Goal: Task Accomplishment & Management: Use online tool/utility

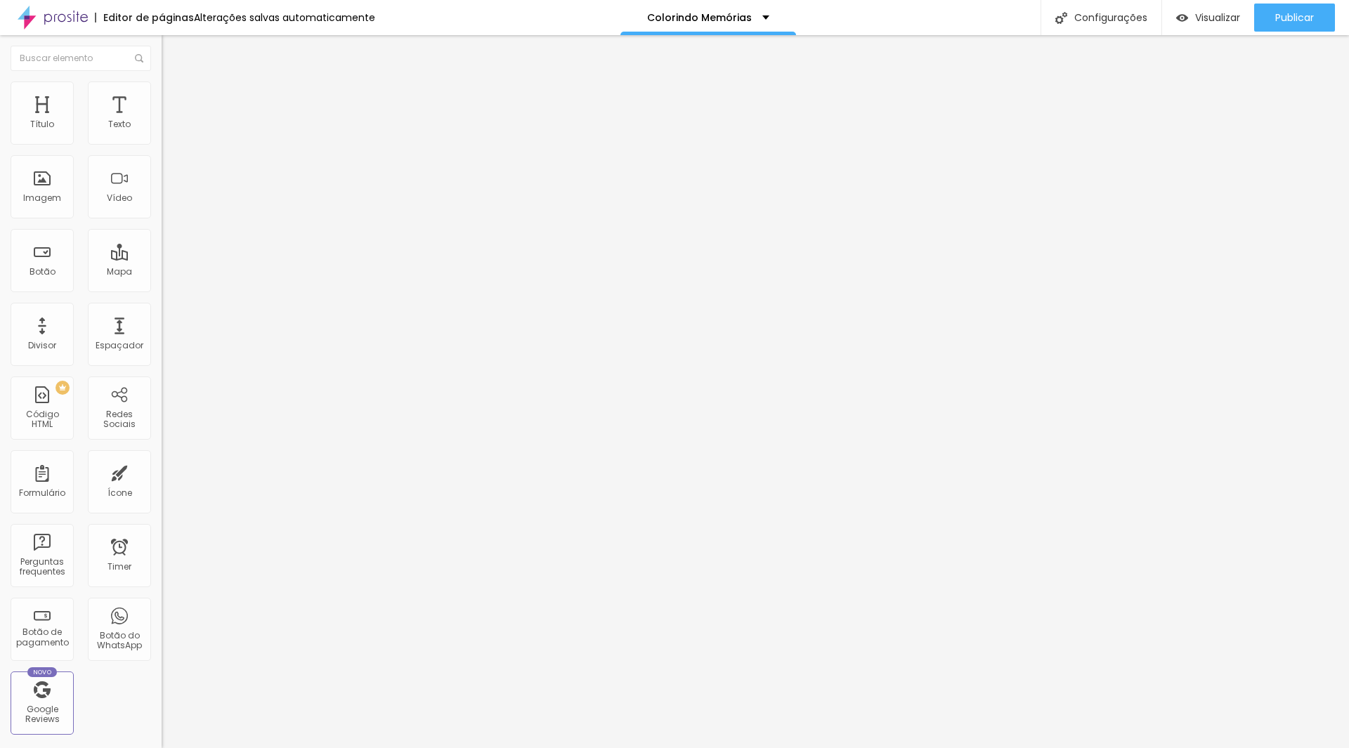
click at [162, 121] on span "Trocar imagem" at bounding box center [200, 115] width 77 height 12
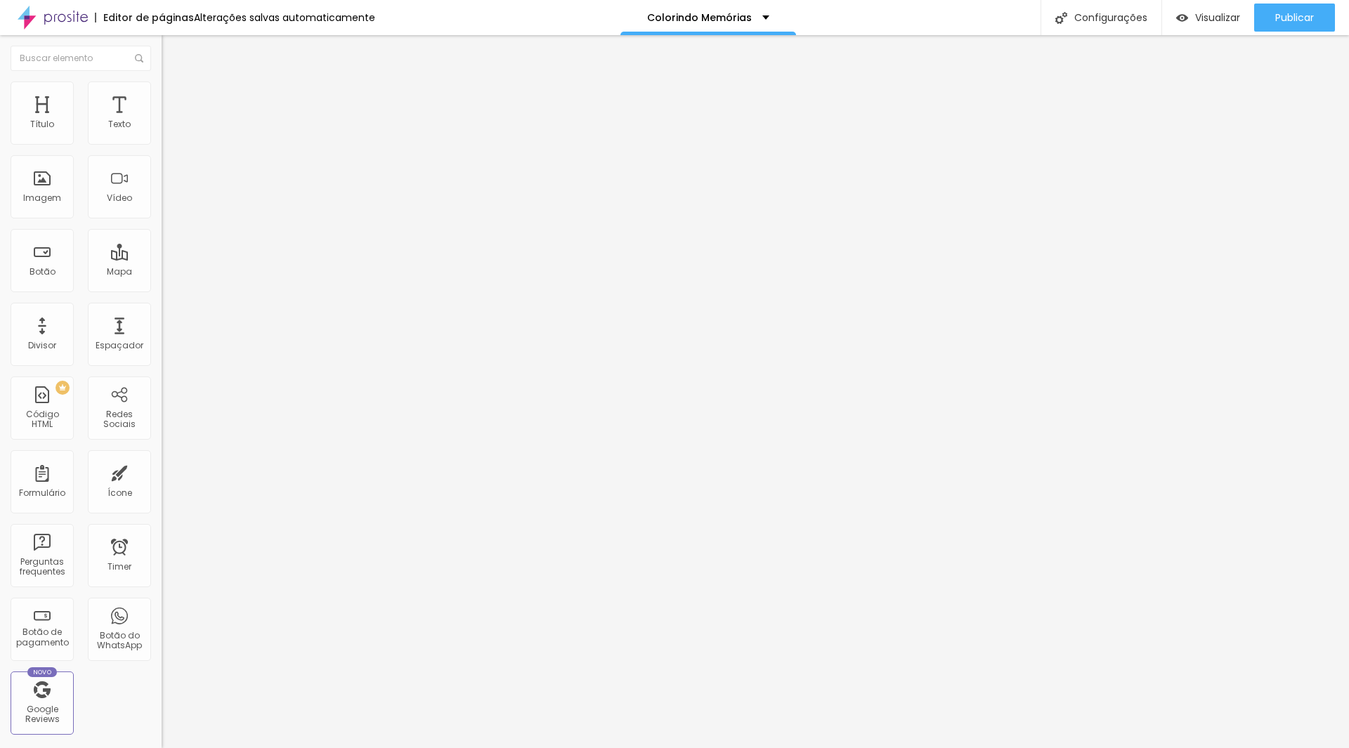
click at [136, 487] on div "Ícone" at bounding box center [119, 481] width 63 height 63
click at [119, 480] on div "Ícone" at bounding box center [119, 481] width 63 height 63
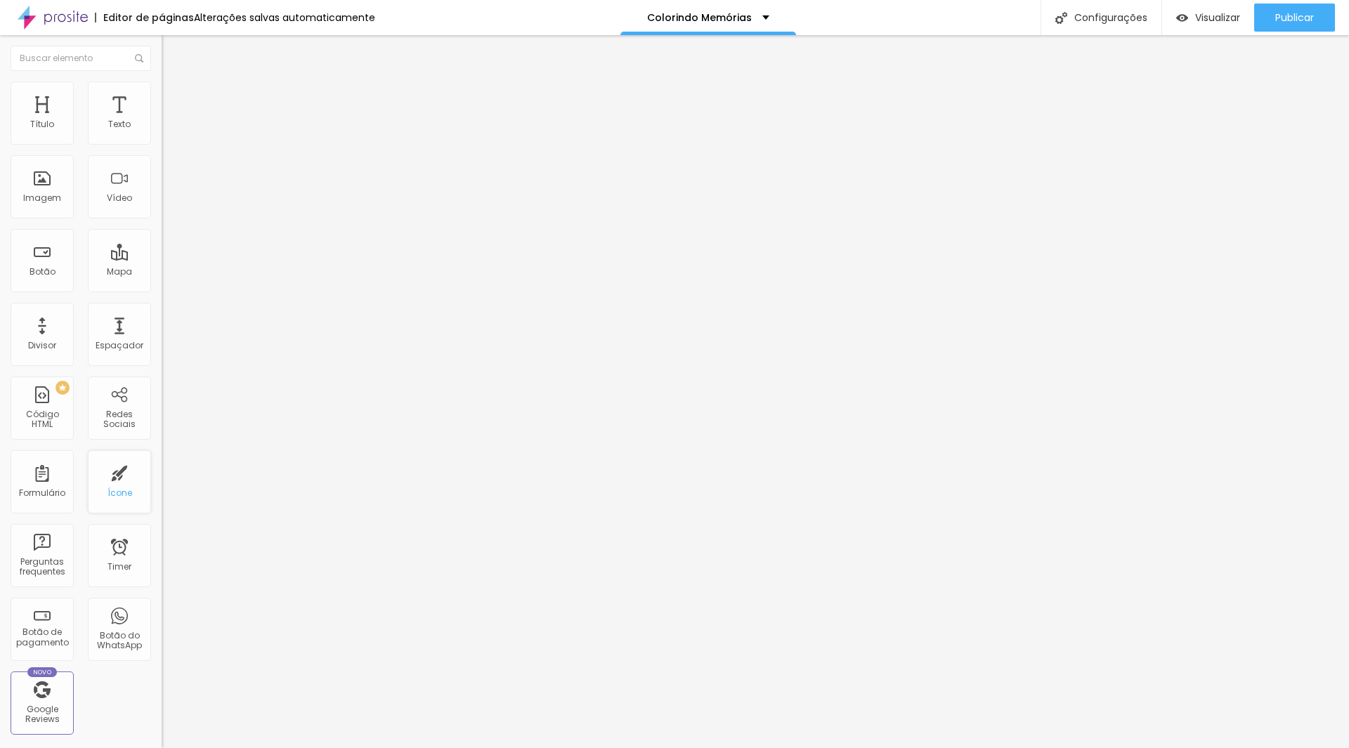
click at [105, 485] on div "Ícone" at bounding box center [119, 481] width 63 height 63
click at [170, 129] on span "Trocar icone" at bounding box center [201, 123] width 63 height 12
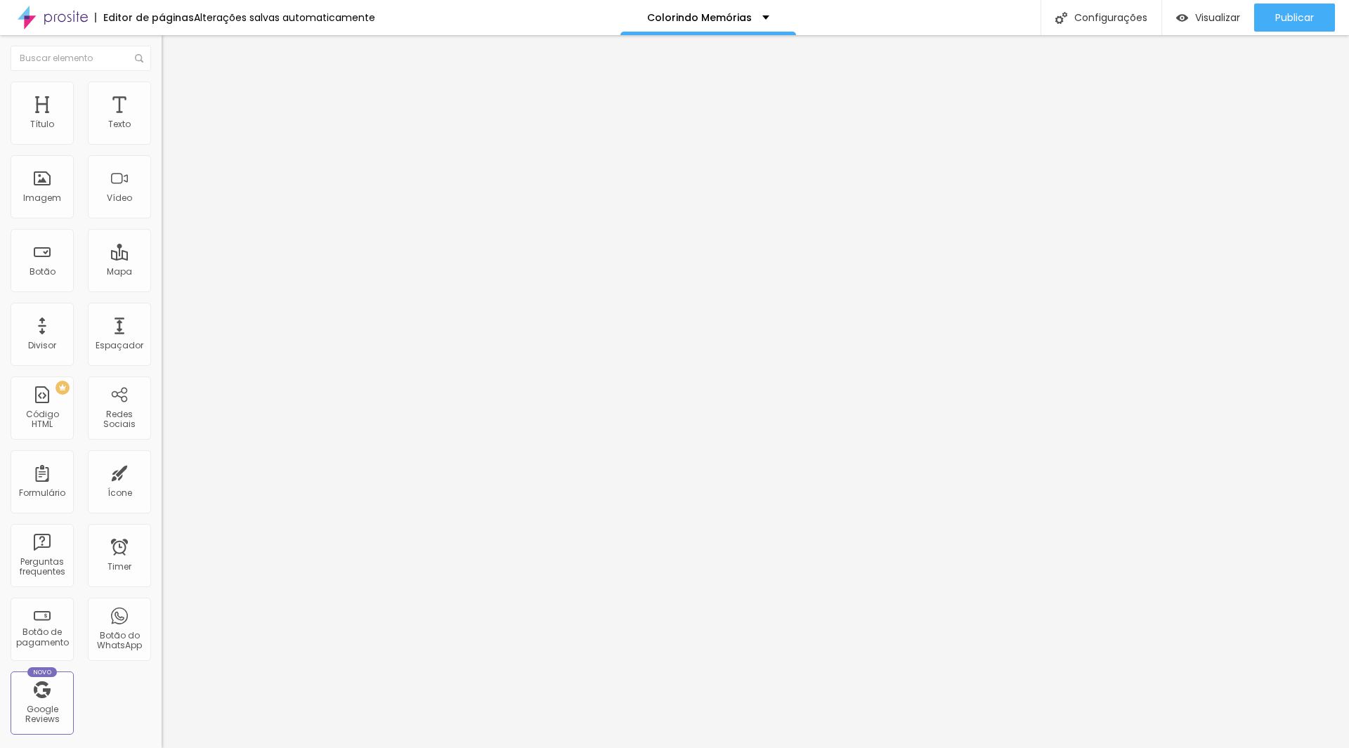
type input "seta"
click at [162, 208] on button "button" at bounding box center [172, 200] width 20 height 15
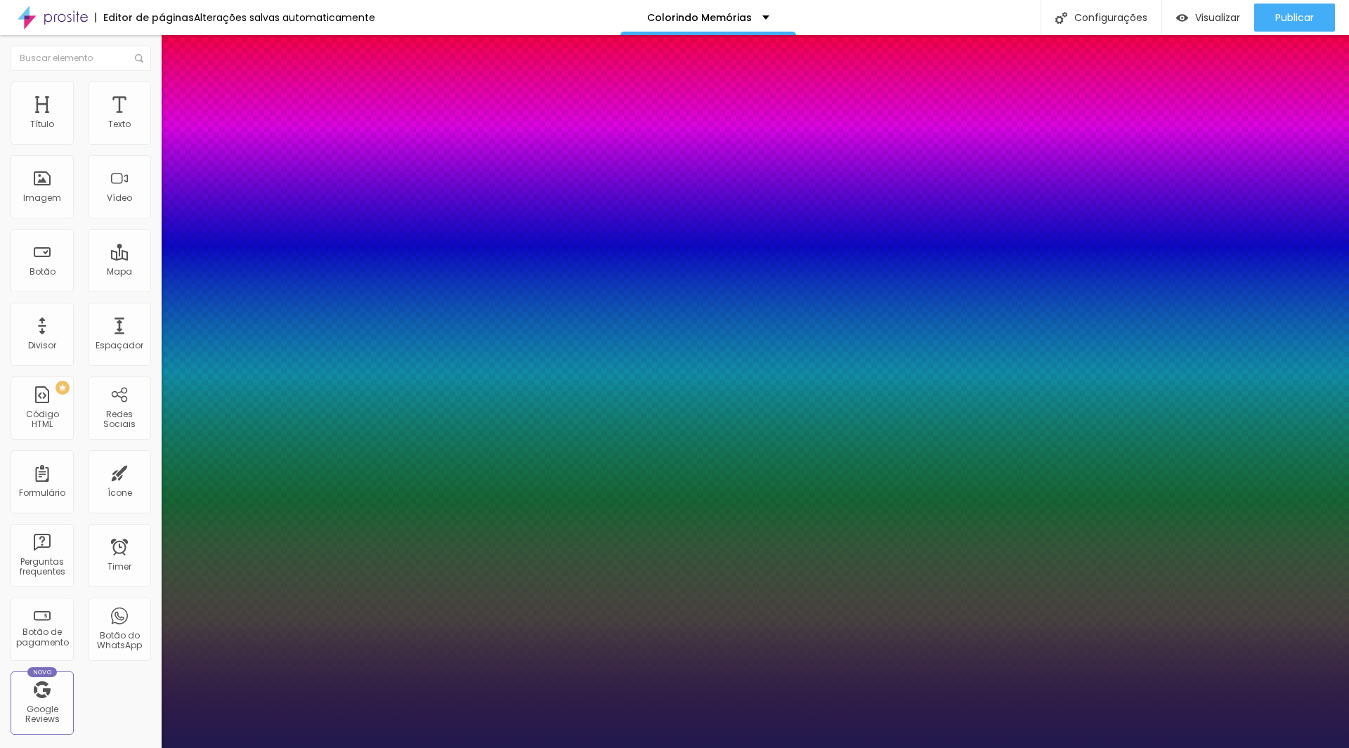
type input "1"
drag, startPoint x: 300, startPoint y: 398, endPoint x: 362, endPoint y: 395, distance: 62.6
click at [360, 395] on body "Editor de páginas Alterações salvas automaticamente Colorindo Memórias Configur…" at bounding box center [674, 374] width 1349 height 748
type input "8"
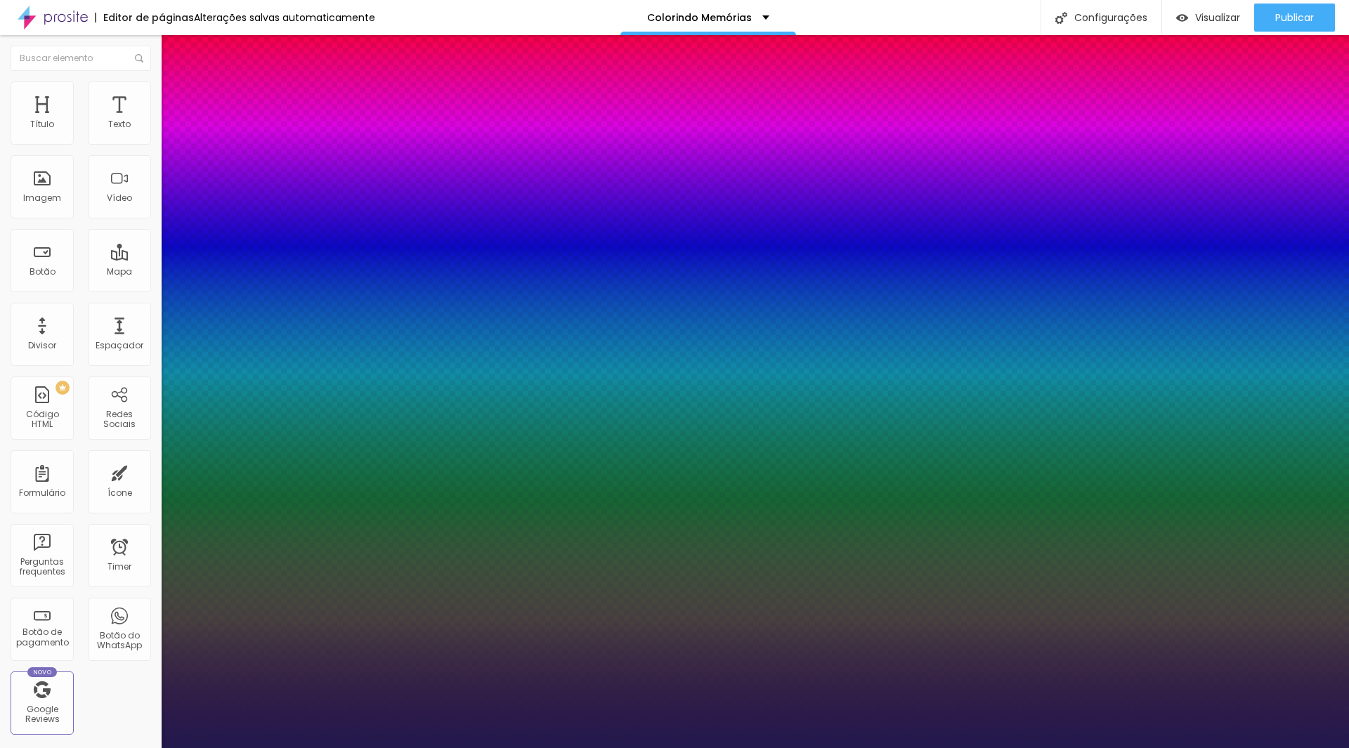
type input "4"
type input "1"
type input "40"
type input "1"
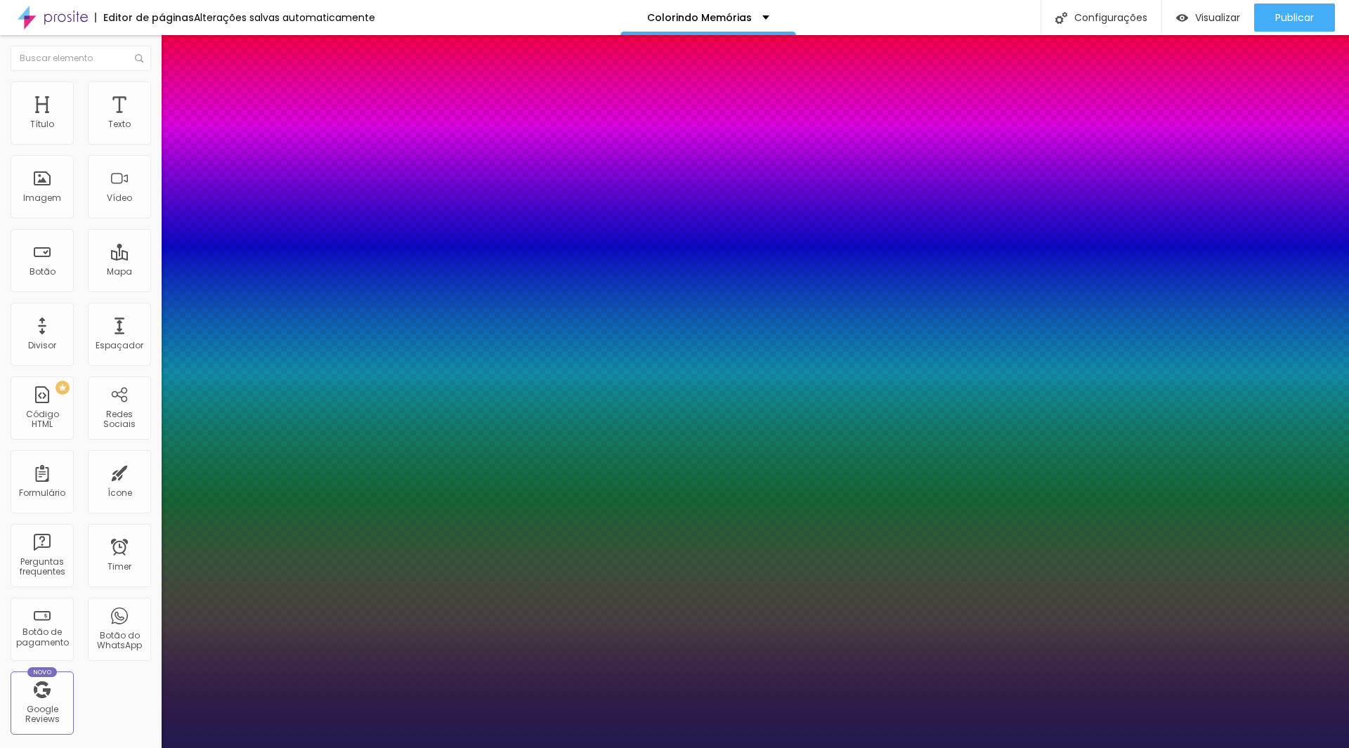
type input "40"
type input "1"
click at [662, 747] on div at bounding box center [674, 748] width 1349 height 0
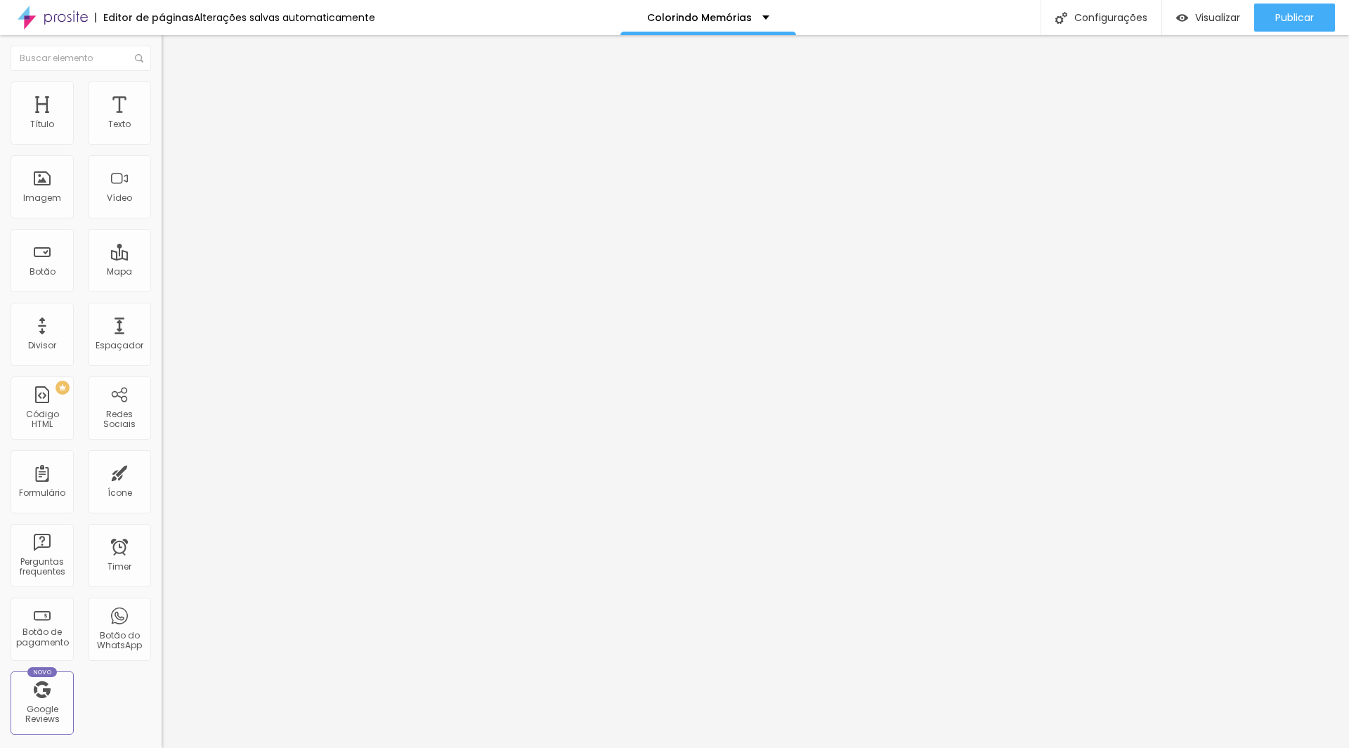
click at [169, 129] on icon "button" at bounding box center [172, 127] width 6 height 6
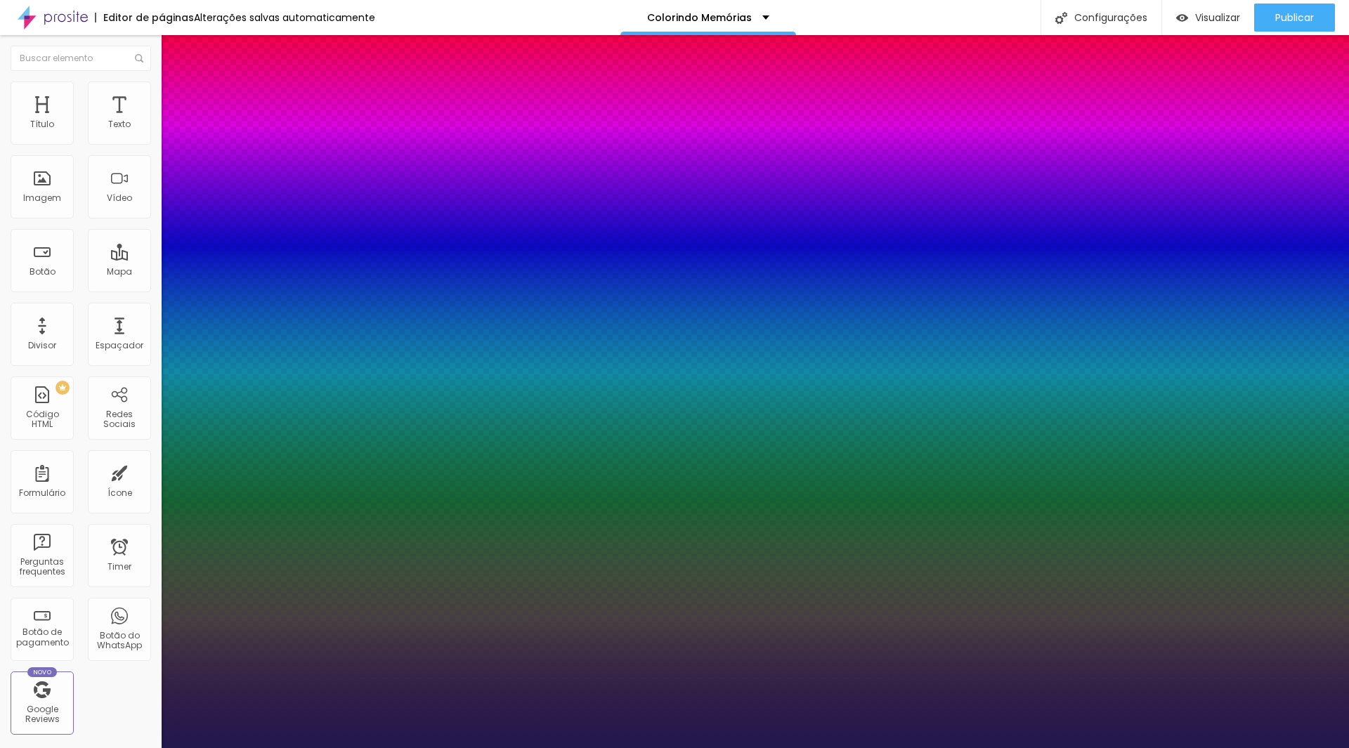
type input "1"
select select "Roboto"
type input "1"
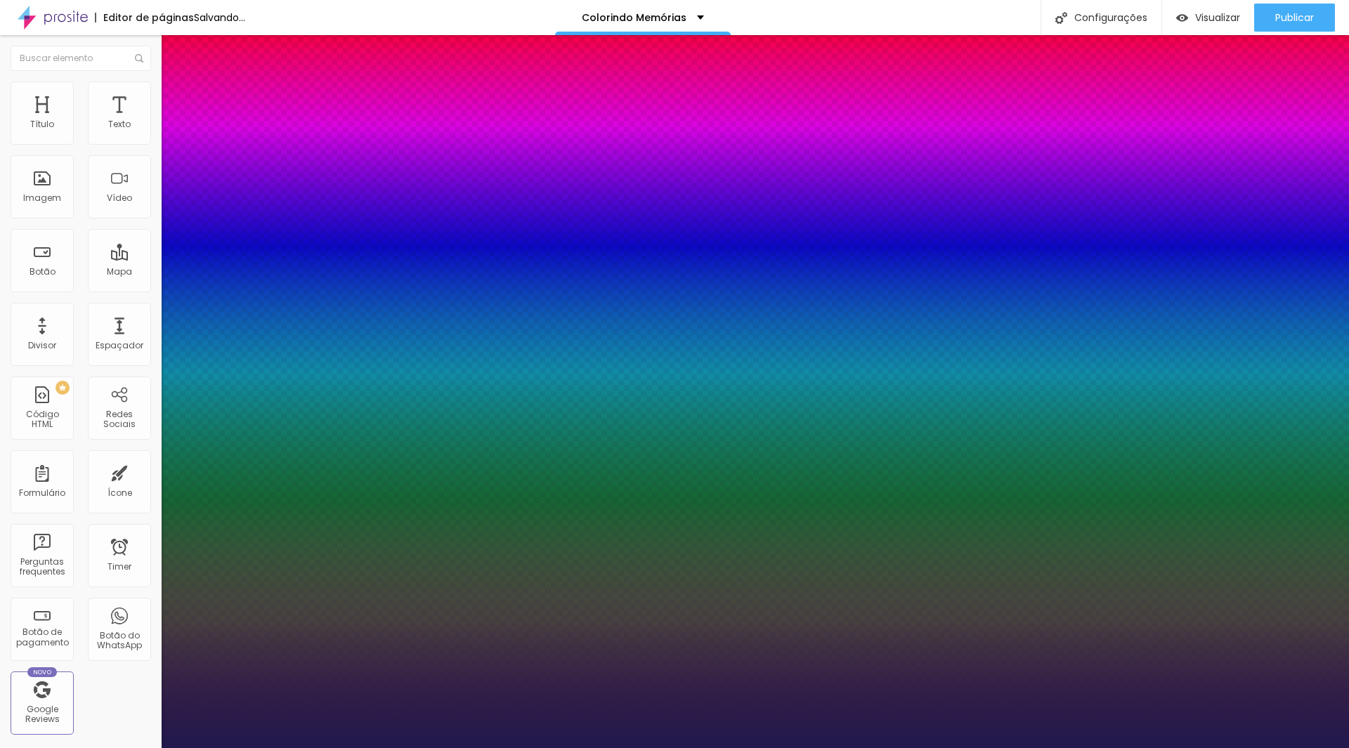
drag, startPoint x: 304, startPoint y: 235, endPoint x: 352, endPoint y: 234, distance: 47.8
click at [352, 234] on body "Editor de páginas Salvando... Colorindo Memórias Configurações Configurações da…" at bounding box center [674, 374] width 1349 height 748
type input "8"
type input "2"
type input "1"
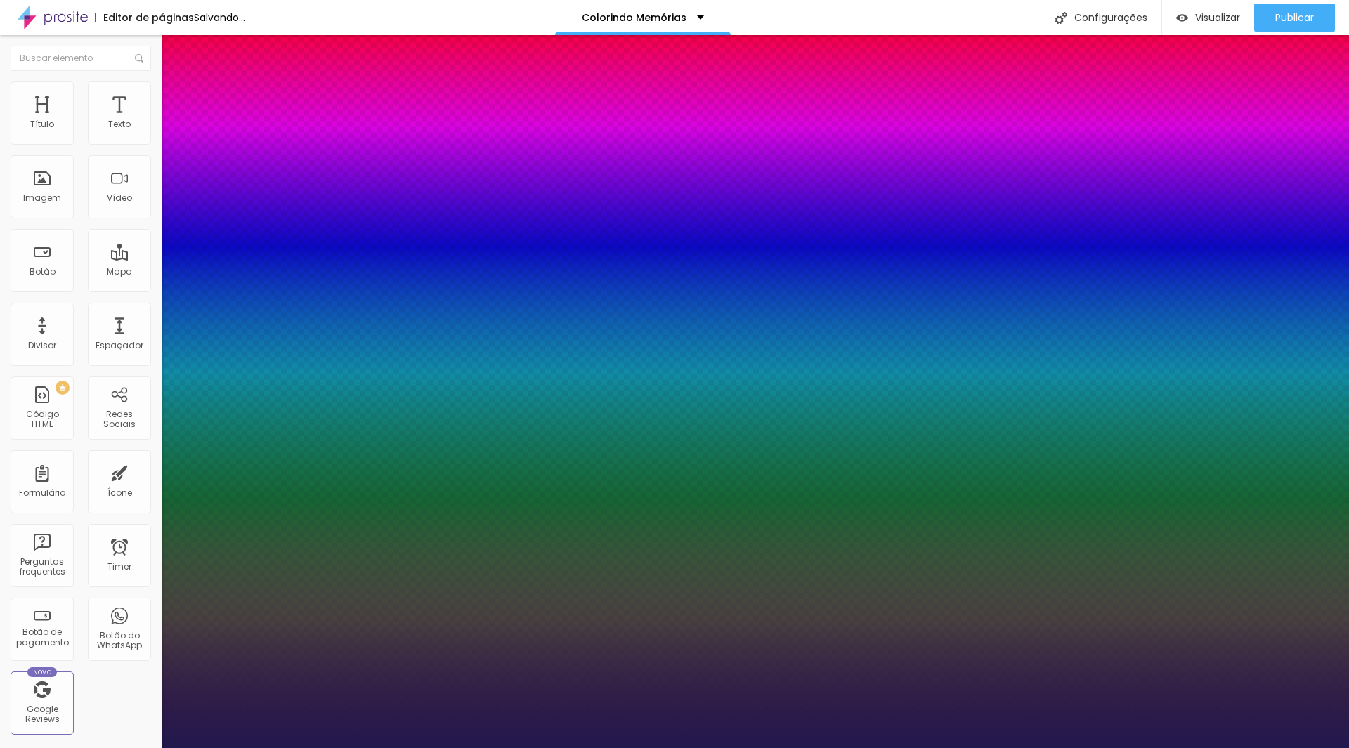
type input "8"
type input "1"
type input "20"
type input "1"
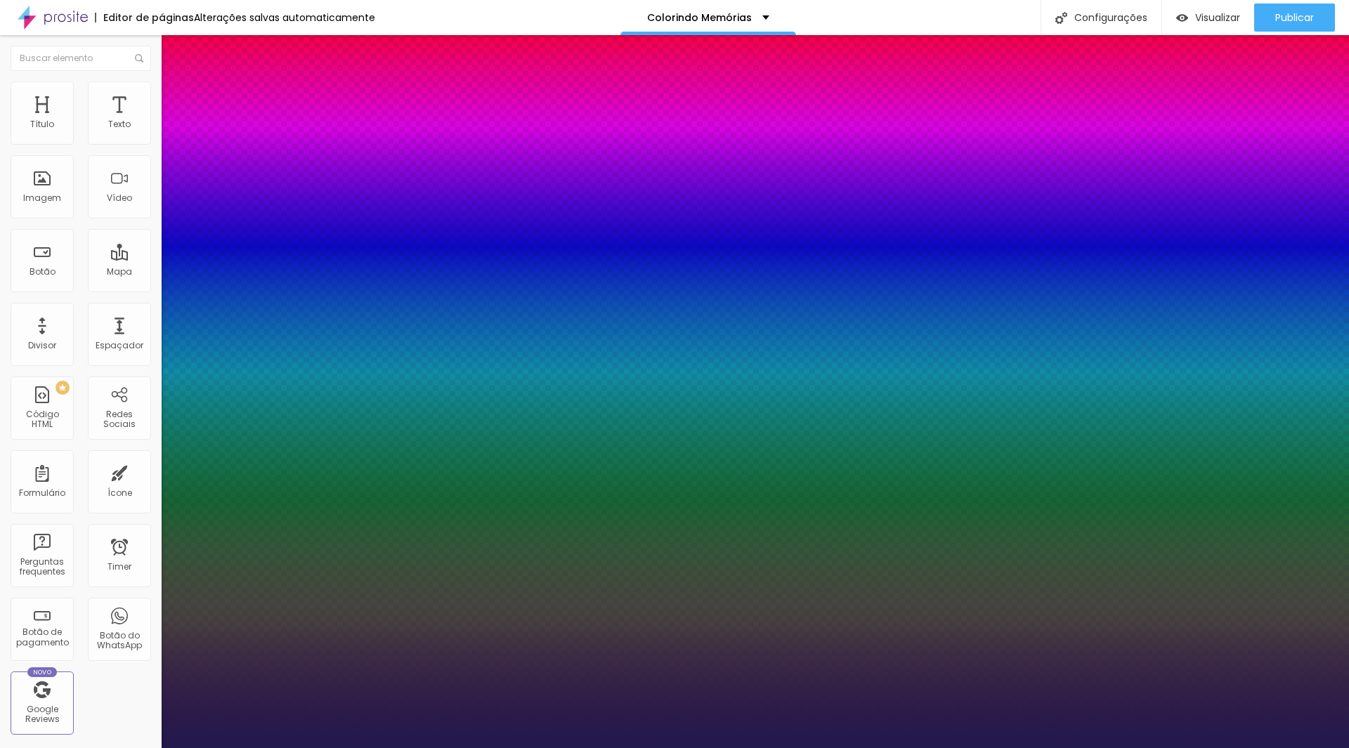
type input "20"
click at [939, 747] on div at bounding box center [674, 748] width 1349 height 0
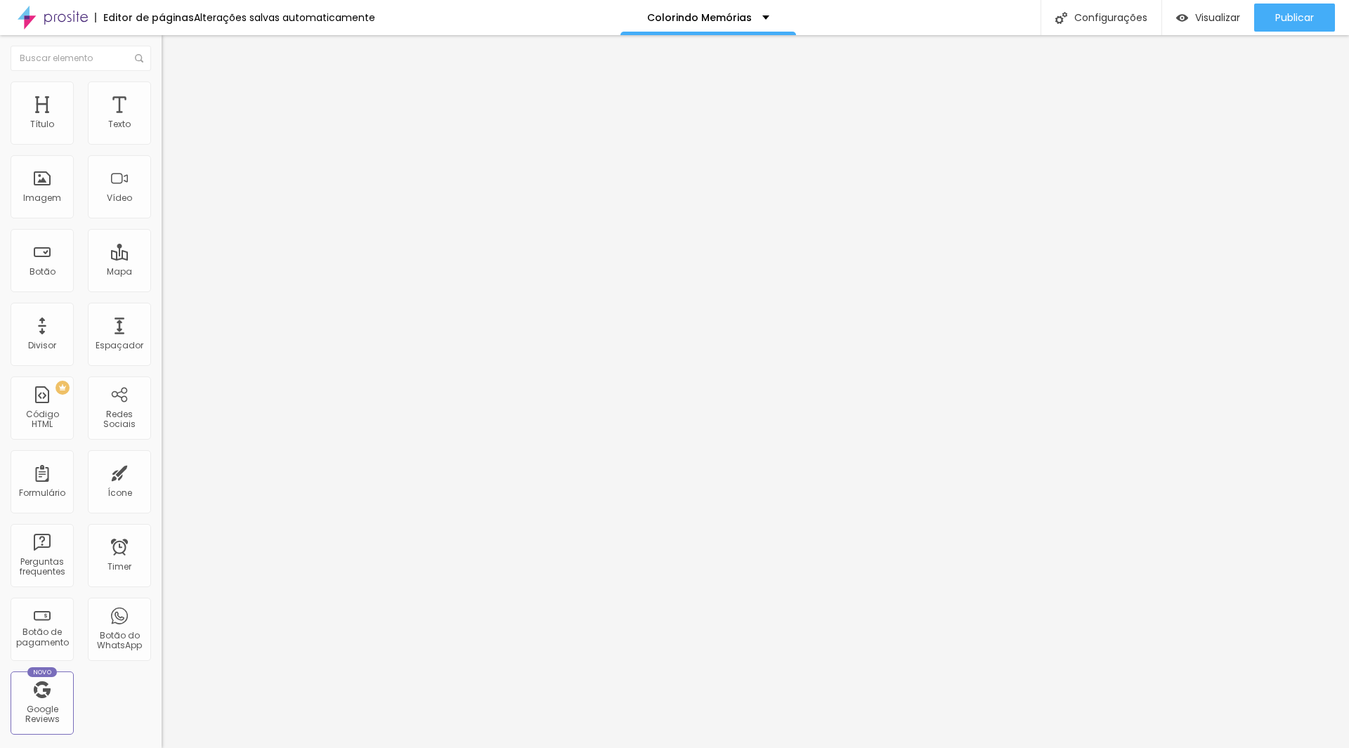
click at [167, 204] on icon "button" at bounding box center [171, 199] width 8 height 8
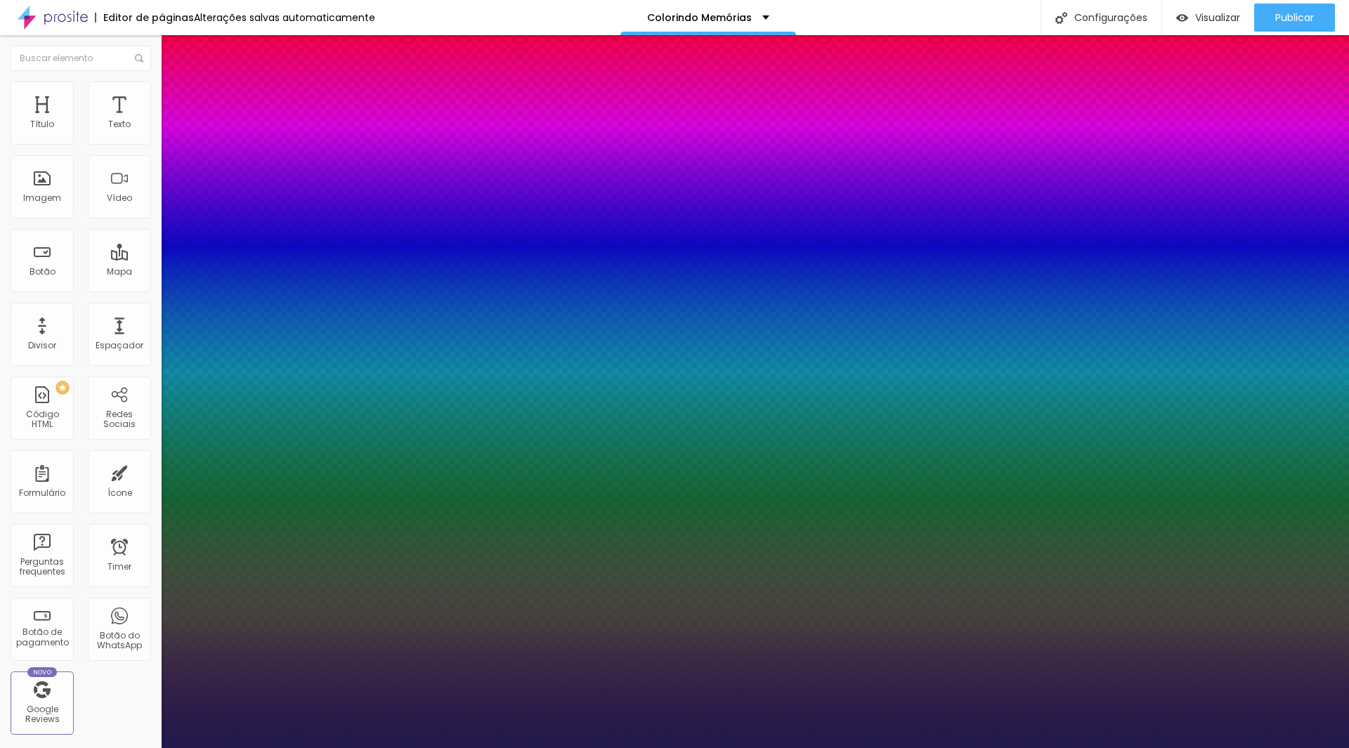
type input "1"
drag, startPoint x: 294, startPoint y: 397, endPoint x: 353, endPoint y: 389, distance: 60.2
click at [351, 391] on body "Editor de páginas Alterações salvas automaticamente Colorindo Memórias Configur…" at bounding box center [674, 374] width 1349 height 748
type input "8"
type input "3"
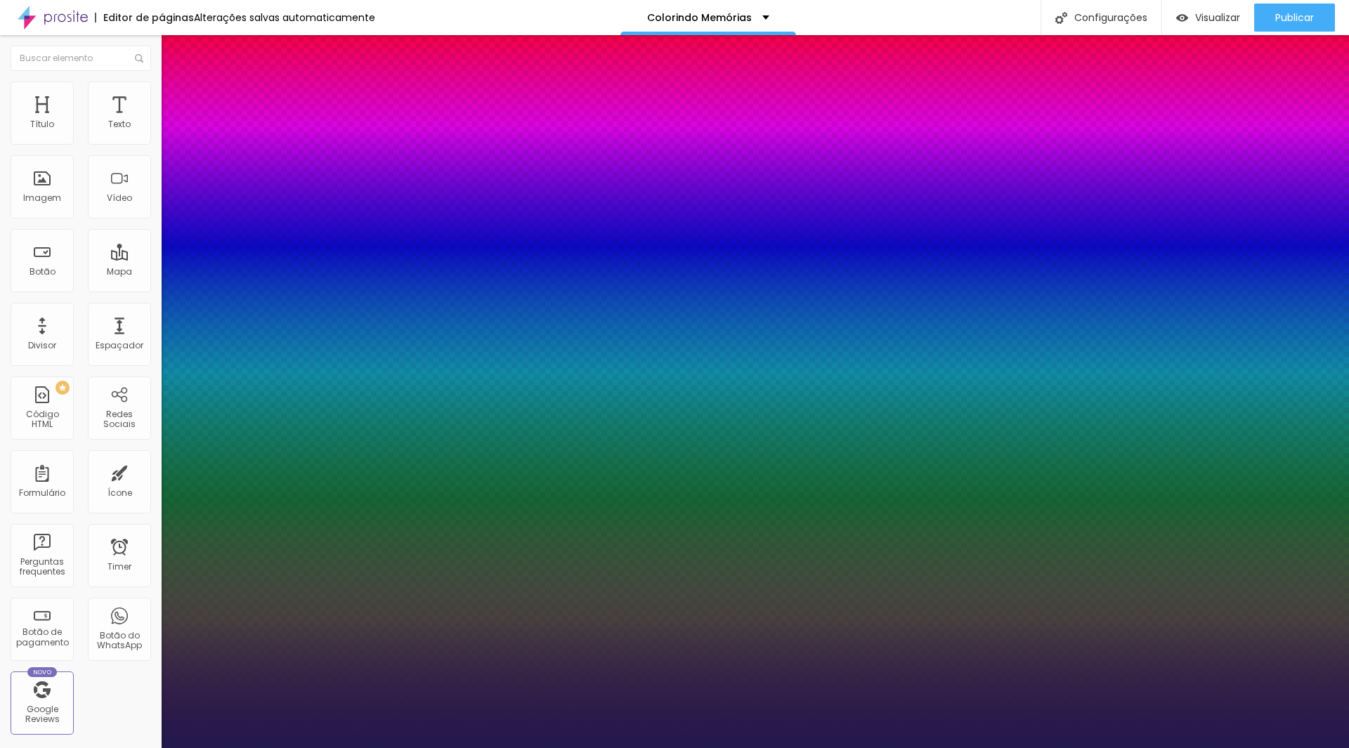
type input "1"
type input "30"
type input "1"
type input "30"
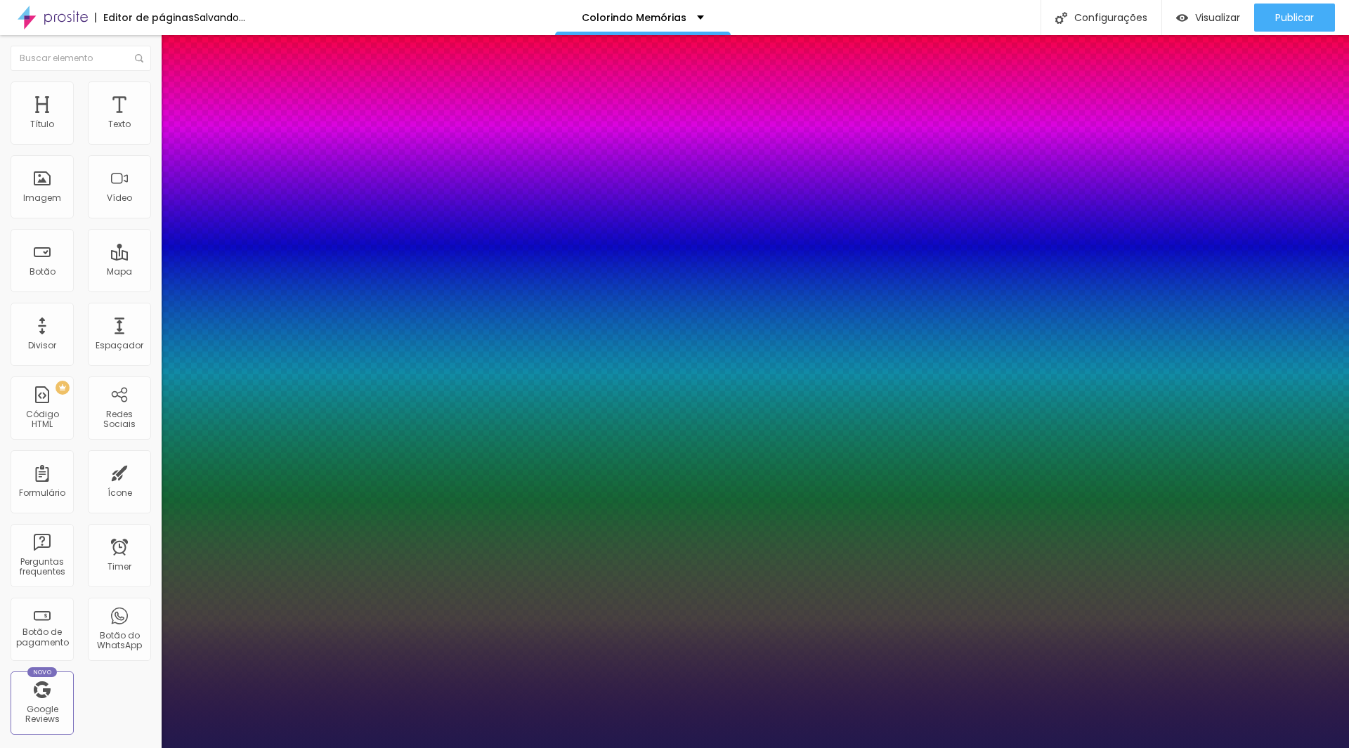
type input "1"
click at [893, 747] on div at bounding box center [674, 748] width 1349 height 0
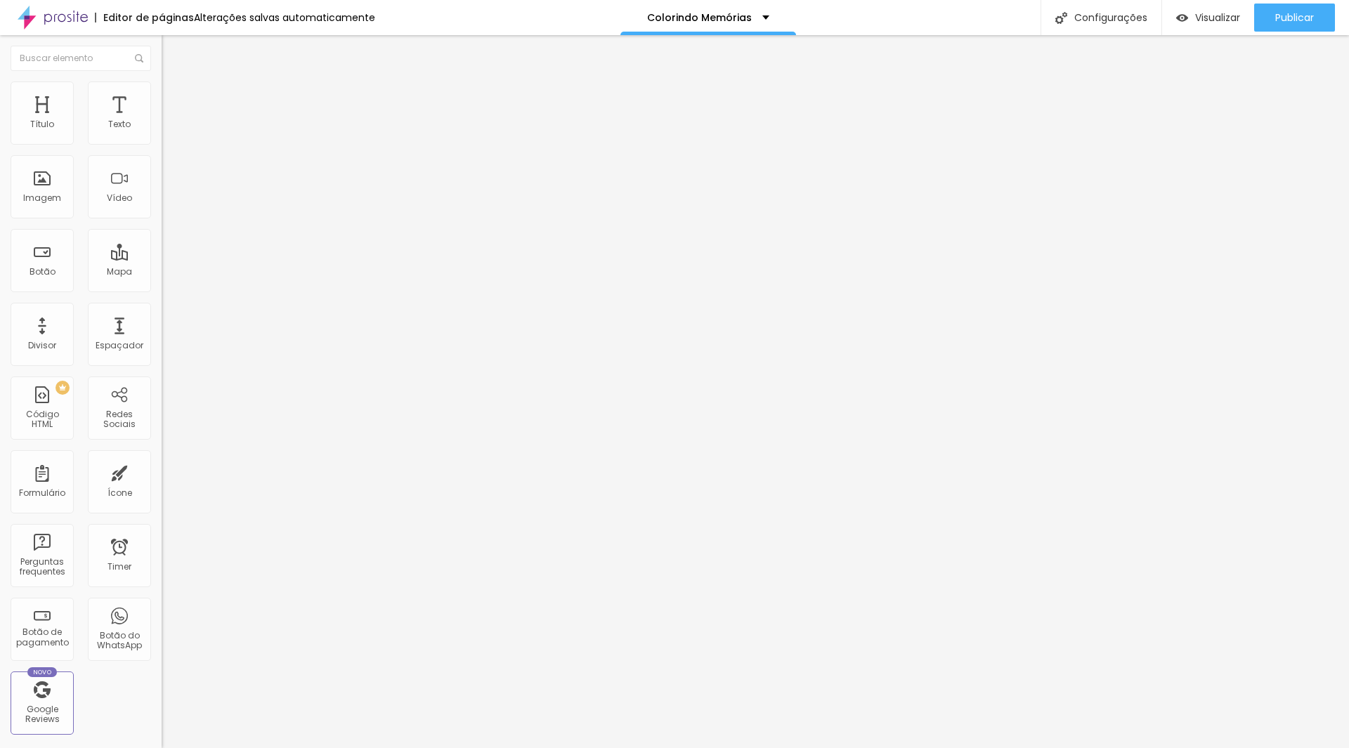
click at [172, 53] on img "button" at bounding box center [177, 51] width 11 height 11
click at [172, 52] on img "button" at bounding box center [177, 51] width 11 height 11
click at [167, 131] on icon "button" at bounding box center [171, 126] width 8 height 8
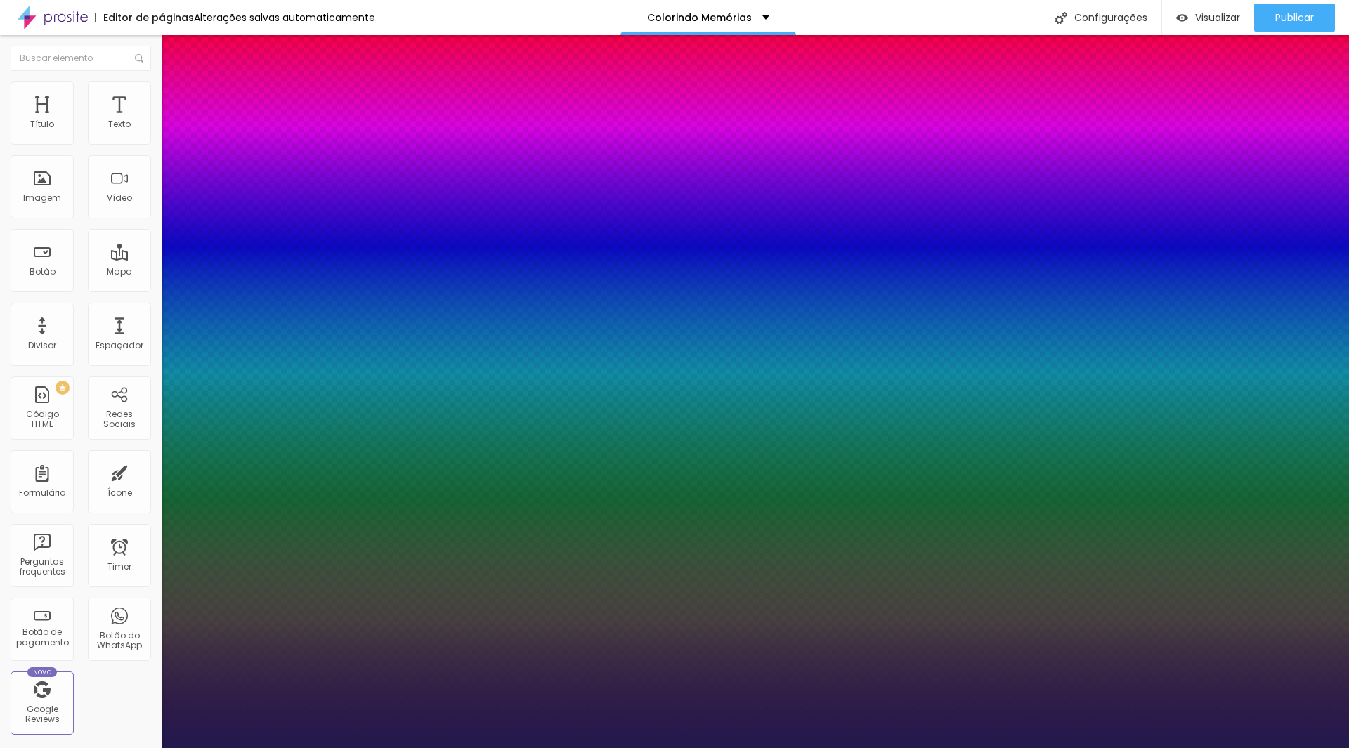
type input "1"
select select "Roboto"
type input "1"
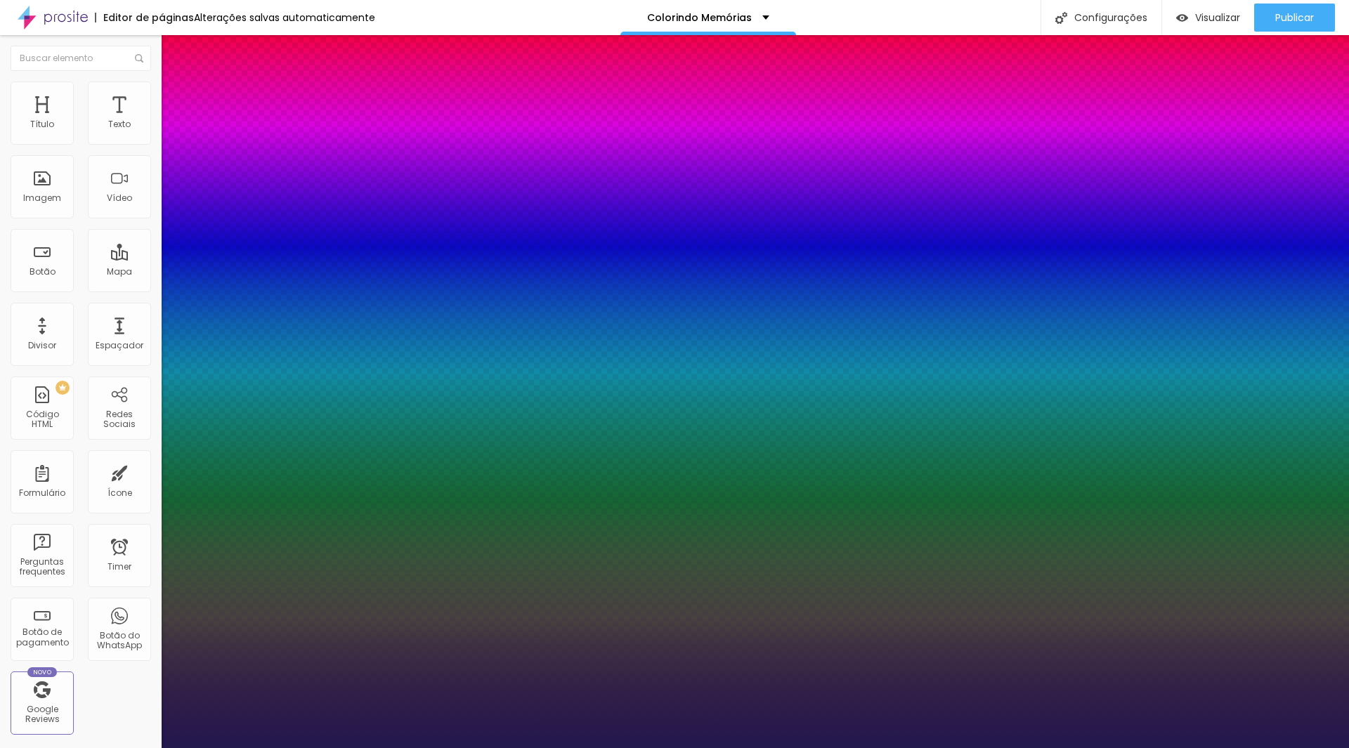
drag, startPoint x: 305, startPoint y: 235, endPoint x: 369, endPoint y: 237, distance: 64.0
click at [370, 235] on body "Editor de páginas Alterações salvas automaticamente Colorindo Memórias Configur…" at bounding box center [674, 374] width 1349 height 748
type input "8"
type input "2"
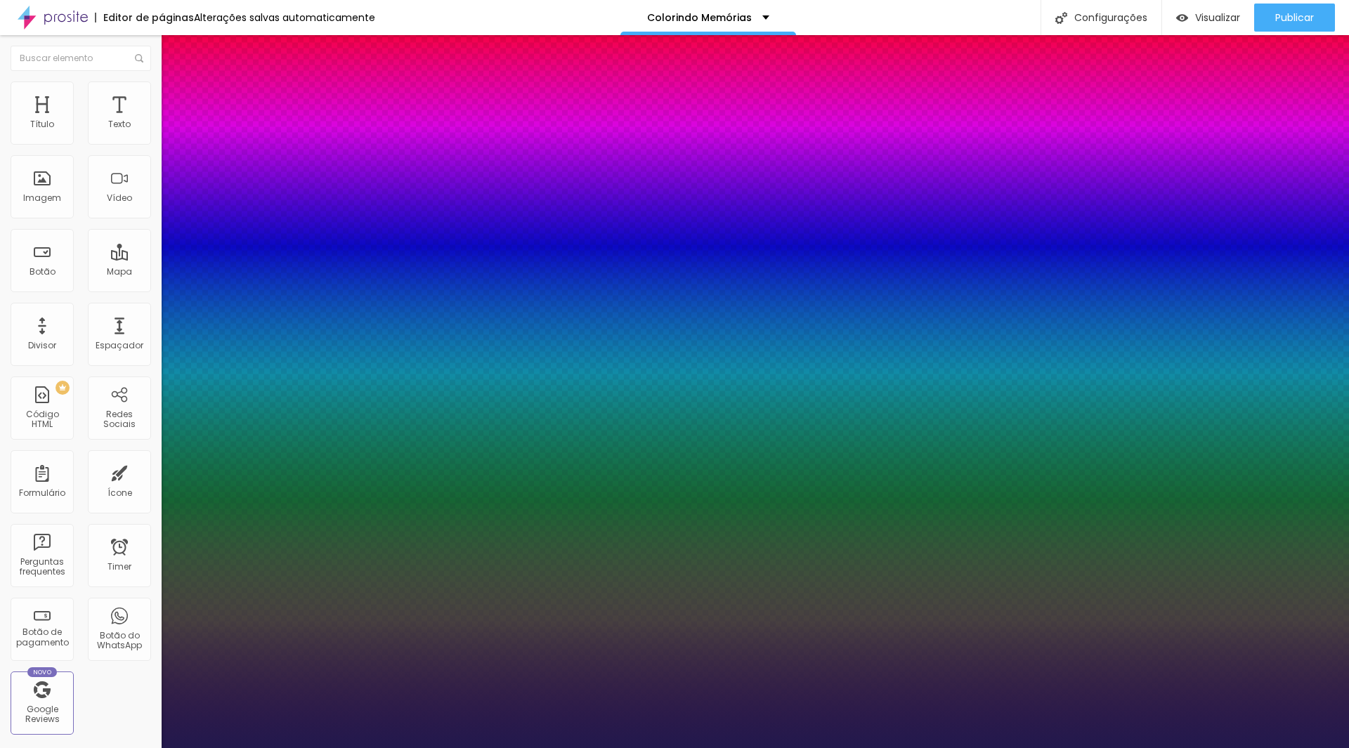
type input "1"
type input "20"
type input "1"
type input "20"
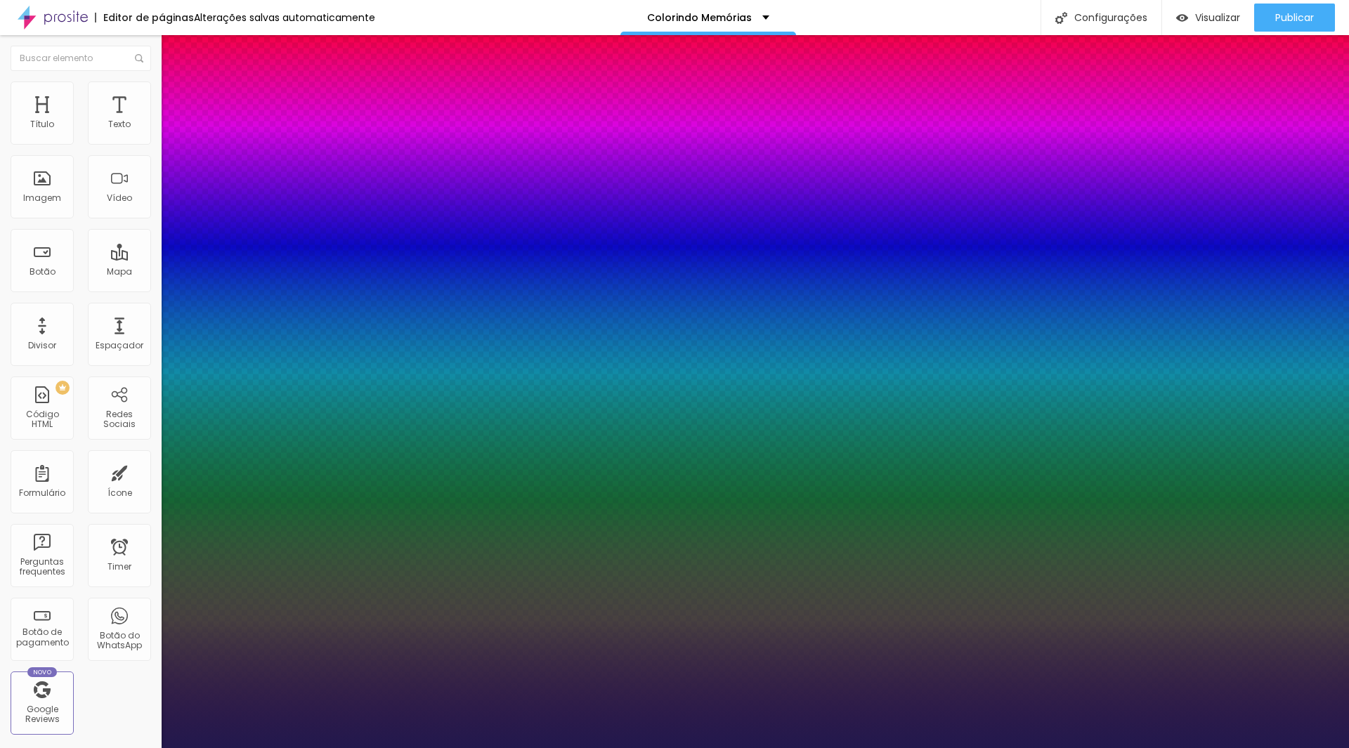
type input "1"
click at [1077, 747] on div at bounding box center [674, 748] width 1349 height 0
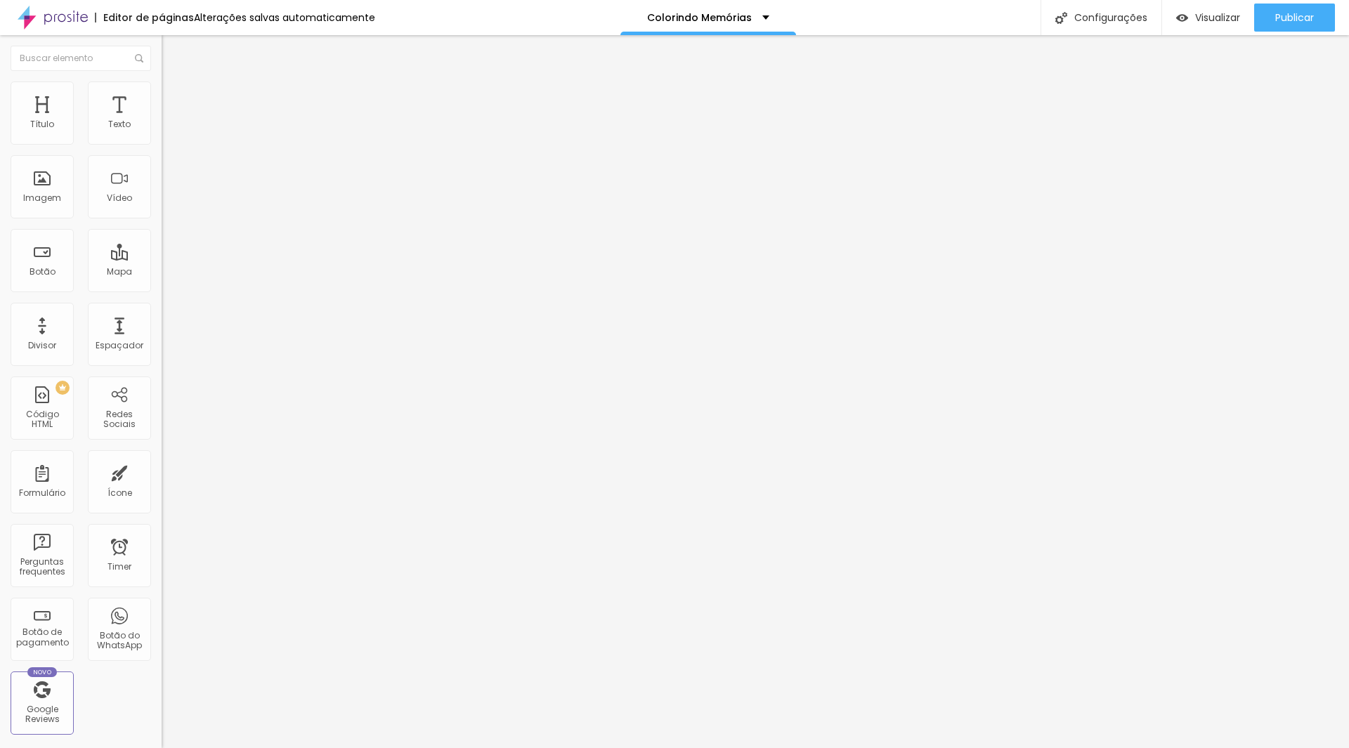
click at [167, 131] on icon "button" at bounding box center [171, 126] width 8 height 8
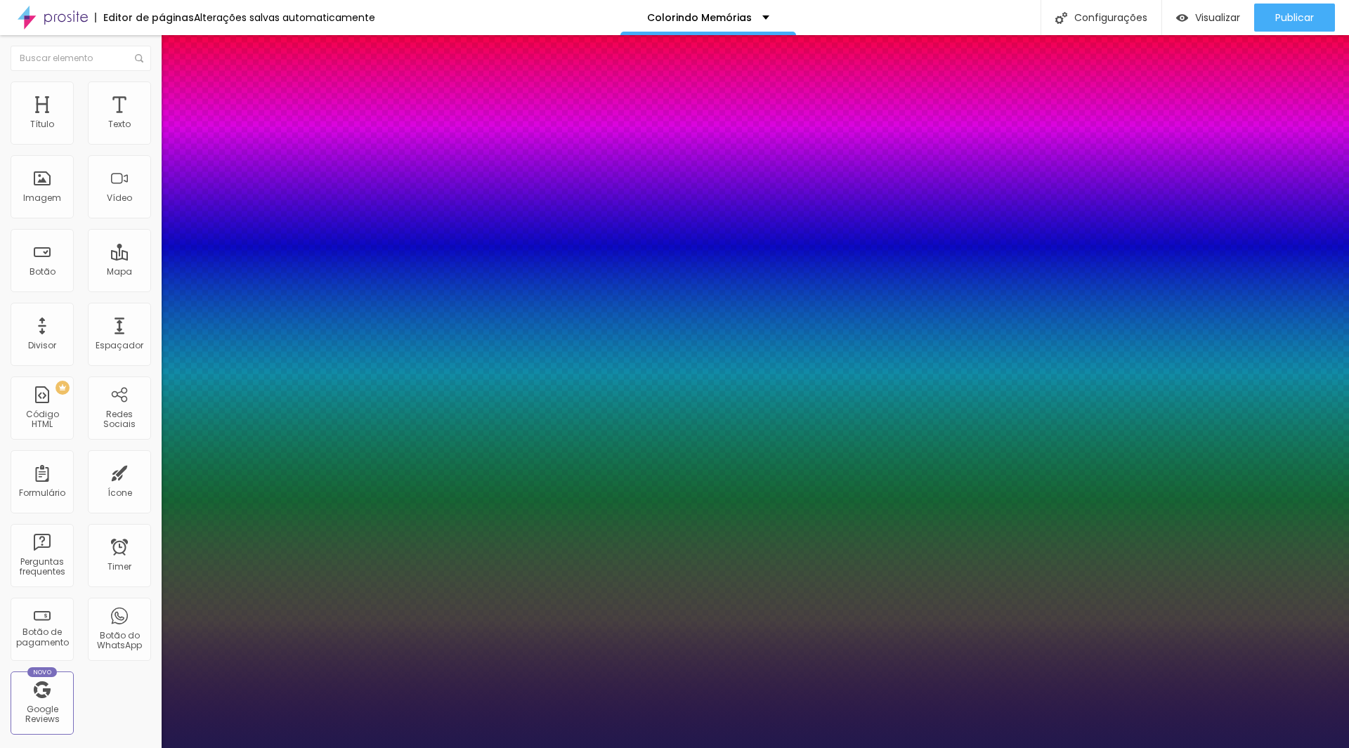
type input "1"
select select "Roboto"
type input "1"
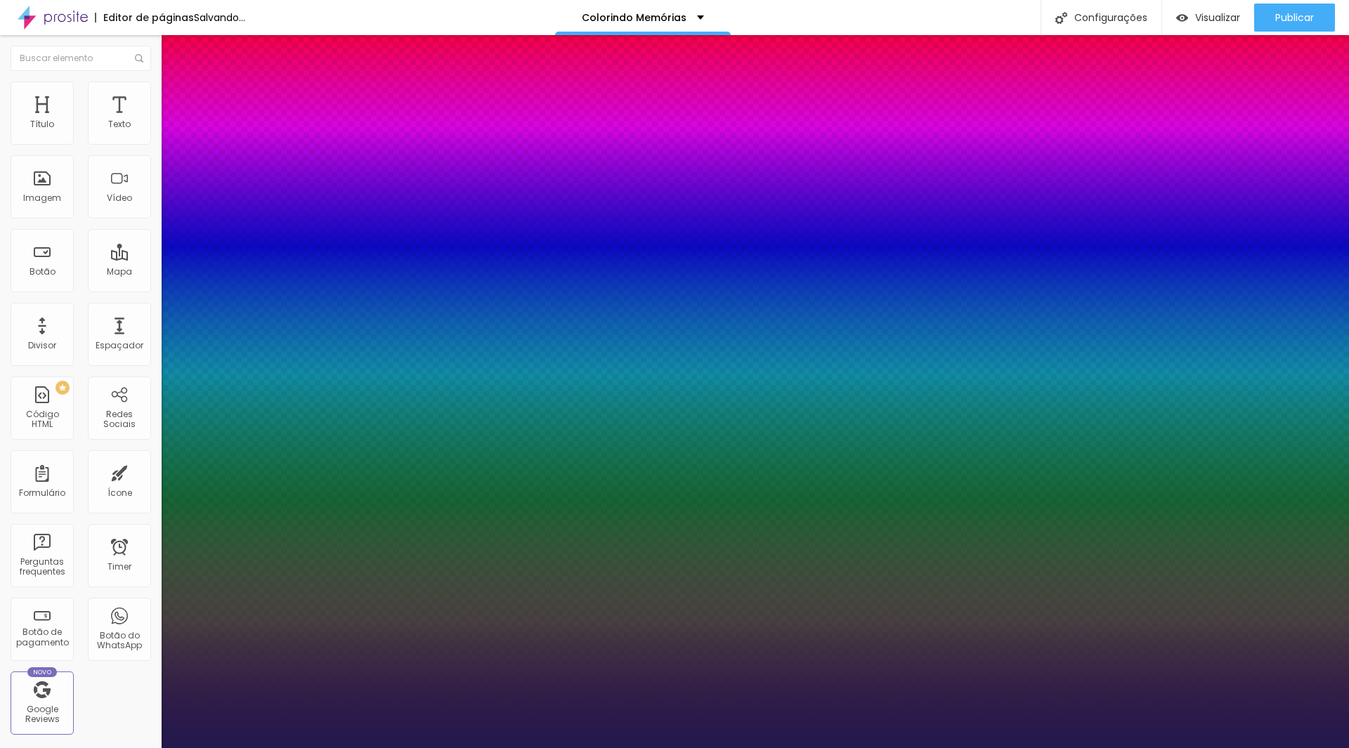
drag, startPoint x: 301, startPoint y: 239, endPoint x: 376, endPoint y: 232, distance: 75.5
click at [376, 233] on body "Editor de páginas Salvando... Colorindo Memórias Configurações Configurações da…" at bounding box center [674, 374] width 1349 height 748
type input "8"
type input "2"
type input "1"
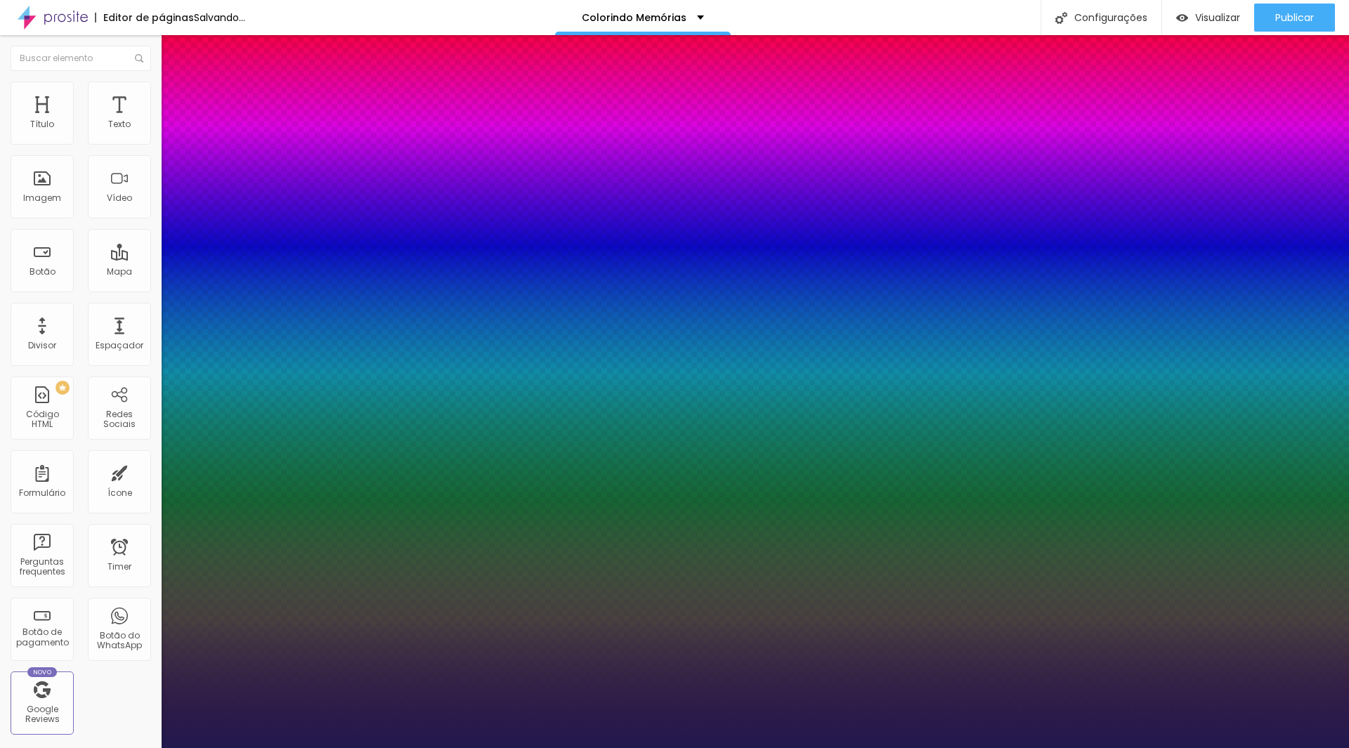
type input "8"
type input "1"
type input "20"
type input "1"
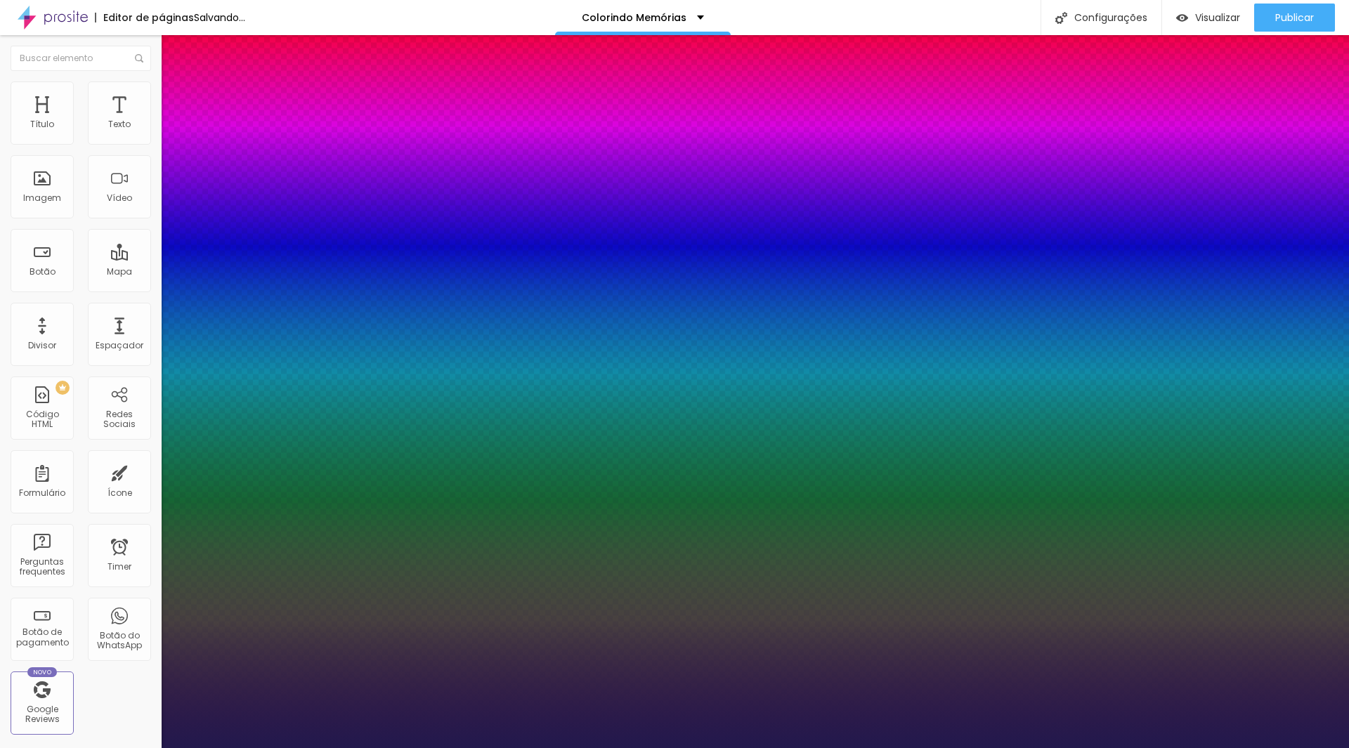
type input "20"
click at [574, 747] on div at bounding box center [674, 748] width 1349 height 0
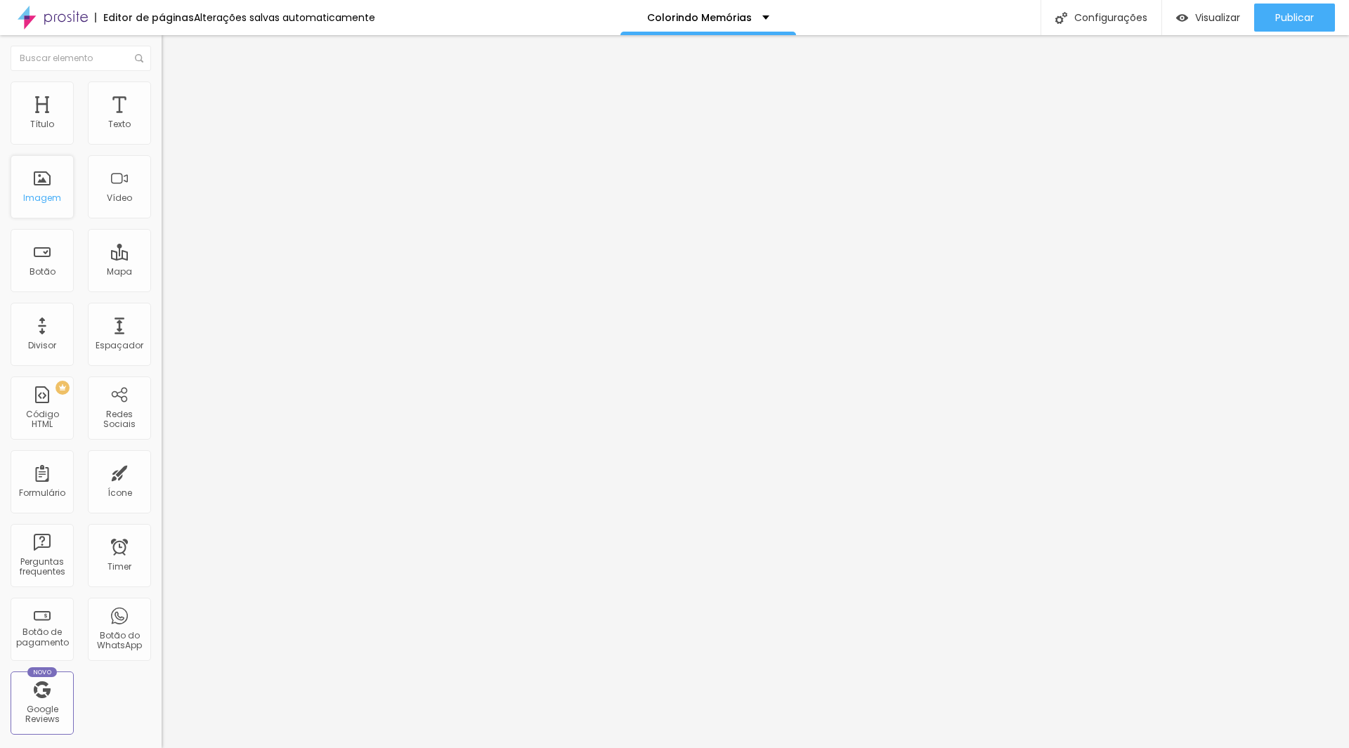
click at [46, 188] on div "Imagem" at bounding box center [42, 186] width 63 height 63
click at [162, 220] on span "Original" at bounding box center [179, 214] width 34 height 12
click at [162, 237] on span "Padrão" at bounding box center [178, 231] width 32 height 12
click at [162, 228] on span "Cinema" at bounding box center [179, 222] width 35 height 12
click at [162, 249] on div "Quadrado 1:1" at bounding box center [243, 244] width 162 height 8
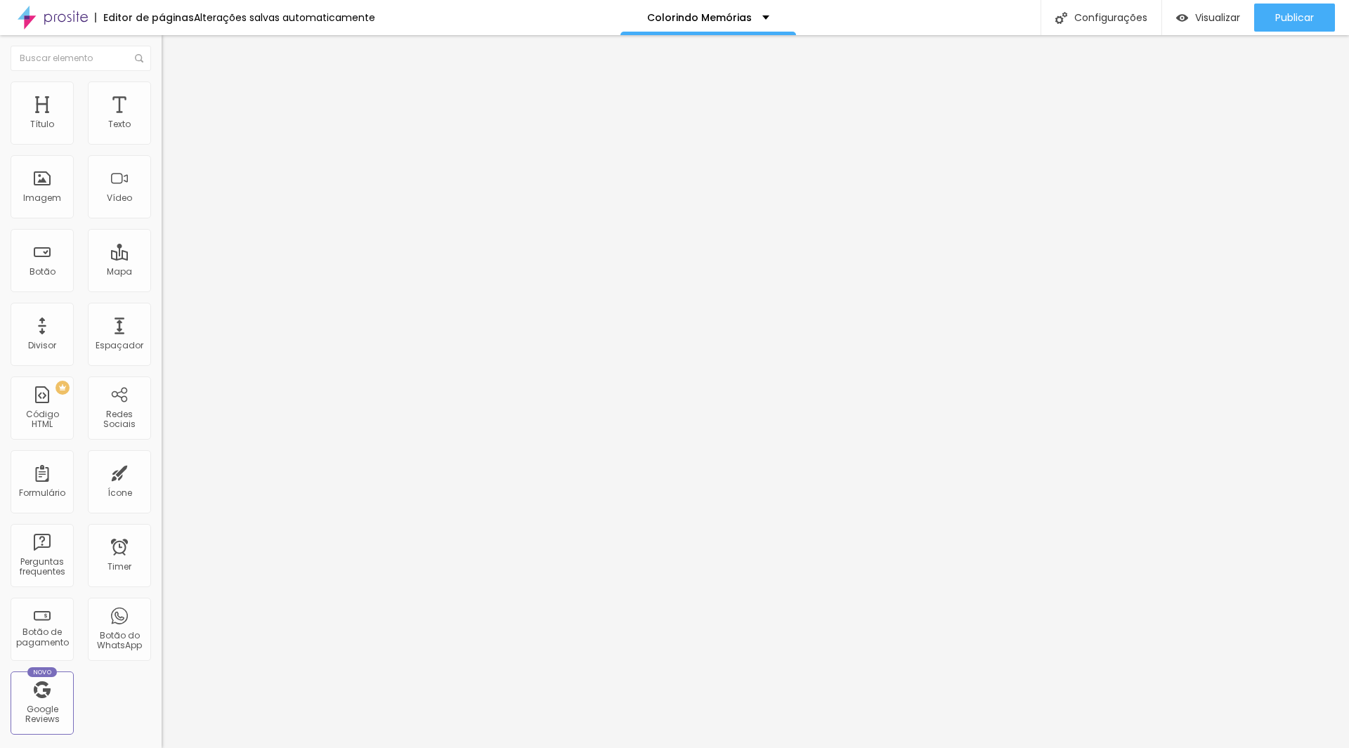
click at [162, 96] on img at bounding box center [168, 102] width 13 height 13
click at [174, 97] on span "Estilo" at bounding box center [185, 91] width 22 height 12
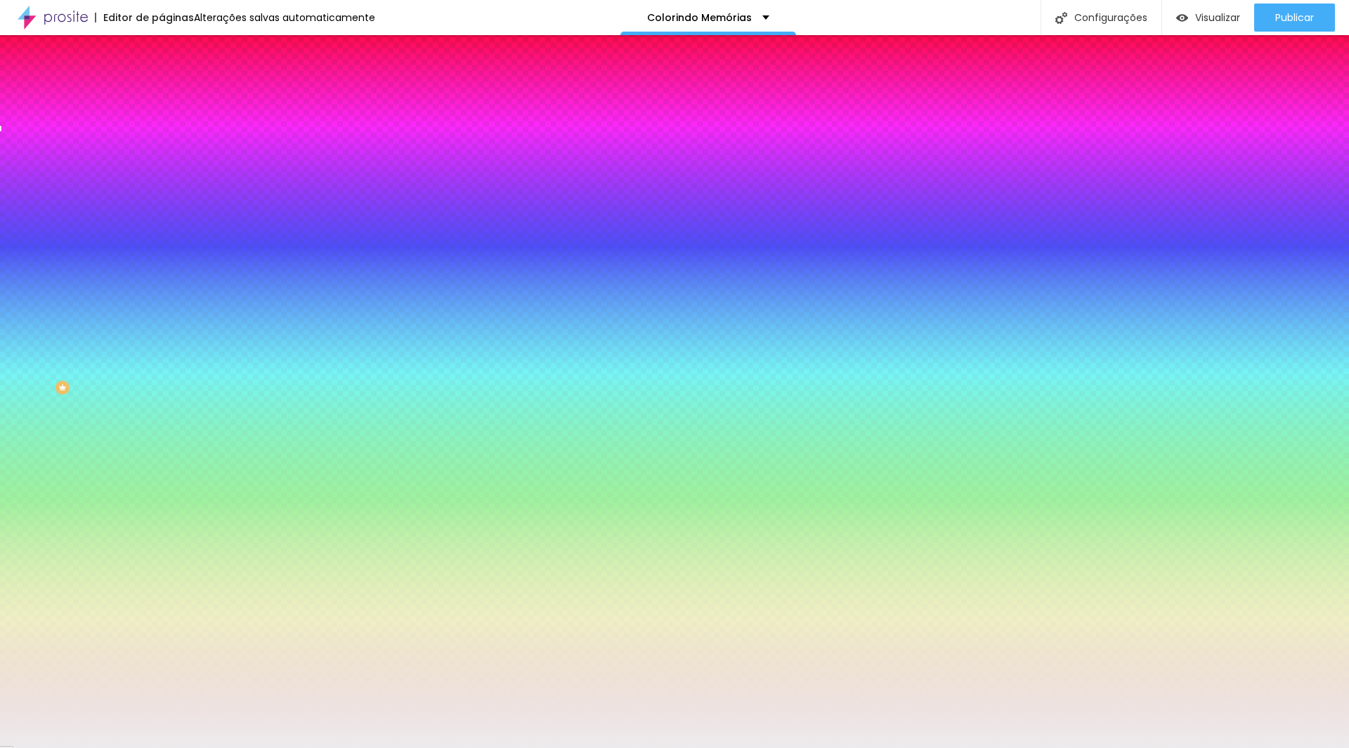
click at [162, 140] on input "#EDEBED" at bounding box center [246, 141] width 169 height 14
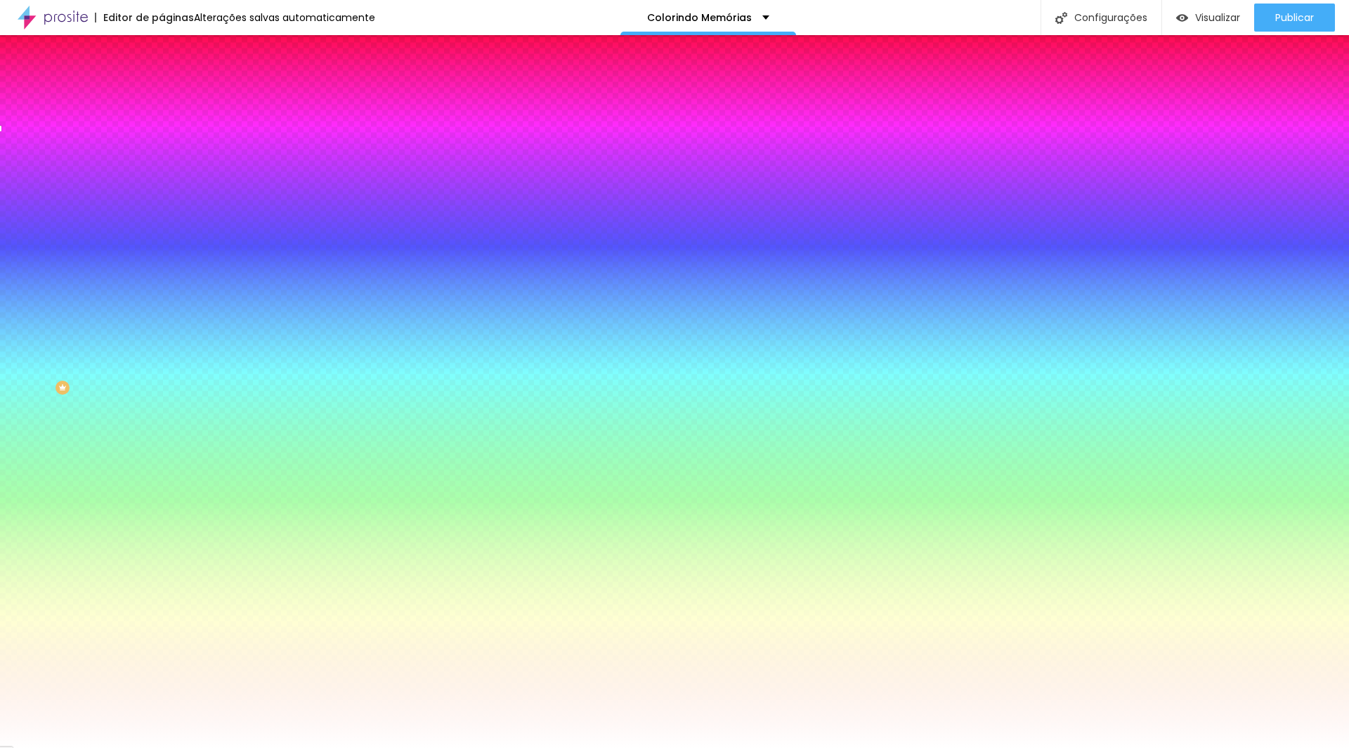
type input "#FFFFFF"
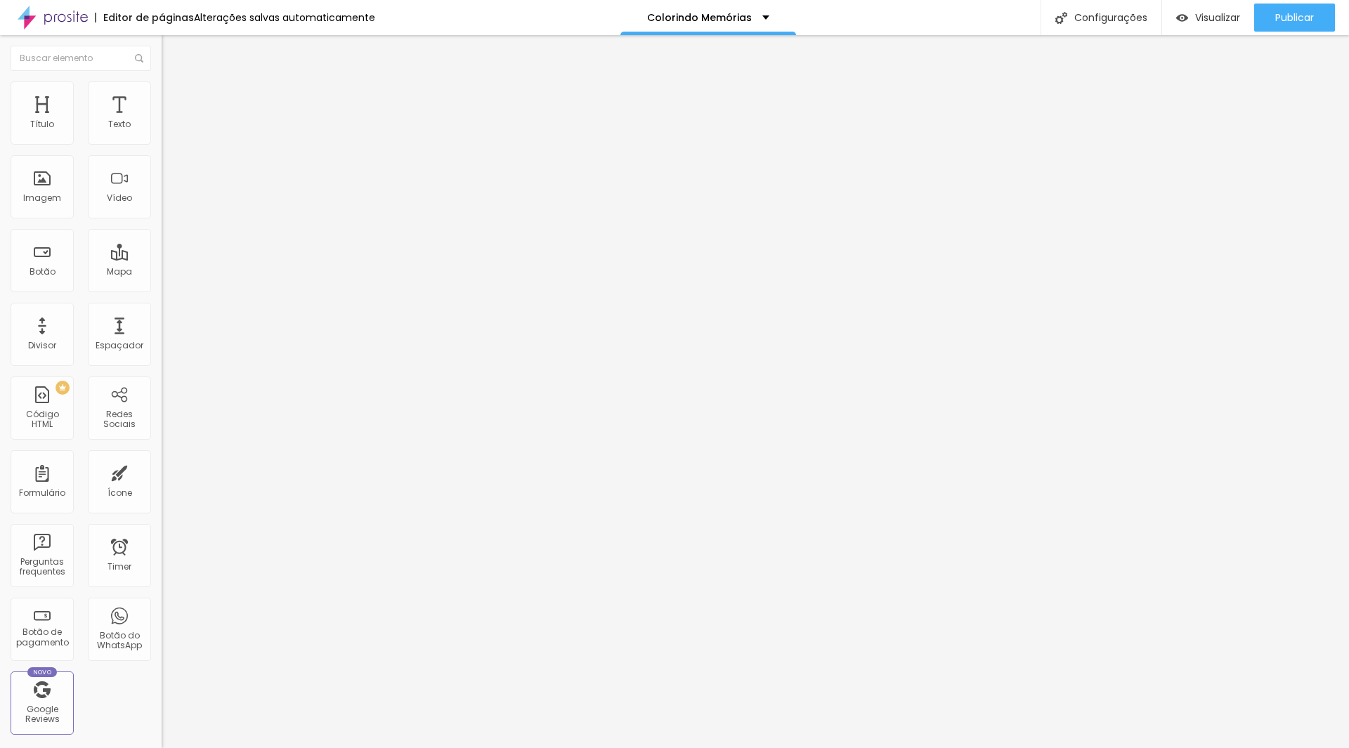
click at [162, 84] on img at bounding box center [168, 87] width 13 height 13
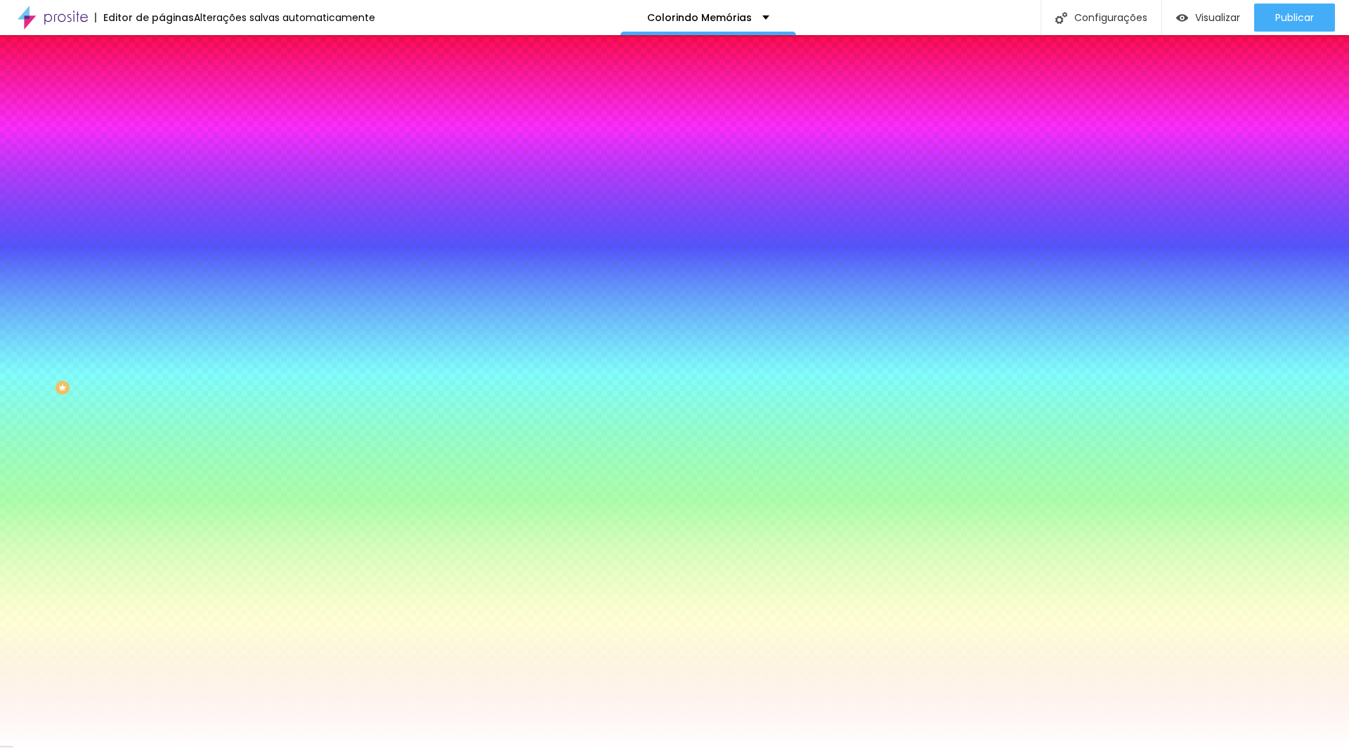
click at [162, 205] on input "#FFFFFF" at bounding box center [246, 198] width 169 height 14
paste input "EDEBE"
click at [162, 205] on input "#EDEBE" at bounding box center [246, 198] width 169 height 14
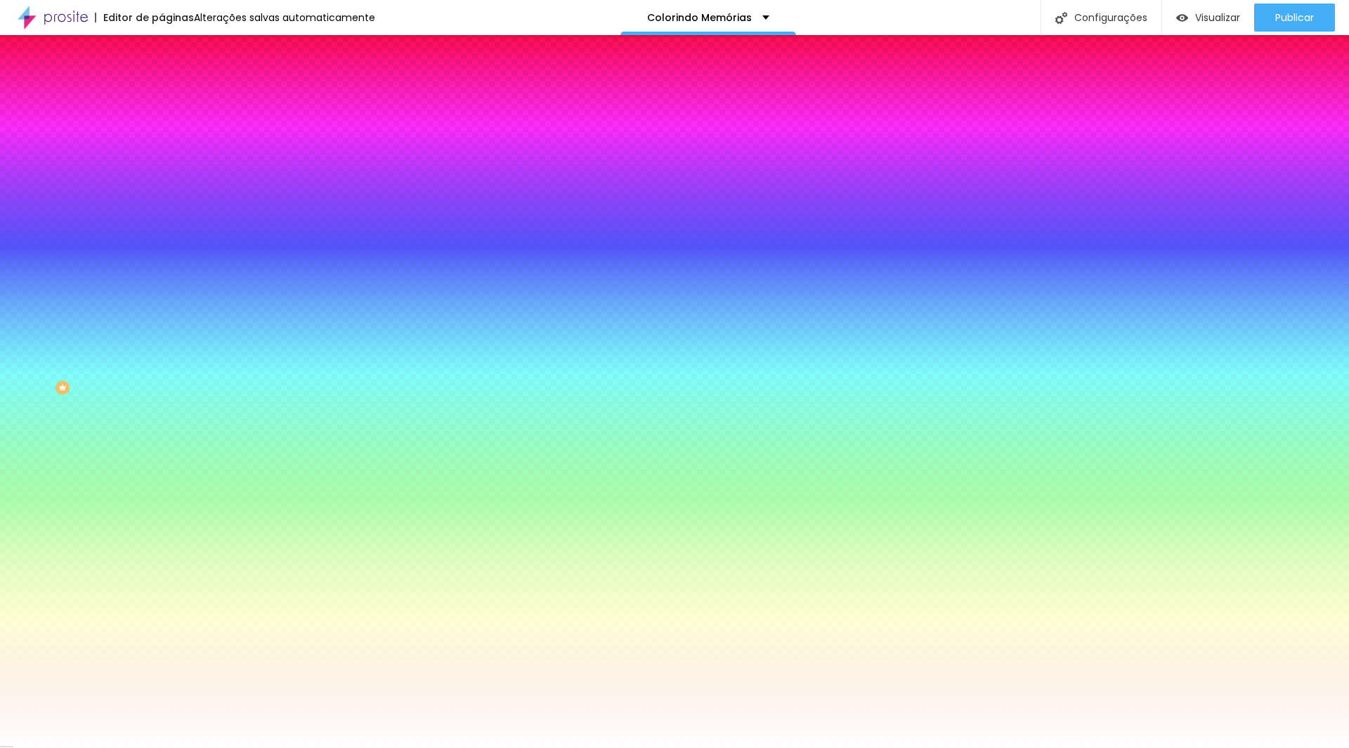
click at [162, 205] on input "#EDEBE" at bounding box center [246, 198] width 169 height 14
paste input "D"
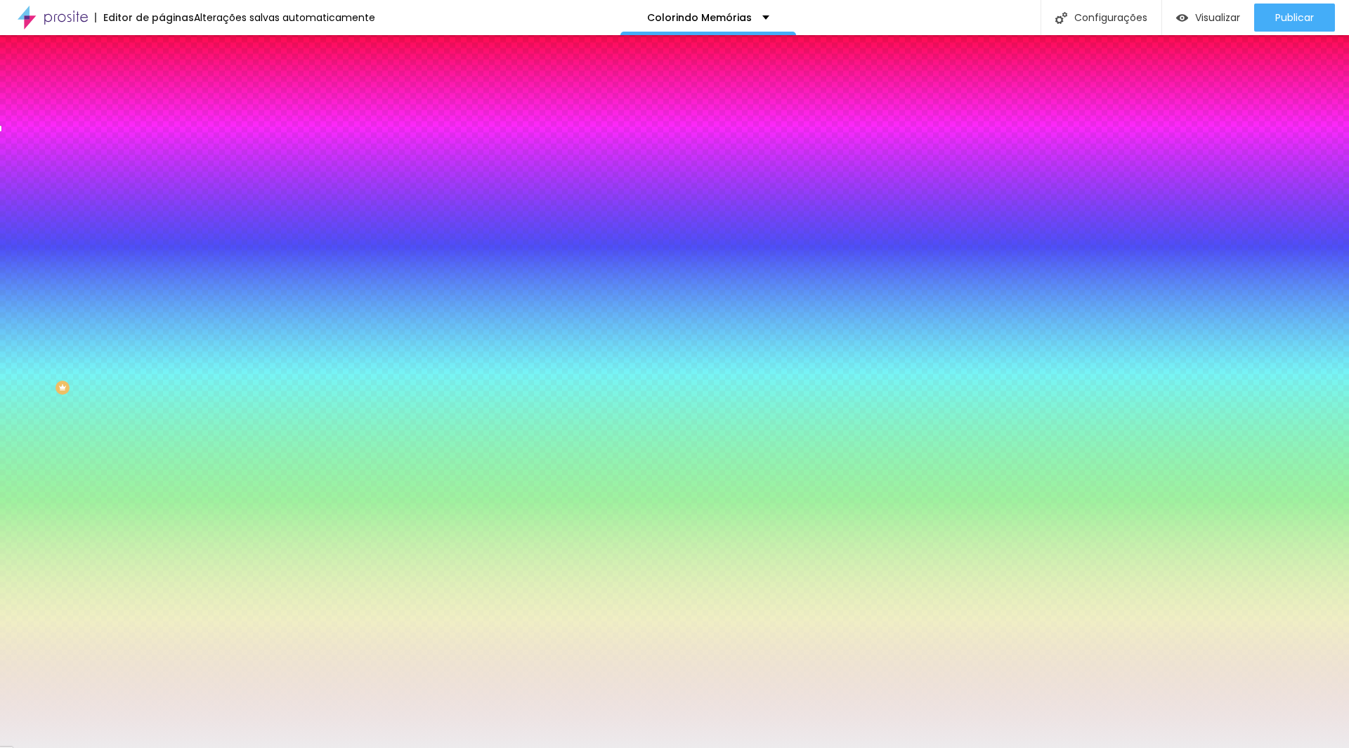
type input "#EDEBED"
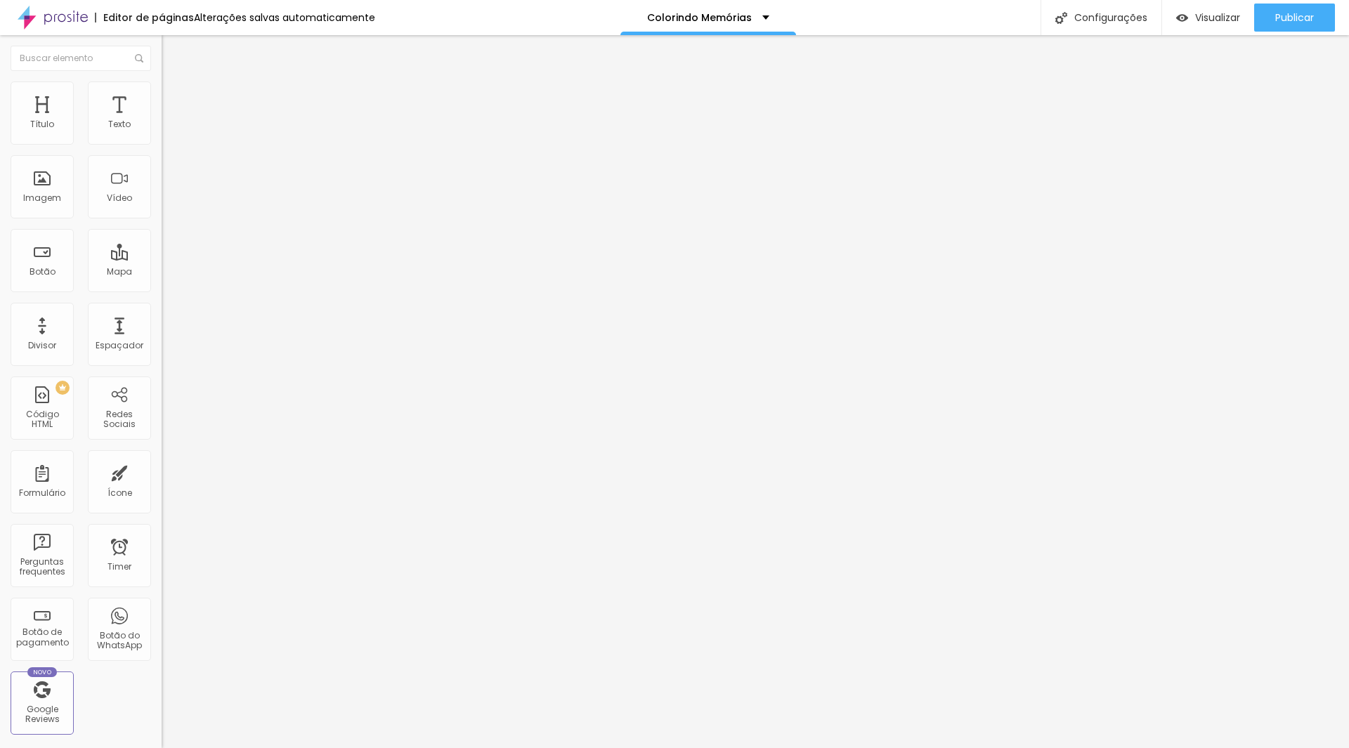
click at [162, 82] on img at bounding box center [168, 87] width 13 height 13
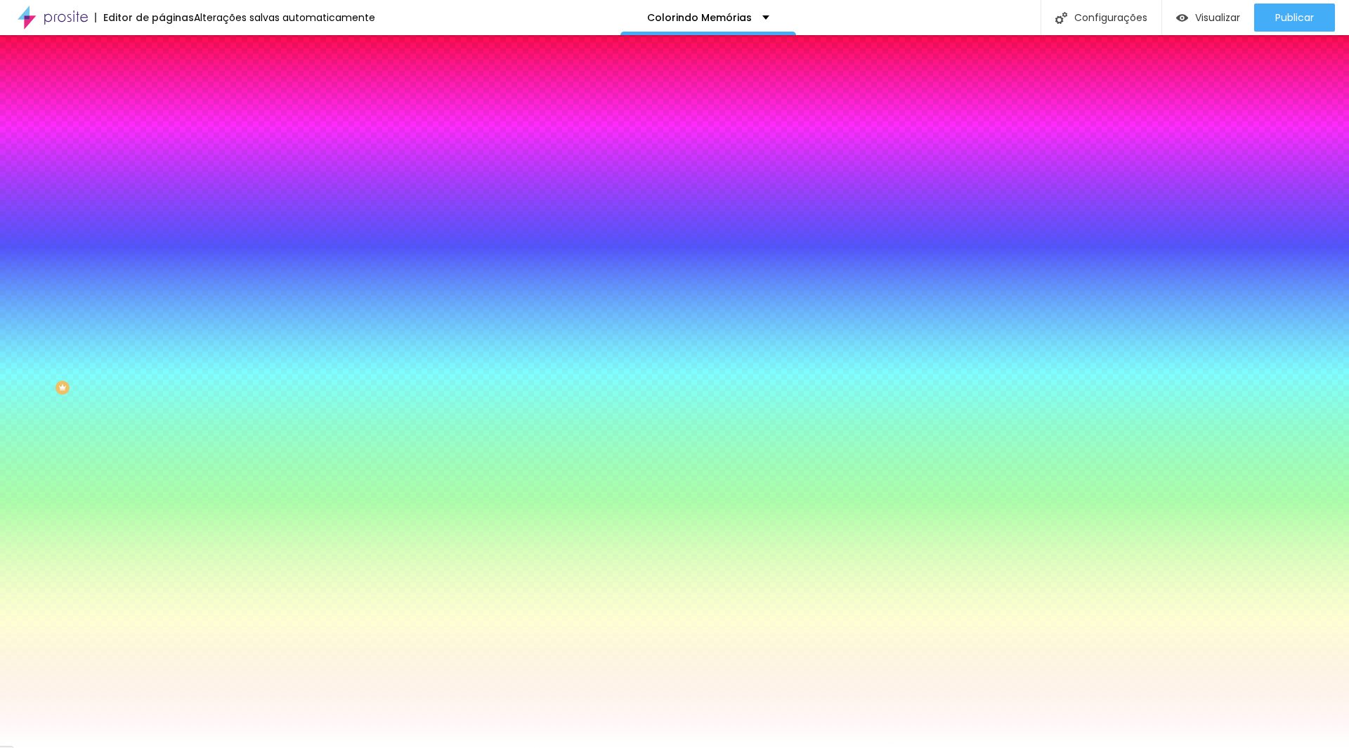
click at [162, 205] on input "#FFFFFF" at bounding box center [246, 198] width 169 height 14
paste input "EDEBED"
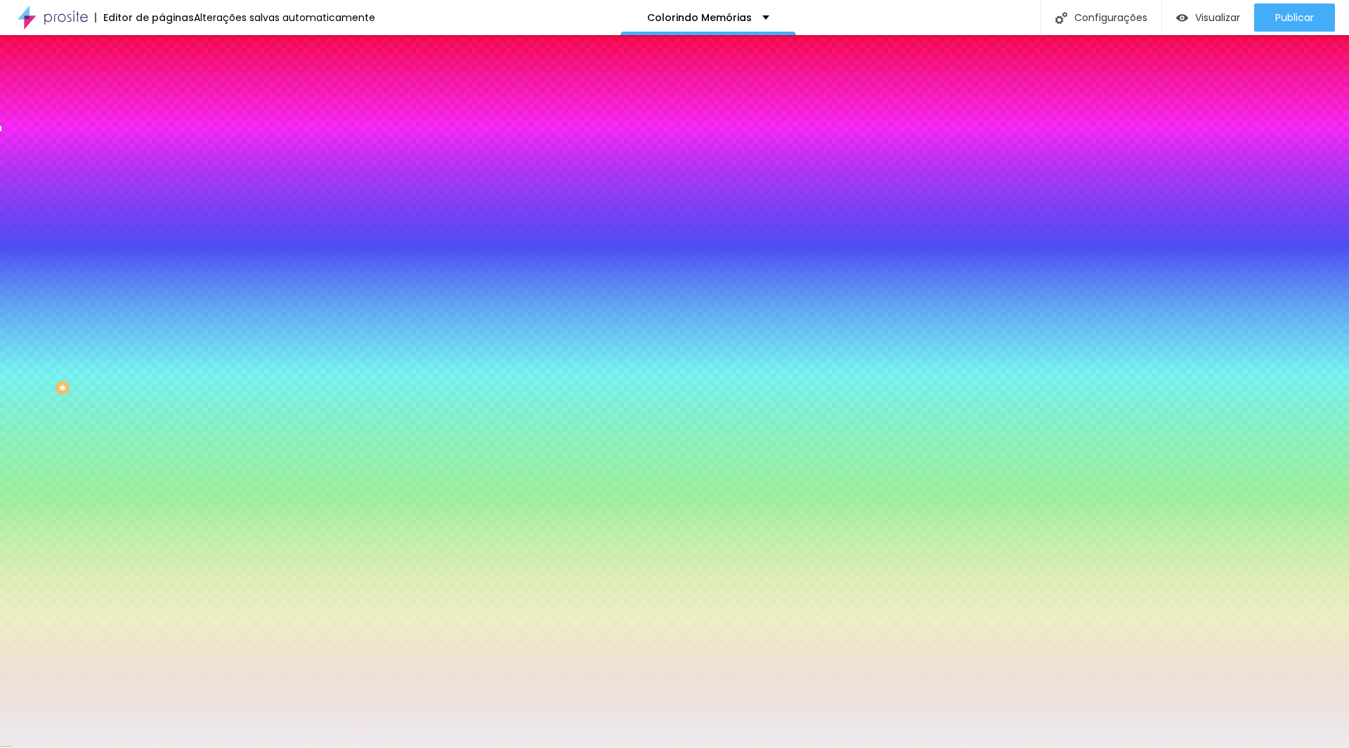
type input "#EDEBED"
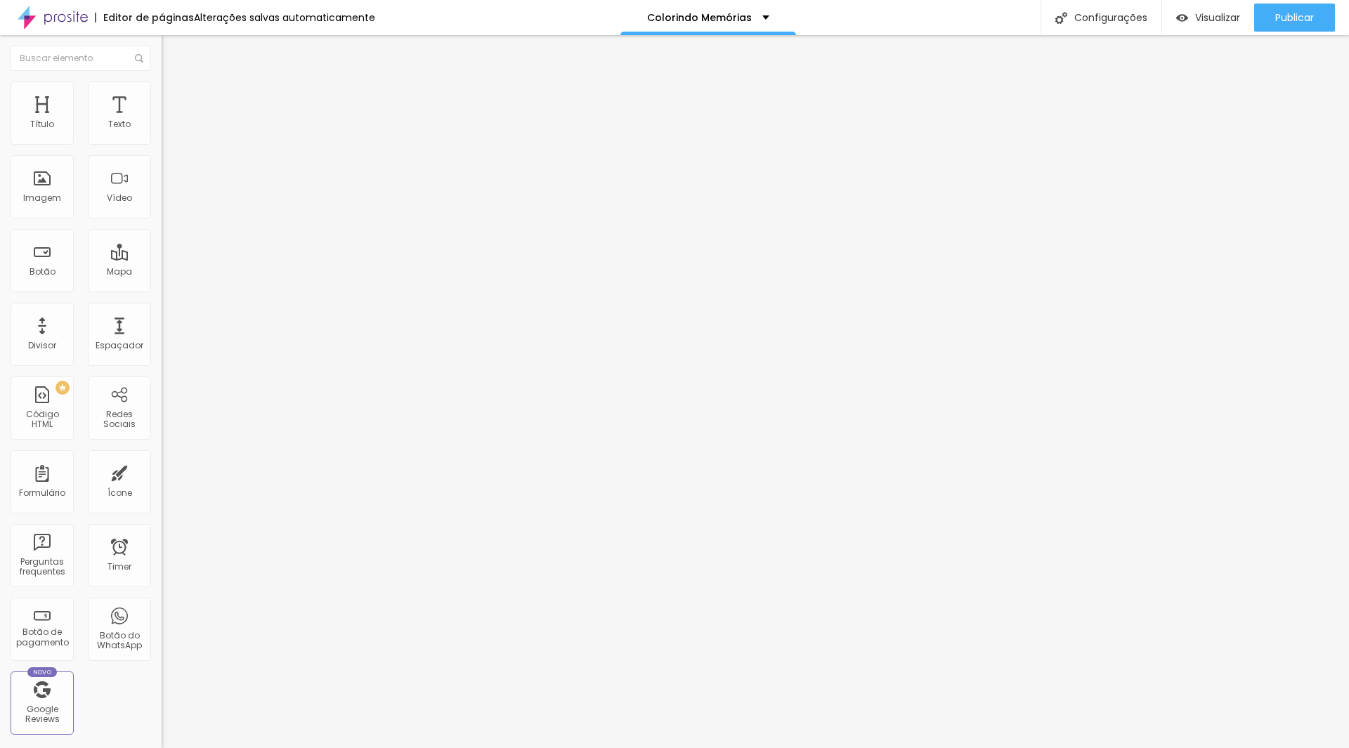
click at [162, 121] on span "Trocar imagem" at bounding box center [200, 115] width 77 height 12
click at [162, 220] on span "1:1 Quadrado" at bounding box center [189, 214] width 55 height 12
click at [162, 235] on div "Padrão 4:3" at bounding box center [243, 231] width 162 height 8
click at [162, 92] on li "Avançado" at bounding box center [243, 88] width 162 height 14
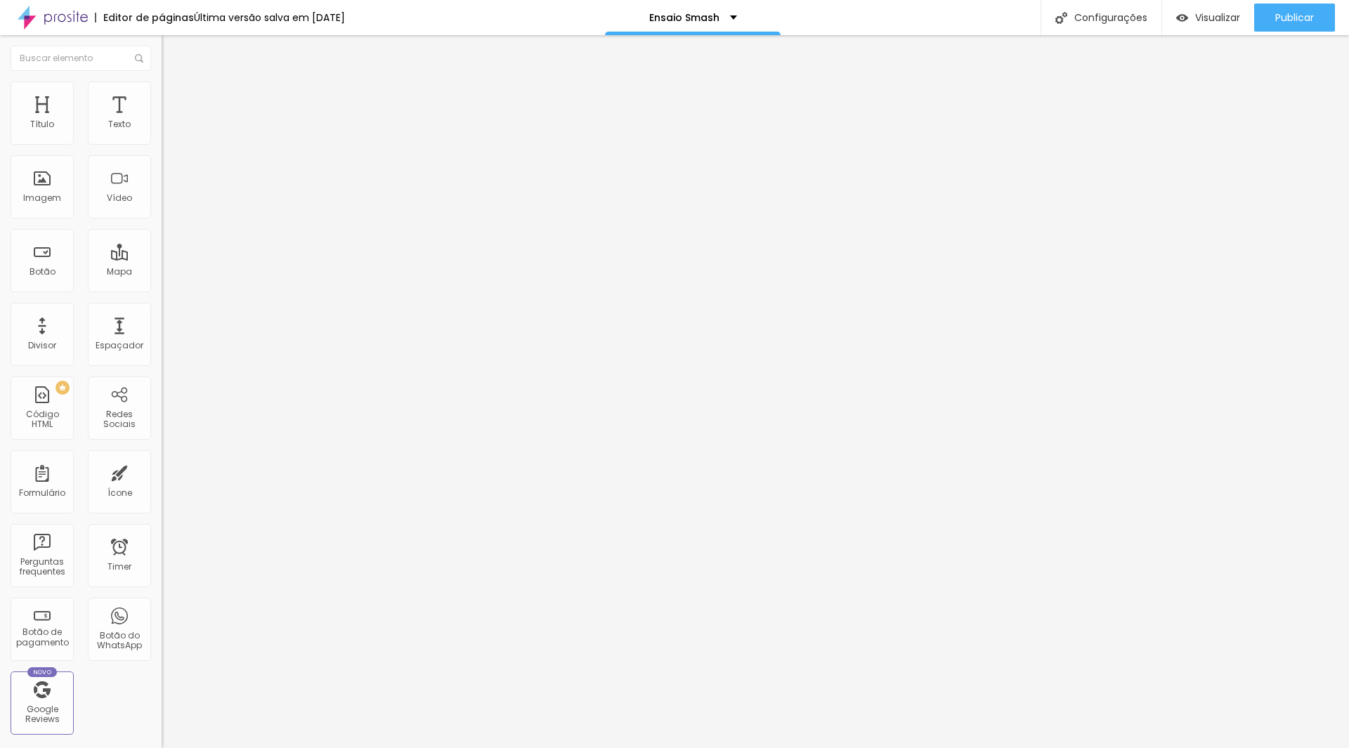
click at [162, 80] on img at bounding box center [168, 73] width 13 height 13
click at [162, 208] on button "button" at bounding box center [172, 200] width 20 height 15
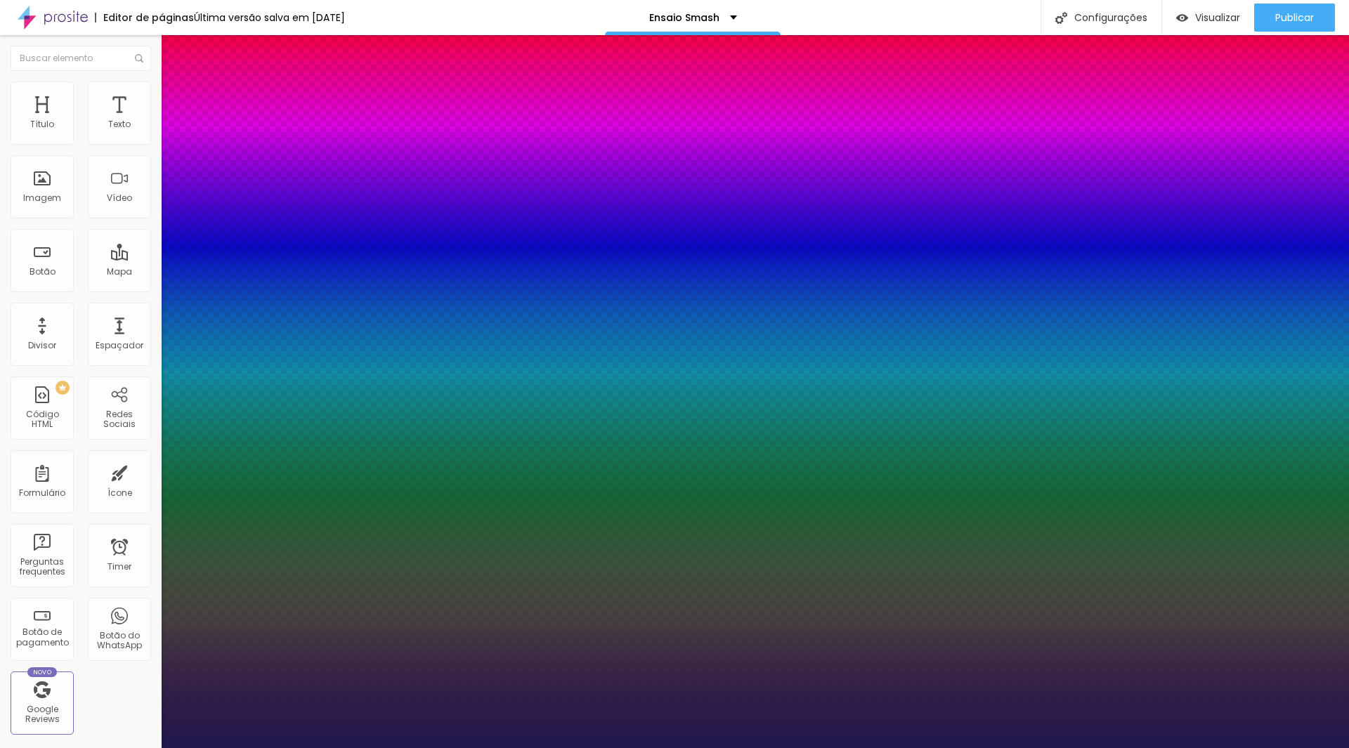
type input "1"
click at [703, 747] on div at bounding box center [674, 748] width 1349 height 0
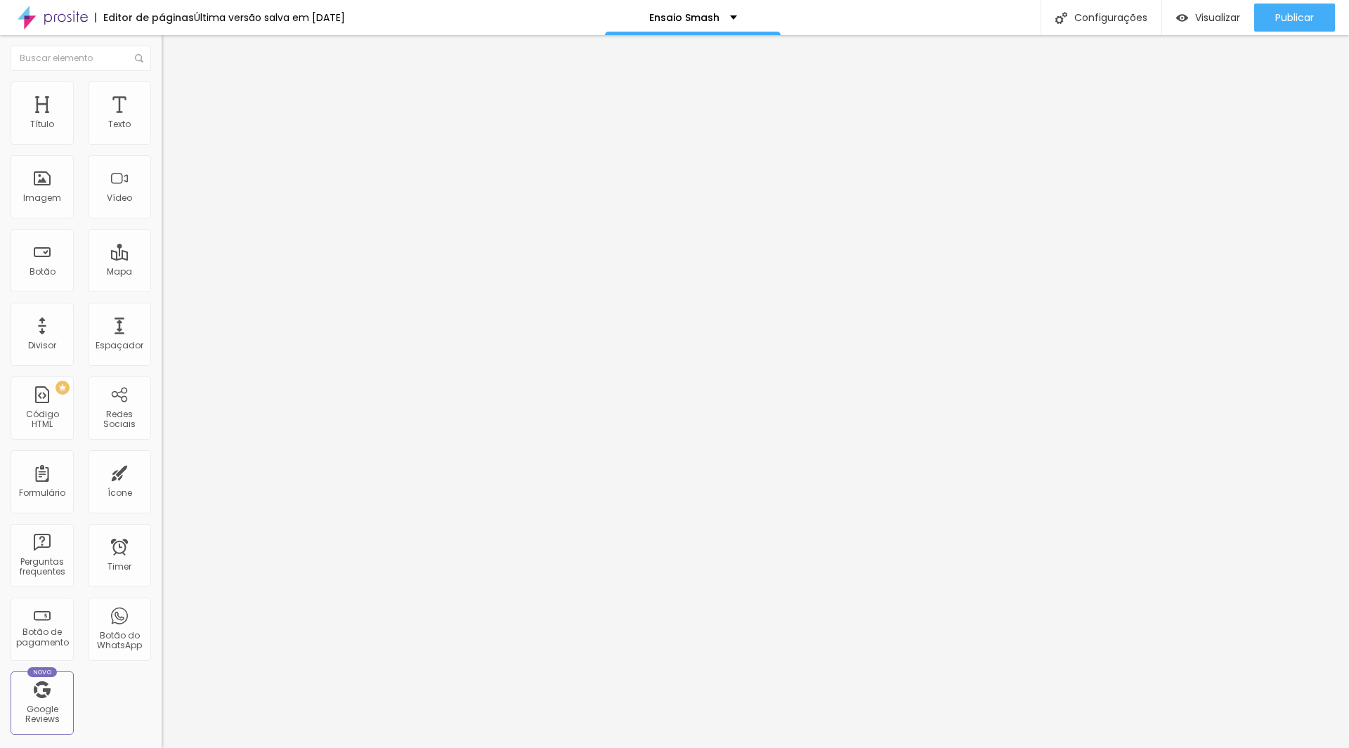
click at [167, 131] on icon "button" at bounding box center [171, 126] width 8 height 8
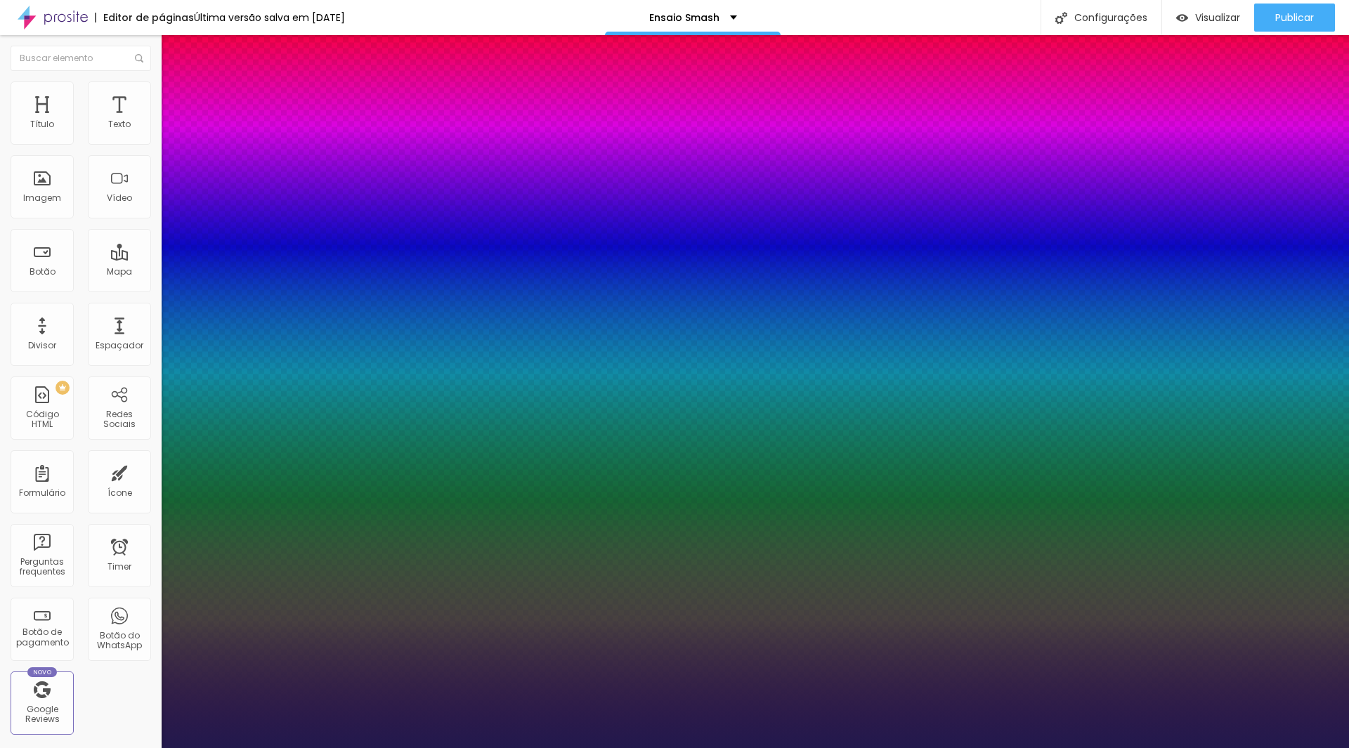
type input "1"
drag, startPoint x: 1344, startPoint y: 138, endPoint x: 1348, endPoint y: 195, distance: 57.8
click at [1348, 747] on div at bounding box center [674, 748] width 1349 height 0
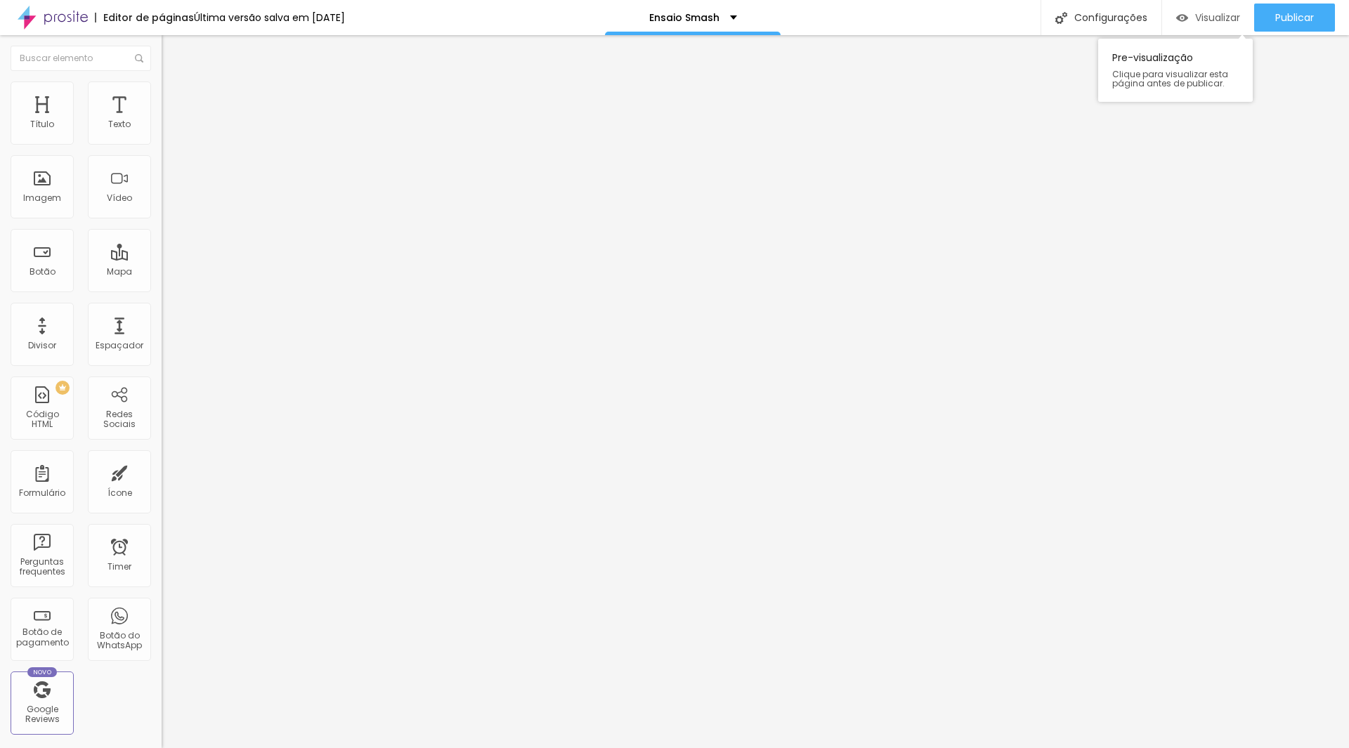
click at [1223, 19] on span "Visualizar" at bounding box center [1217, 17] width 45 height 11
click at [162, 119] on div "Trocar imagem" at bounding box center [243, 115] width 162 height 10
click at [162, 121] on span "Trocar imagem" at bounding box center [200, 115] width 77 height 12
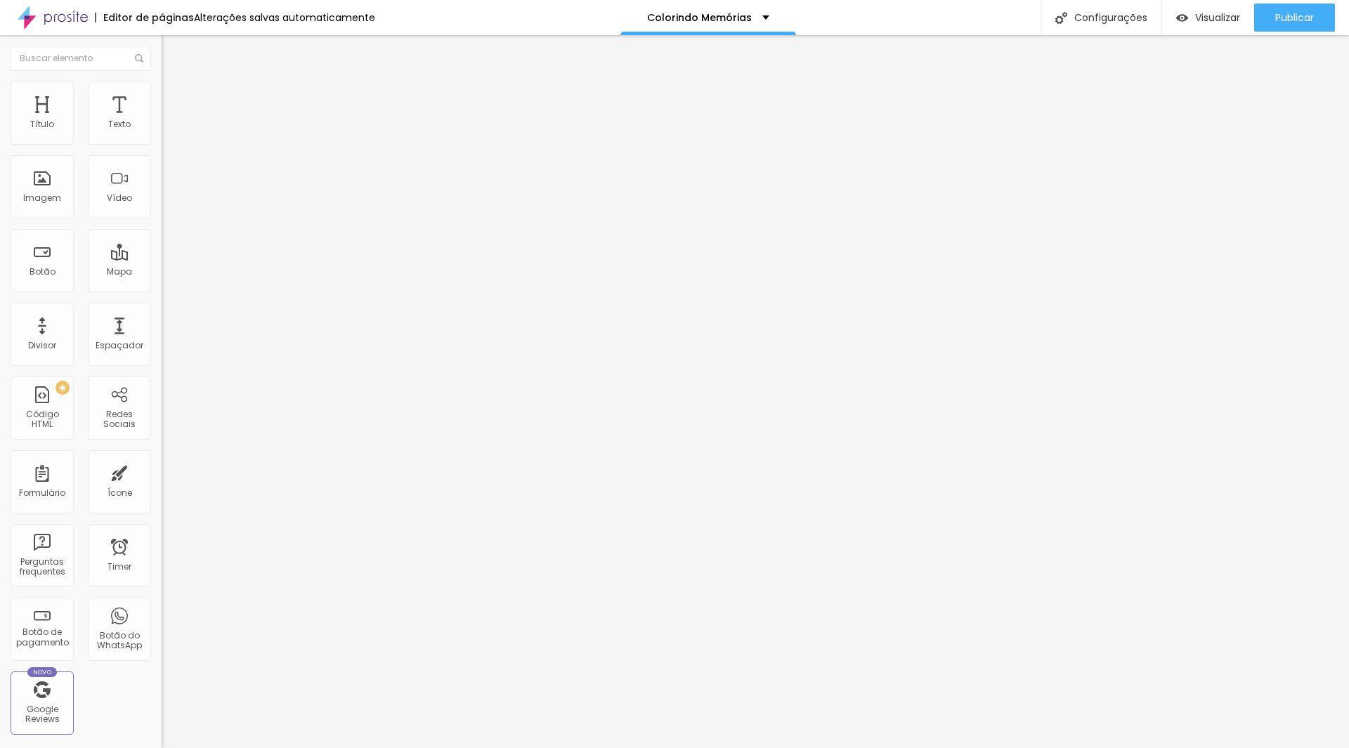
click at [169, 129] on icon "button" at bounding box center [172, 127] width 6 height 6
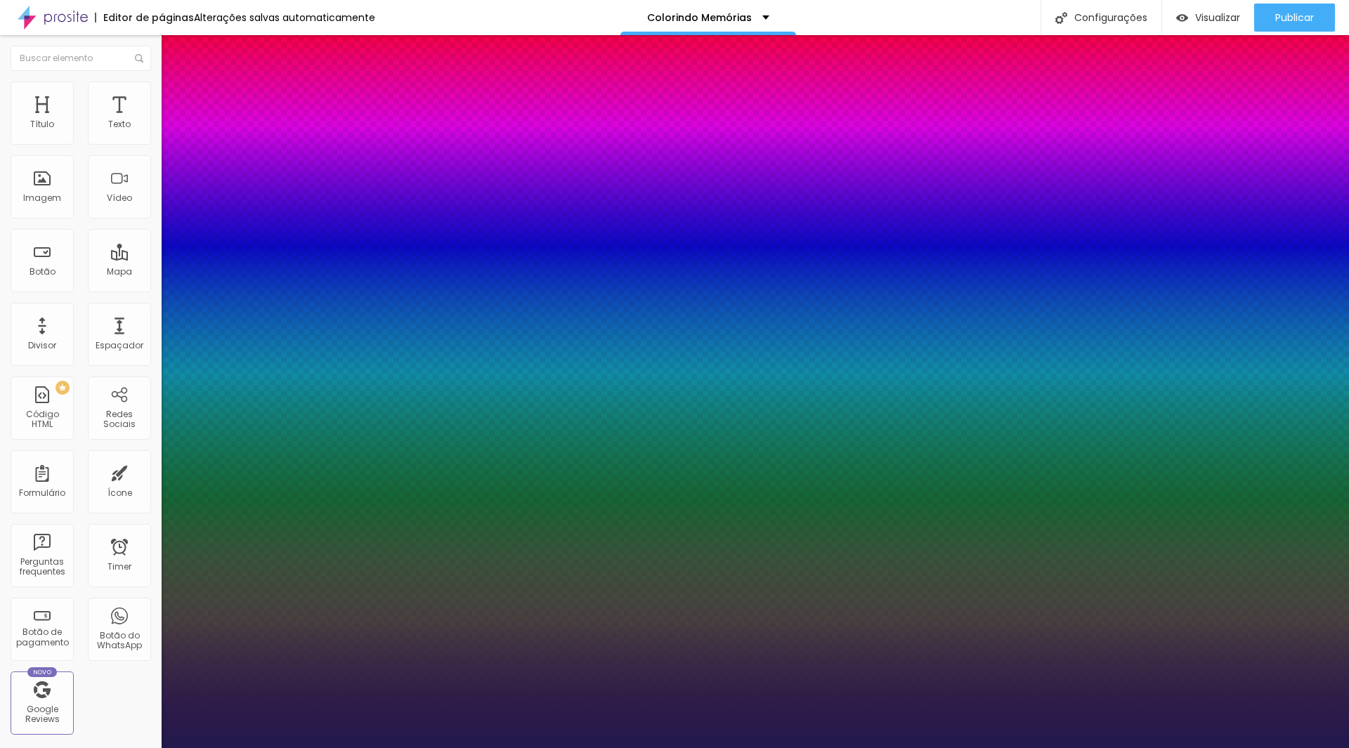
type input "1"
select select "Roboto"
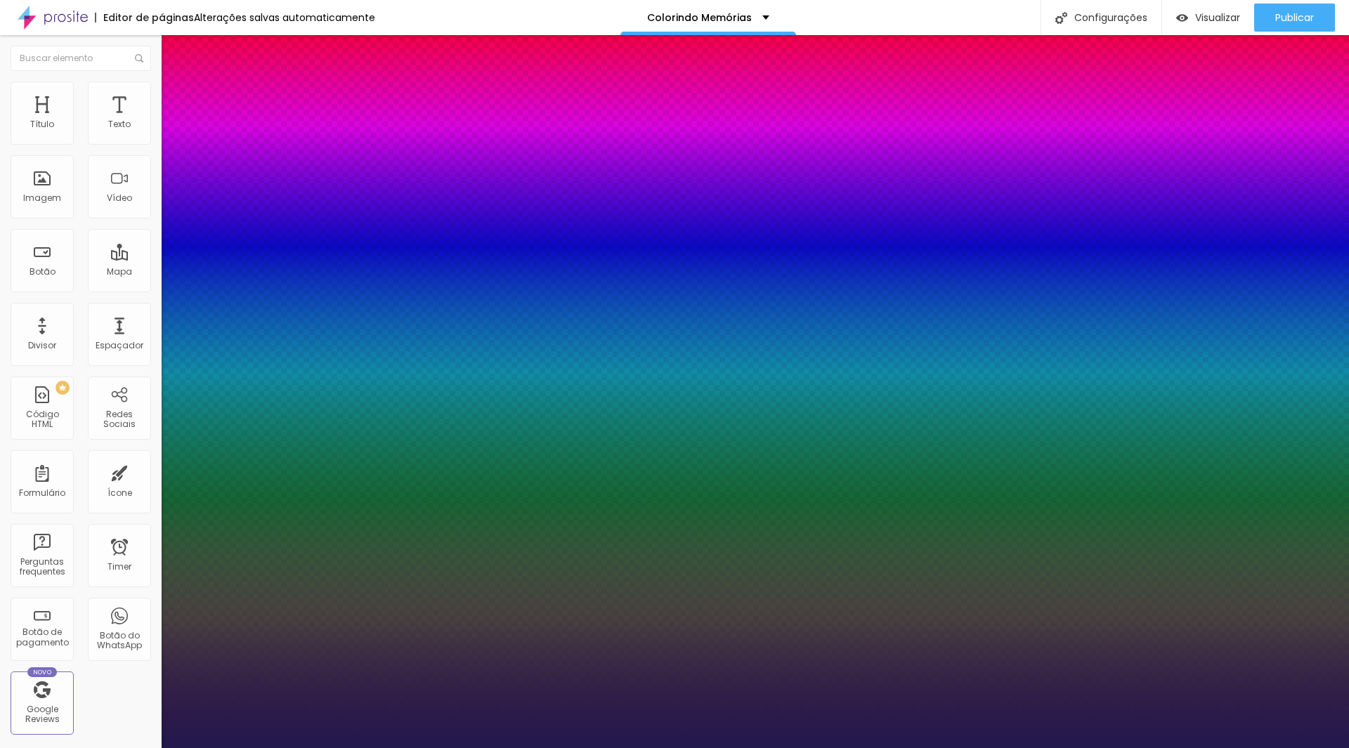
drag, startPoint x: 302, startPoint y: 237, endPoint x: 343, endPoint y: 233, distance: 41.0
type input "1"
type input "8"
type input "2"
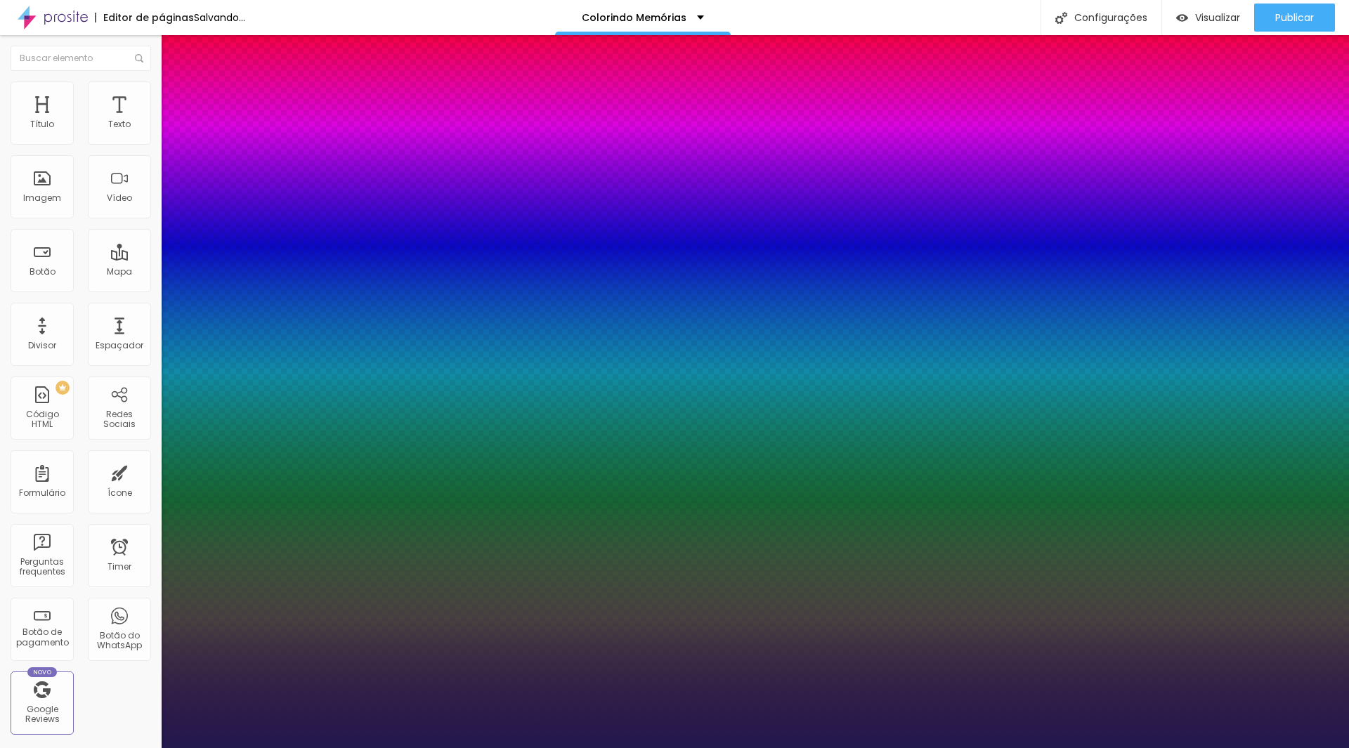
type input "1"
type input "20"
type input "1"
type input "20"
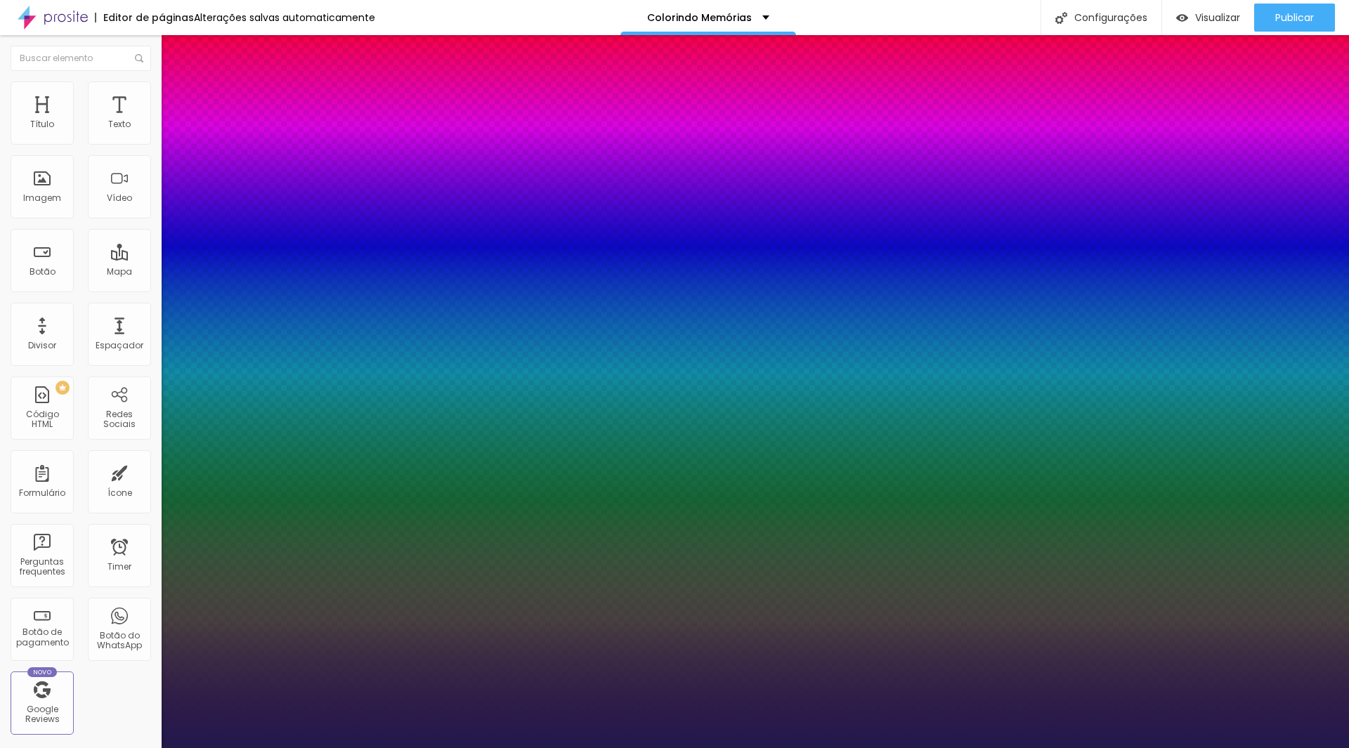
click at [1108, 747] on div at bounding box center [674, 748] width 1349 height 0
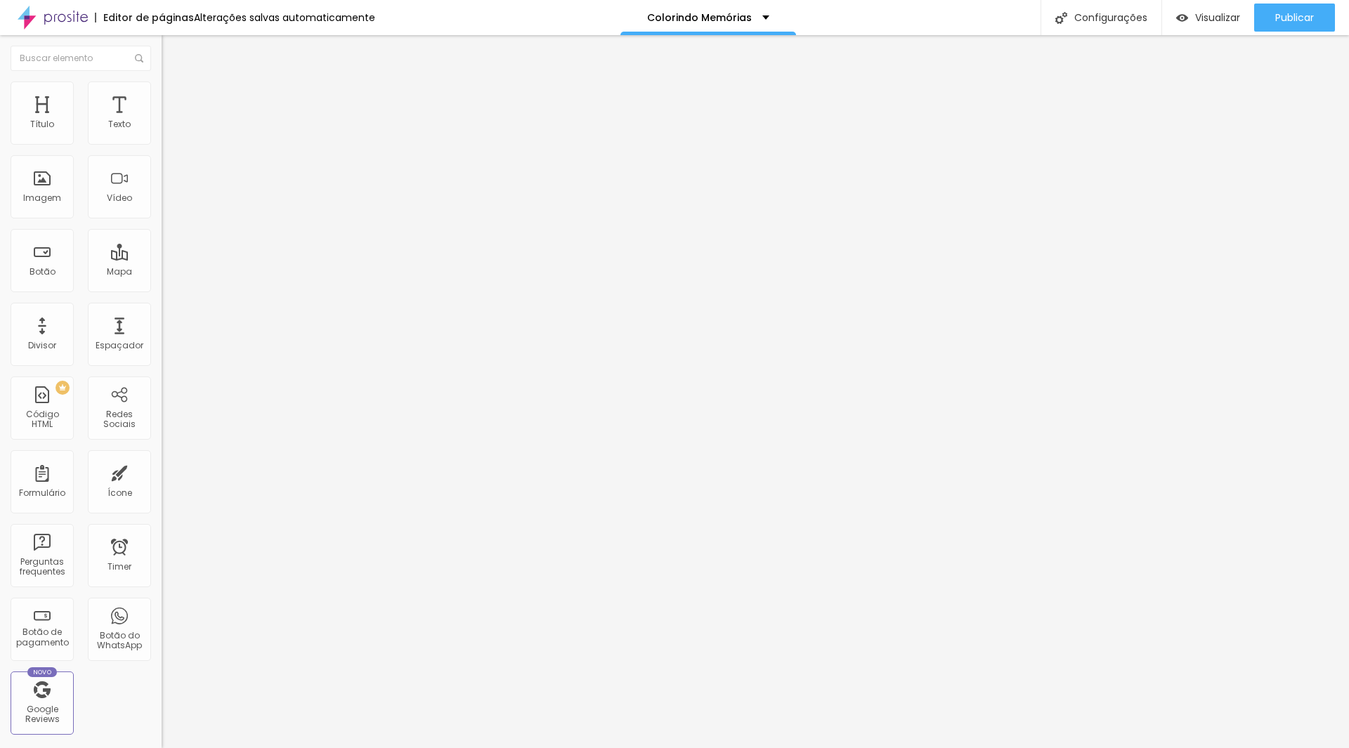
click at [162, 344] on input "20" at bounding box center [192, 351] width 60 height 15
type input "14"
type input "4"
type input "40"
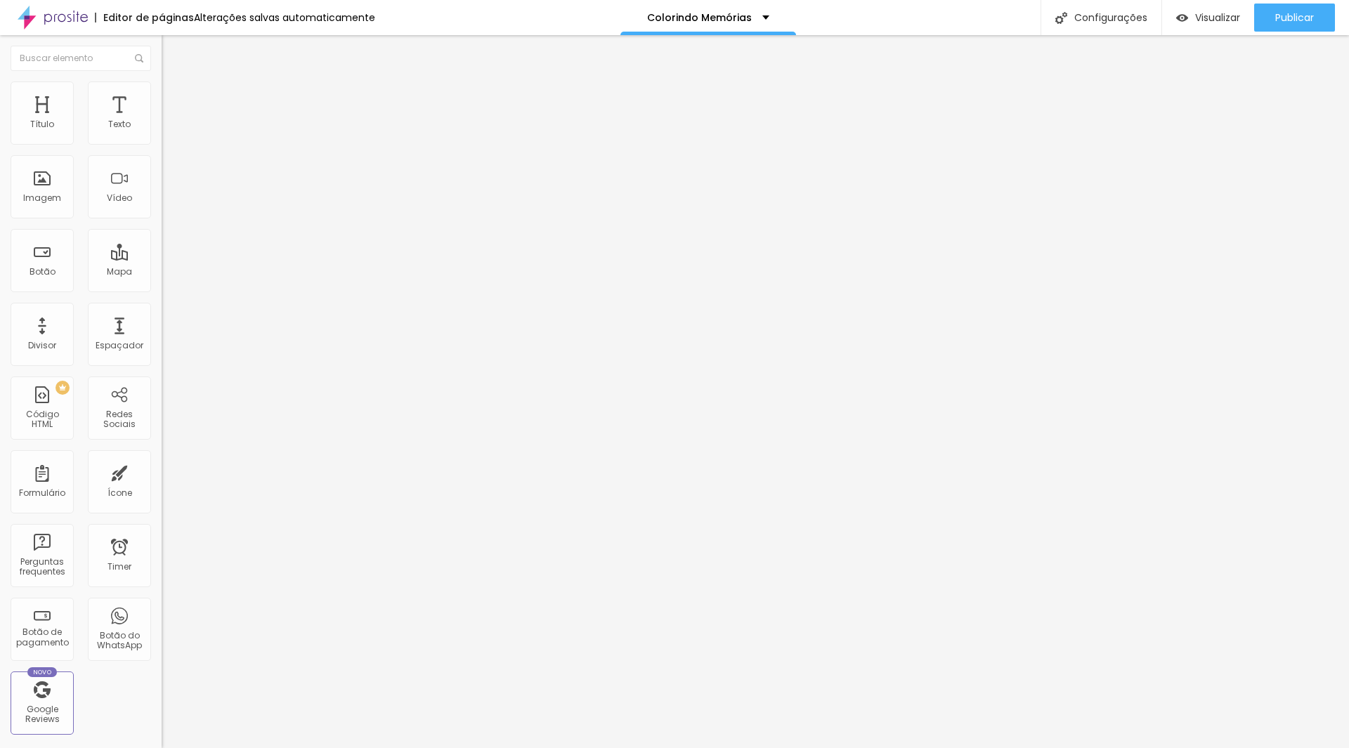
click at [162, 344] on input "30" at bounding box center [192, 351] width 60 height 15
type input "14"
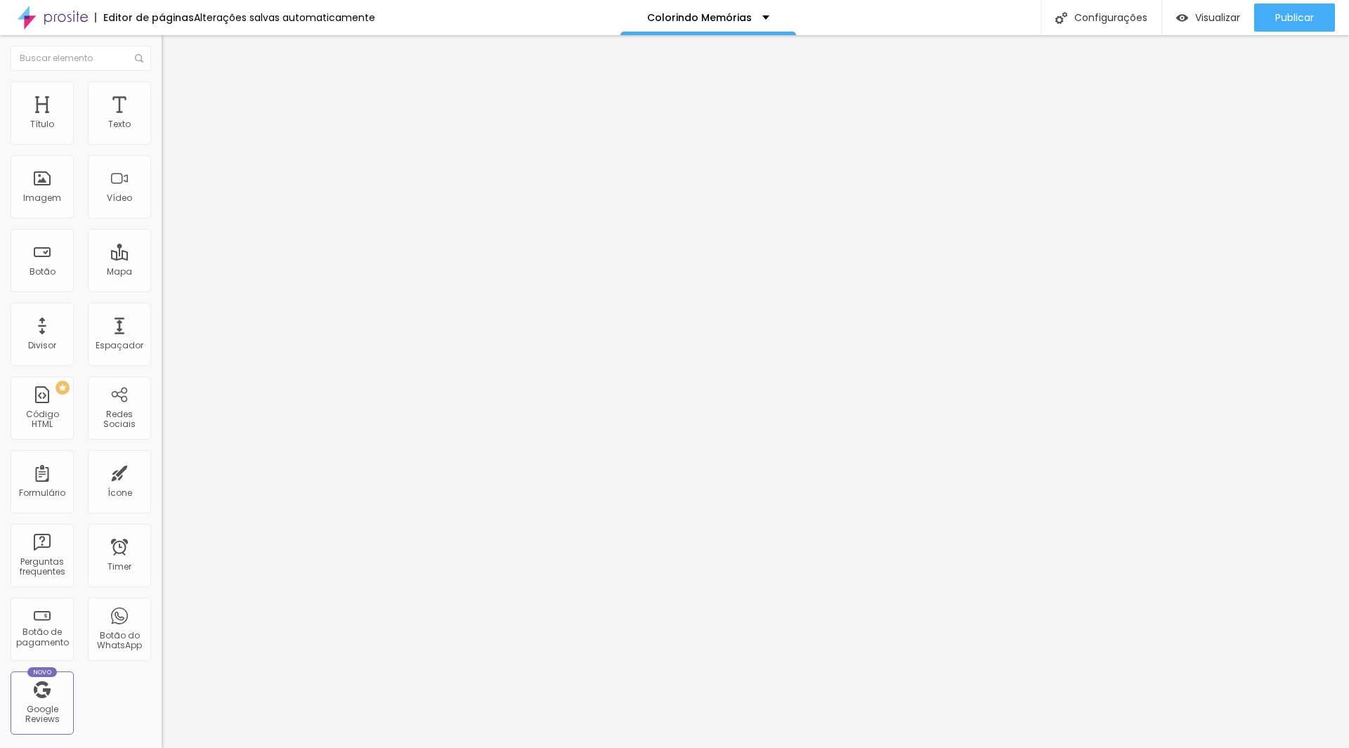
type input "4"
type input "40"
click at [172, 48] on img "button" at bounding box center [177, 51] width 11 height 11
click at [162, 132] on input "Alboom Brasil" at bounding box center [246, 125] width 169 height 14
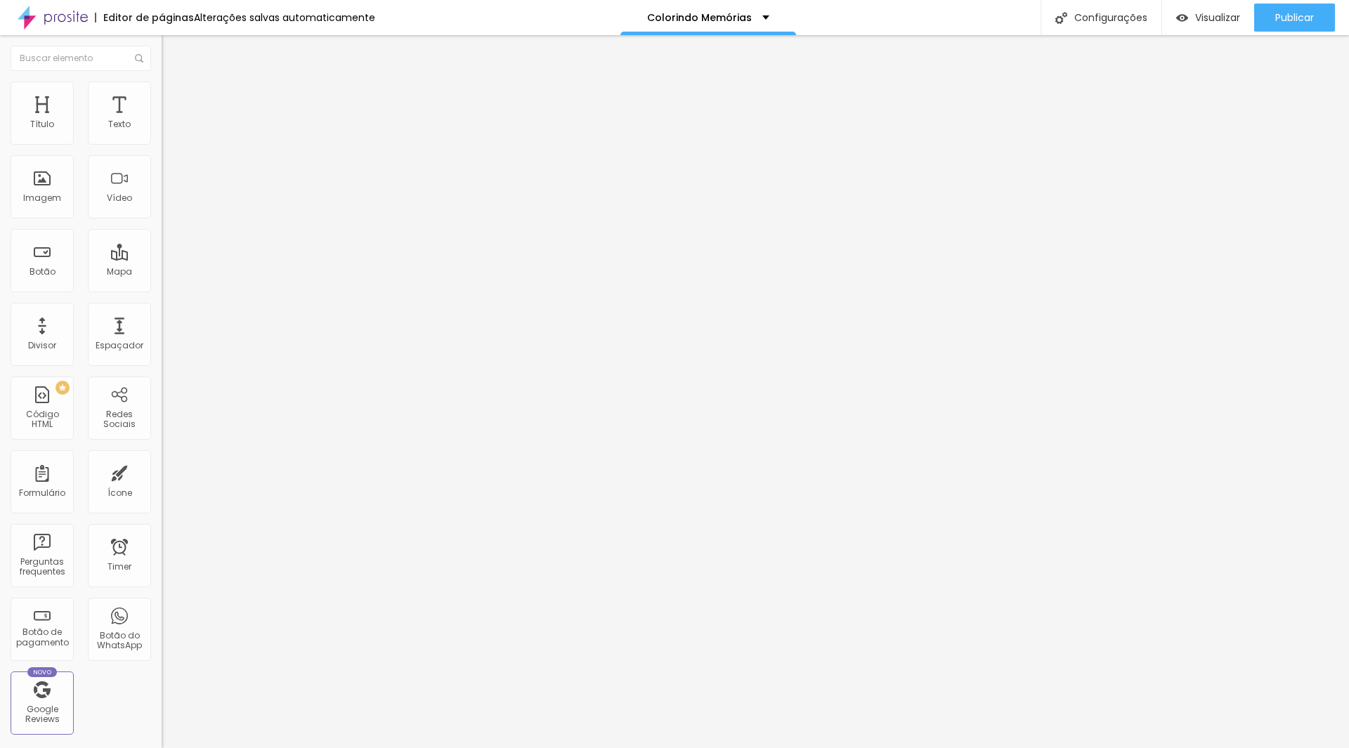
click at [162, 132] on input "Alboom Brasil" at bounding box center [246, 125] width 169 height 14
type input "Juliana Rossato Fotografia"
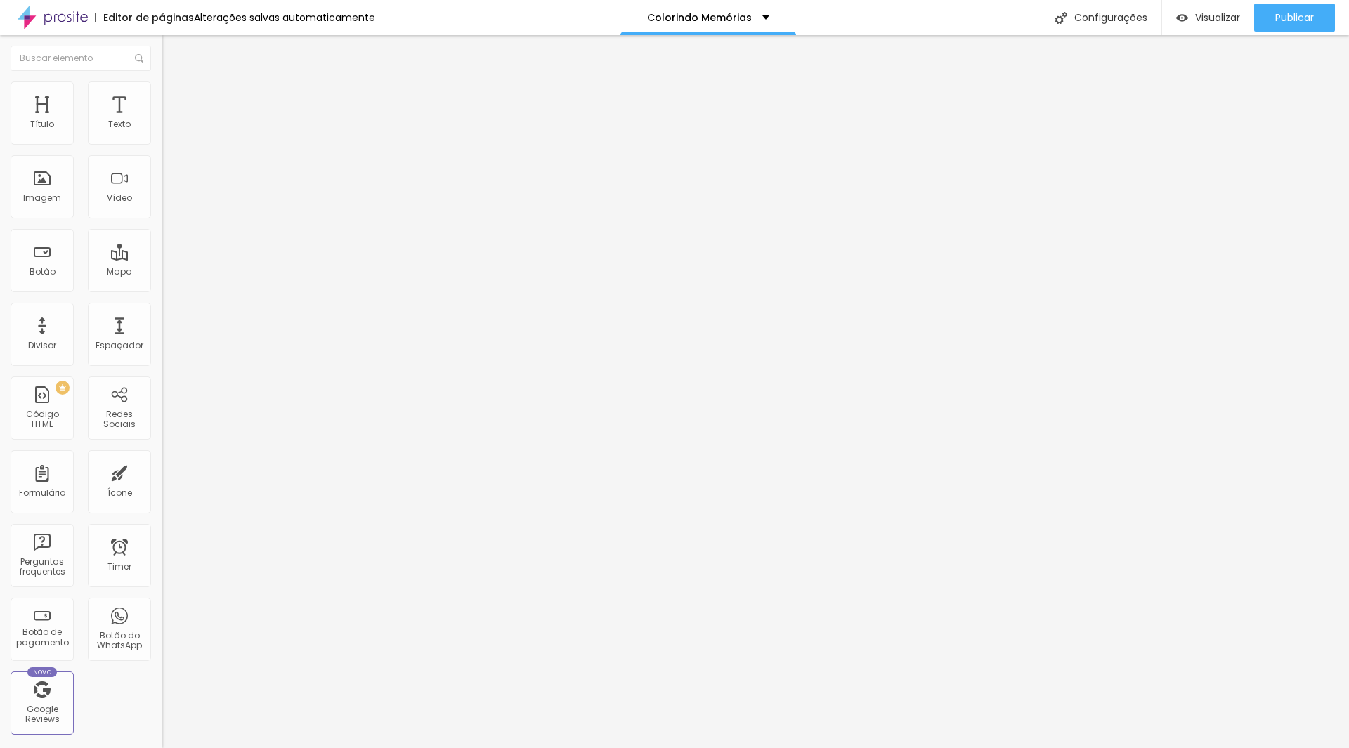
click at [162, 281] on input at bounding box center [257, 288] width 191 height 14
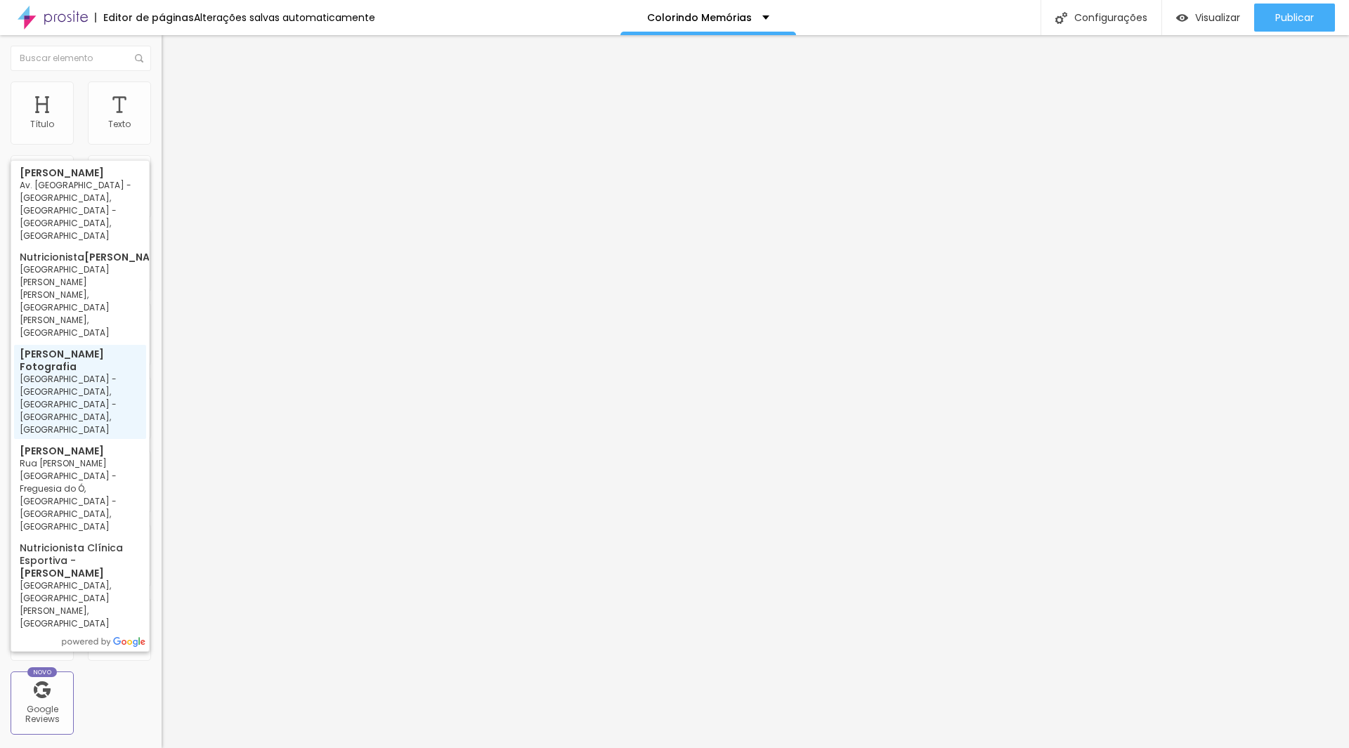
type input "Juliana Rossato Fotografia - Avenida Interlagos - Jardim Umuarama, São Paulo - …"
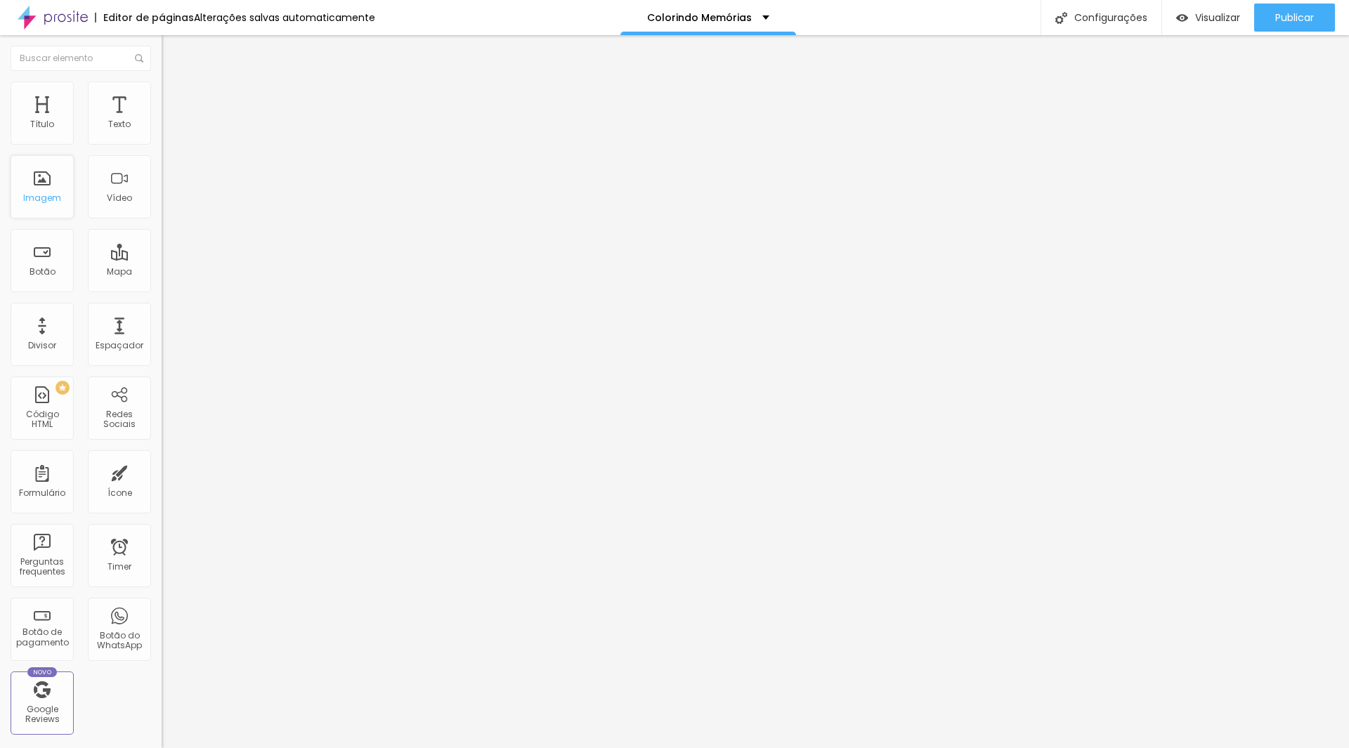
click at [20, 174] on div "Imagem" at bounding box center [42, 186] width 63 height 63
click at [37, 184] on div "Imagem" at bounding box center [42, 186] width 63 height 63
click at [35, 188] on div "Imagem" at bounding box center [42, 186] width 63 height 63
click at [172, 48] on img "button" at bounding box center [177, 51] width 11 height 11
click at [1208, 18] on span "Visualizar" at bounding box center [1217, 17] width 45 height 11
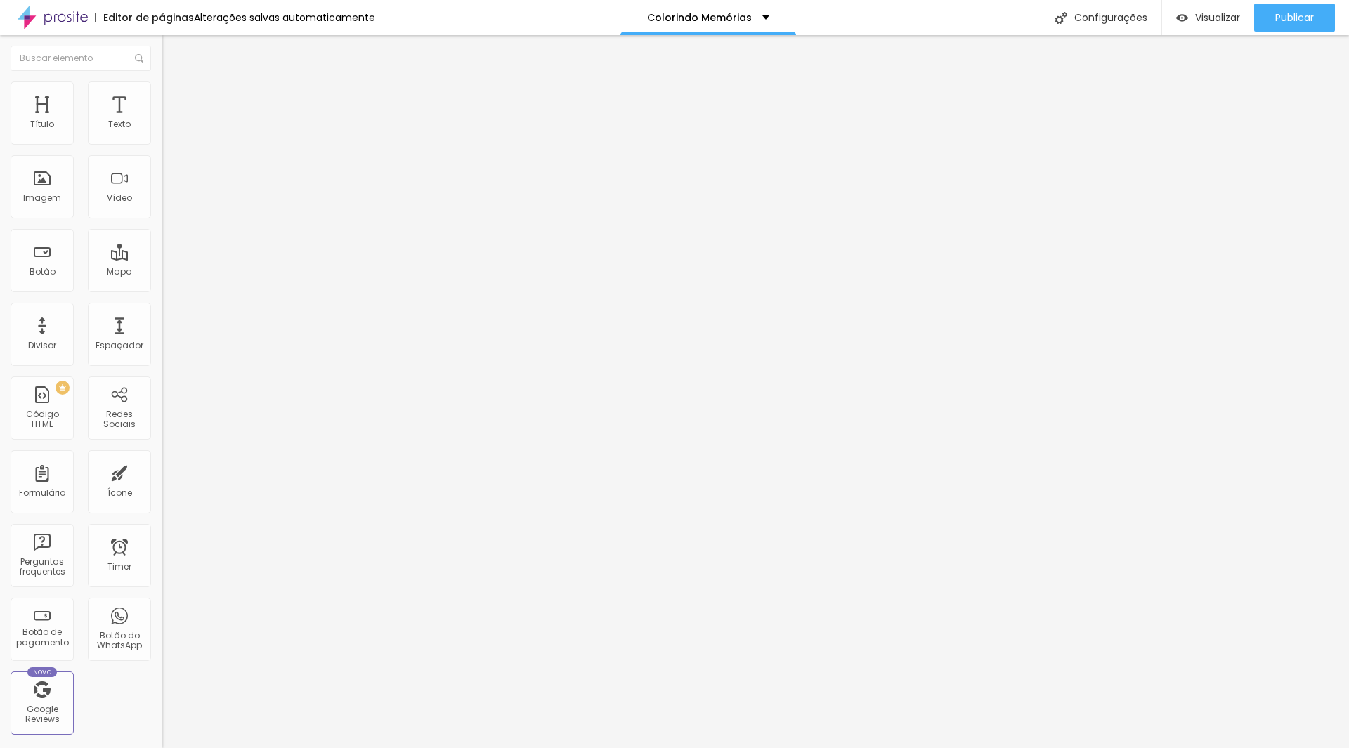
click at [162, 143] on input "text" at bounding box center [246, 136] width 169 height 14
drag, startPoint x: 142, startPoint y: 161, endPoint x: 69, endPoint y: 159, distance: 73.1
click at [162, 143] on input "(11)99712-4908" at bounding box center [246, 136] width 169 height 14
type input "(11)99712-4908"
drag, startPoint x: 148, startPoint y: 208, endPoint x: 0, endPoint y: 209, distance: 148.2
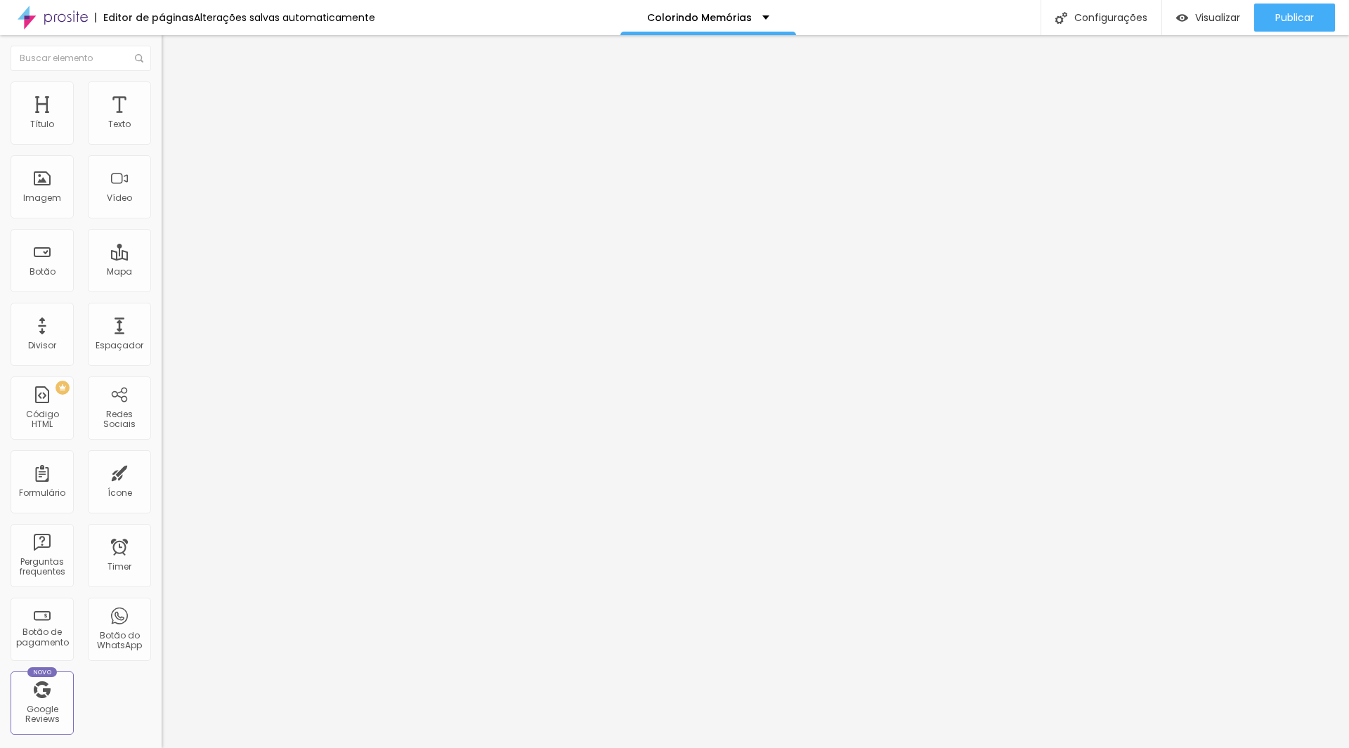
click at [162, 209] on div "Número do WhatsApp * (11)99712-4908 + 55 Texto do botão Conversar no WhatsApp M…" at bounding box center [243, 355] width 162 height 469
type input "Quero agendar meu ensaio"
drag, startPoint x: 131, startPoint y: 205, endPoint x: 0, endPoint y: 213, distance: 131.6
click at [162, 213] on div "Número do WhatsApp * + 55 Texto do botão Conversar no WhatsApp Mensagem Olá, ch…" at bounding box center [243, 355] width 162 height 469
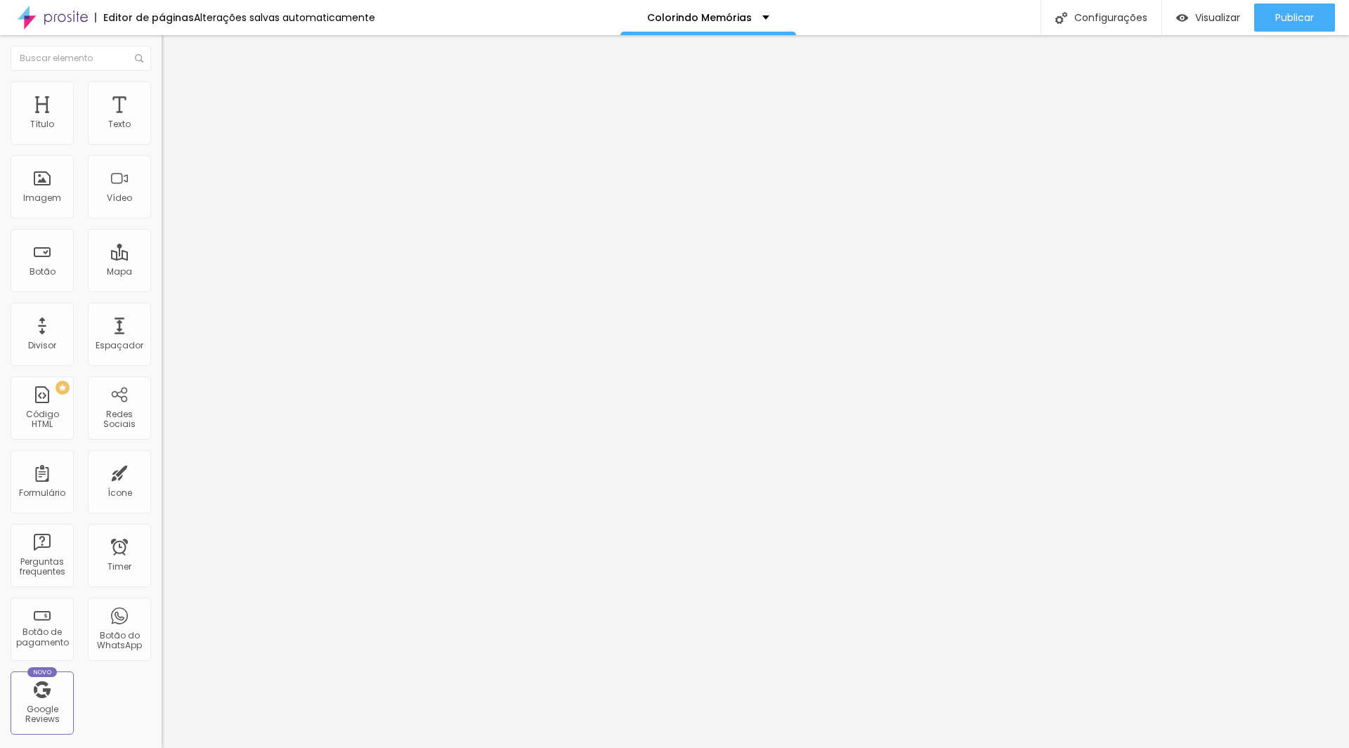
type input "Quero agendar meu ensaio"
click at [162, 143] on input "text" at bounding box center [246, 136] width 169 height 14
paste input "(11)99712-4908"
type input "(11)99712-4908"
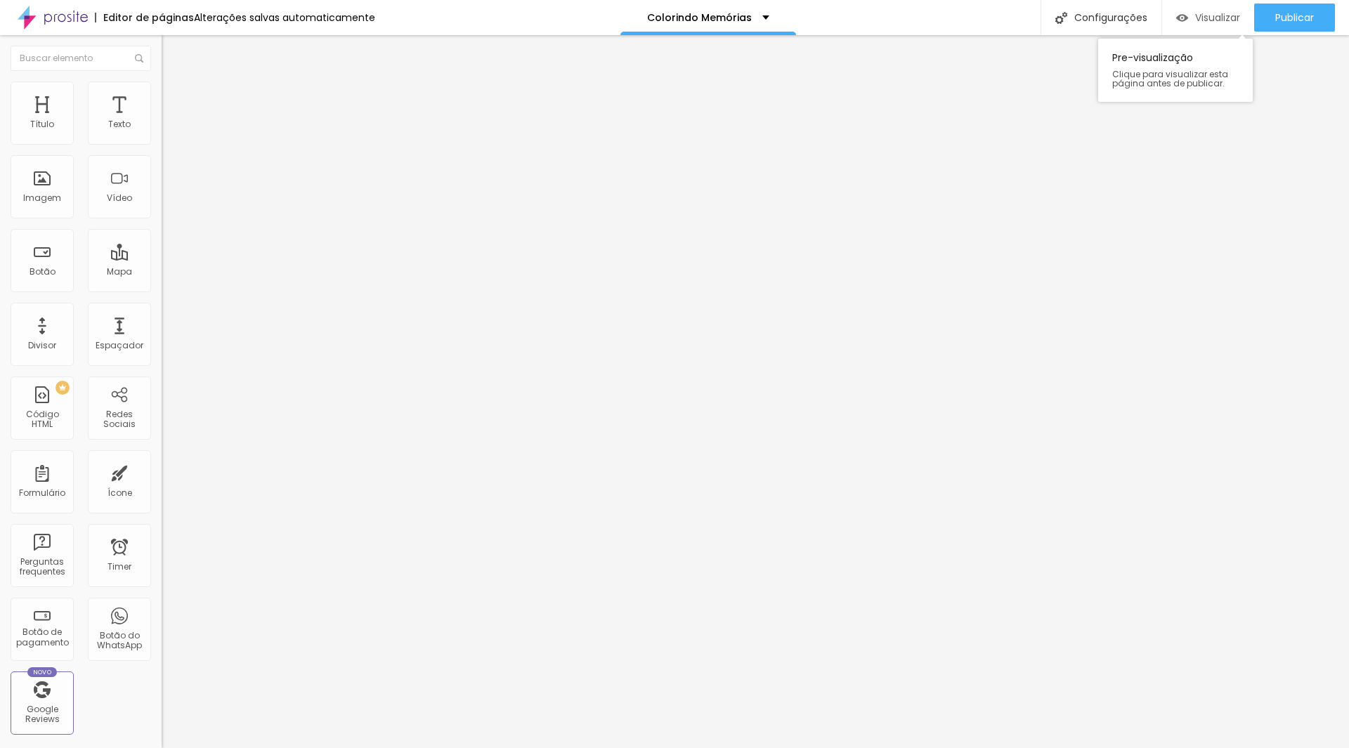
click at [1211, 17] on span "Visualizar" at bounding box center [1217, 17] width 45 height 11
click at [162, 220] on span "Original" at bounding box center [179, 214] width 34 height 12
click at [162, 245] on span "Quadrado" at bounding box center [185, 239] width 46 height 12
click at [162, 257] on div "Proporção Original Cinema 16:9 Padrão 4:3 Quadrado 1:1 Original" at bounding box center [243, 229] width 162 height 55
click at [162, 220] on span "Original" at bounding box center [179, 214] width 34 height 12
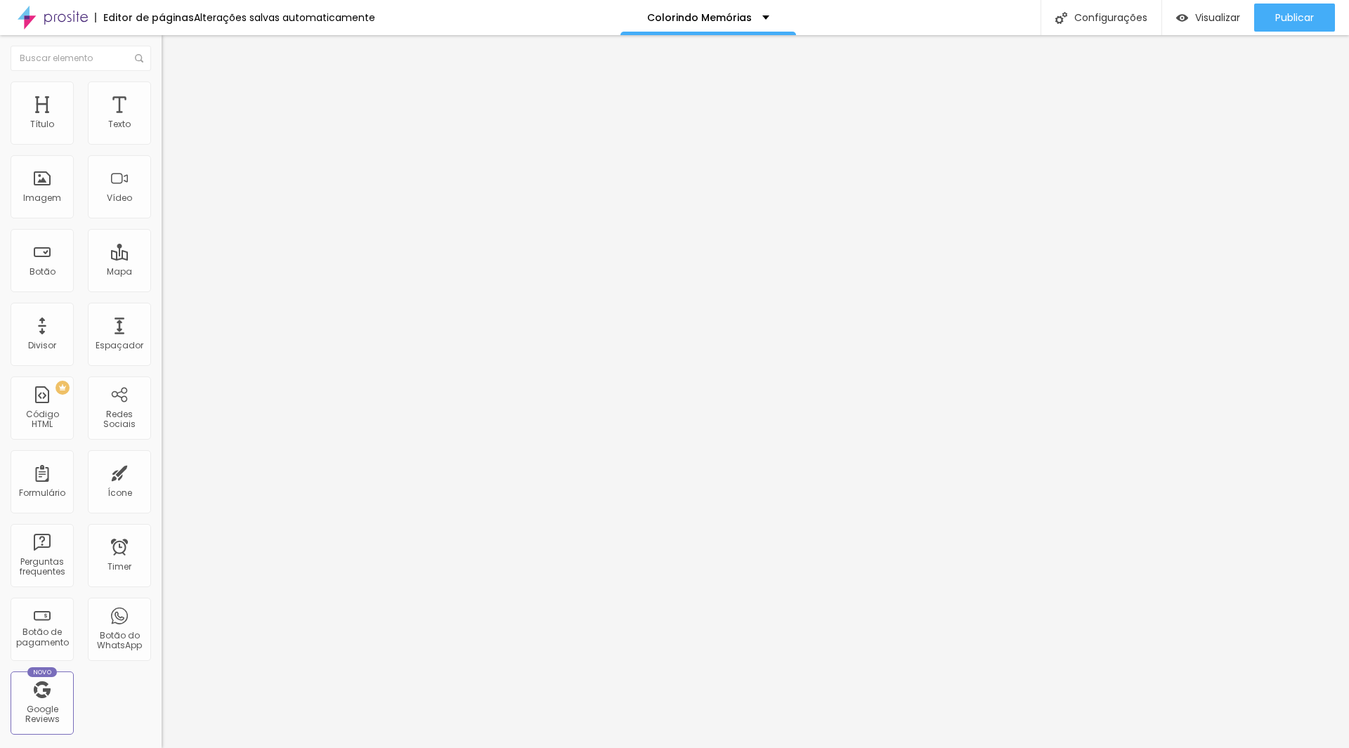
click at [162, 245] on span "Quadrado" at bounding box center [185, 239] width 46 height 12
click at [162, 121] on span "Adicionar imagem" at bounding box center [207, 115] width 91 height 12
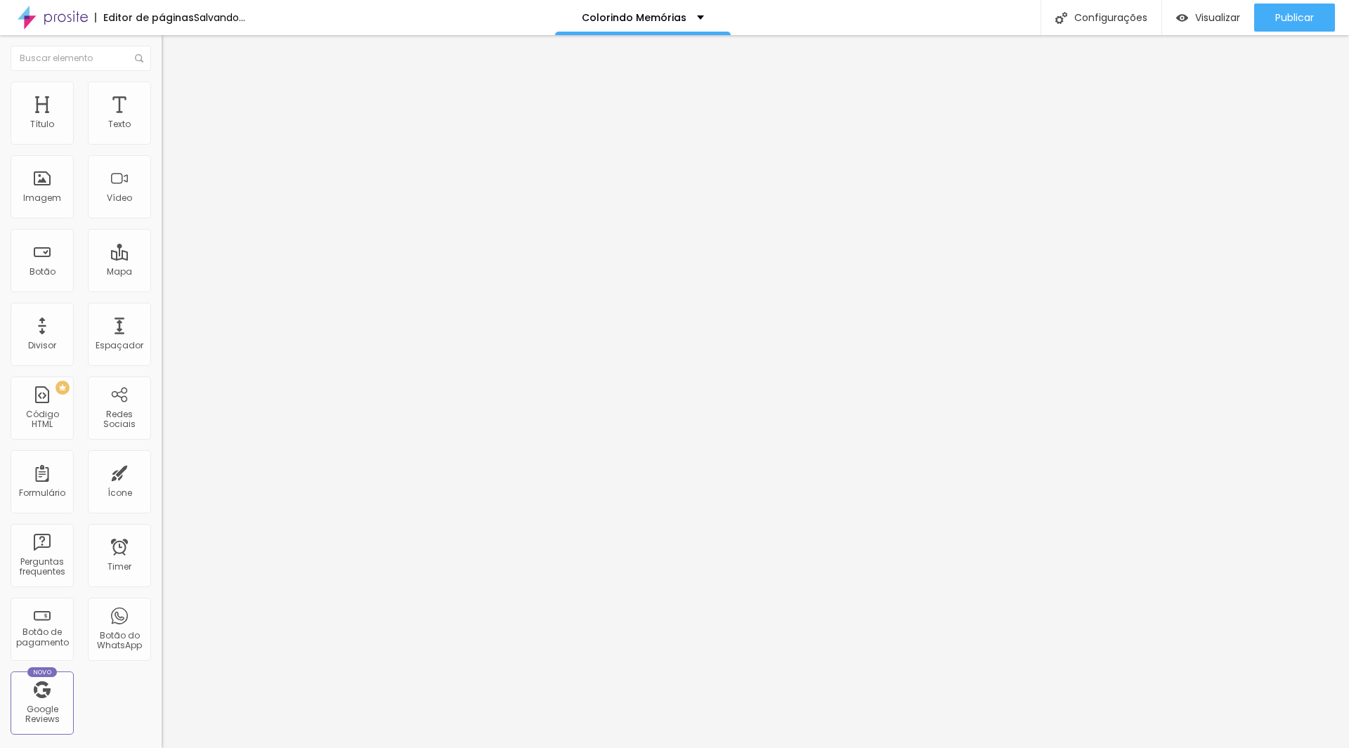
click at [162, 88] on img at bounding box center [168, 87] width 13 height 13
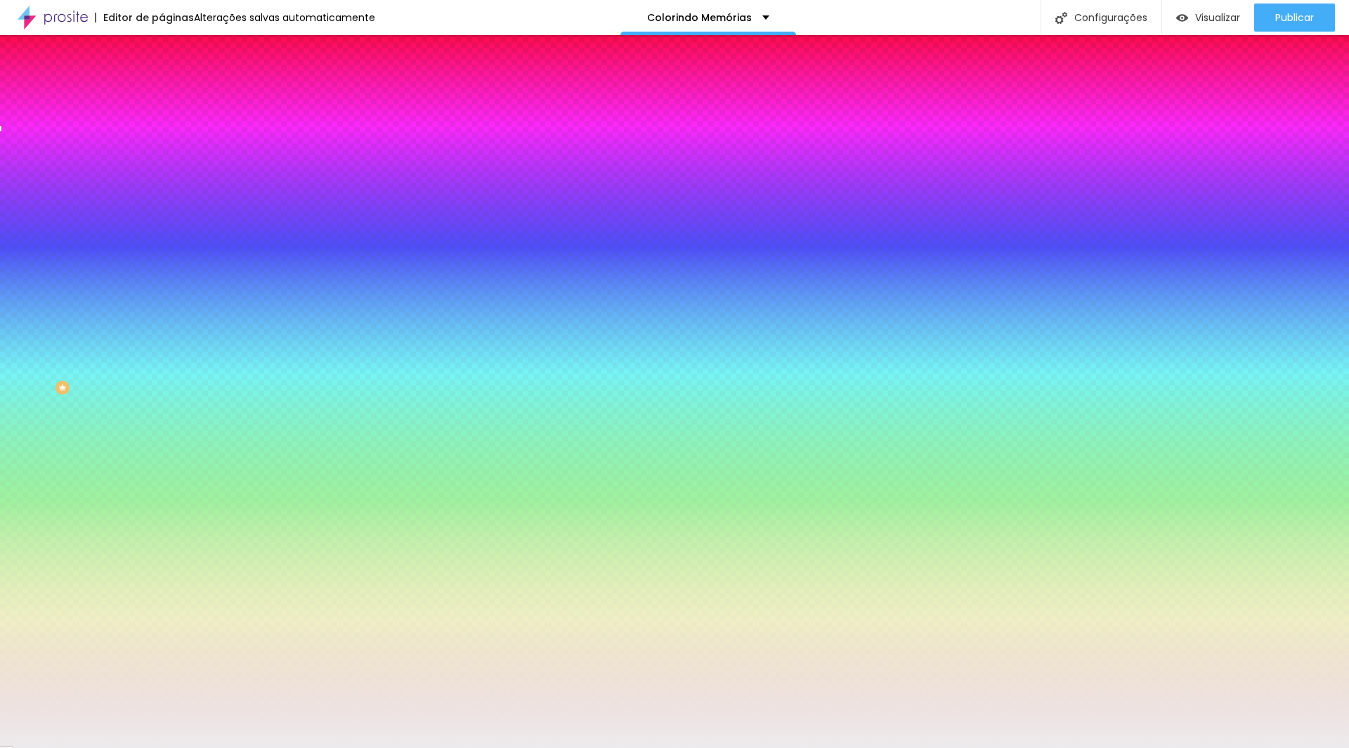
click at [162, 205] on input "#EDEBED" at bounding box center [246, 198] width 169 height 14
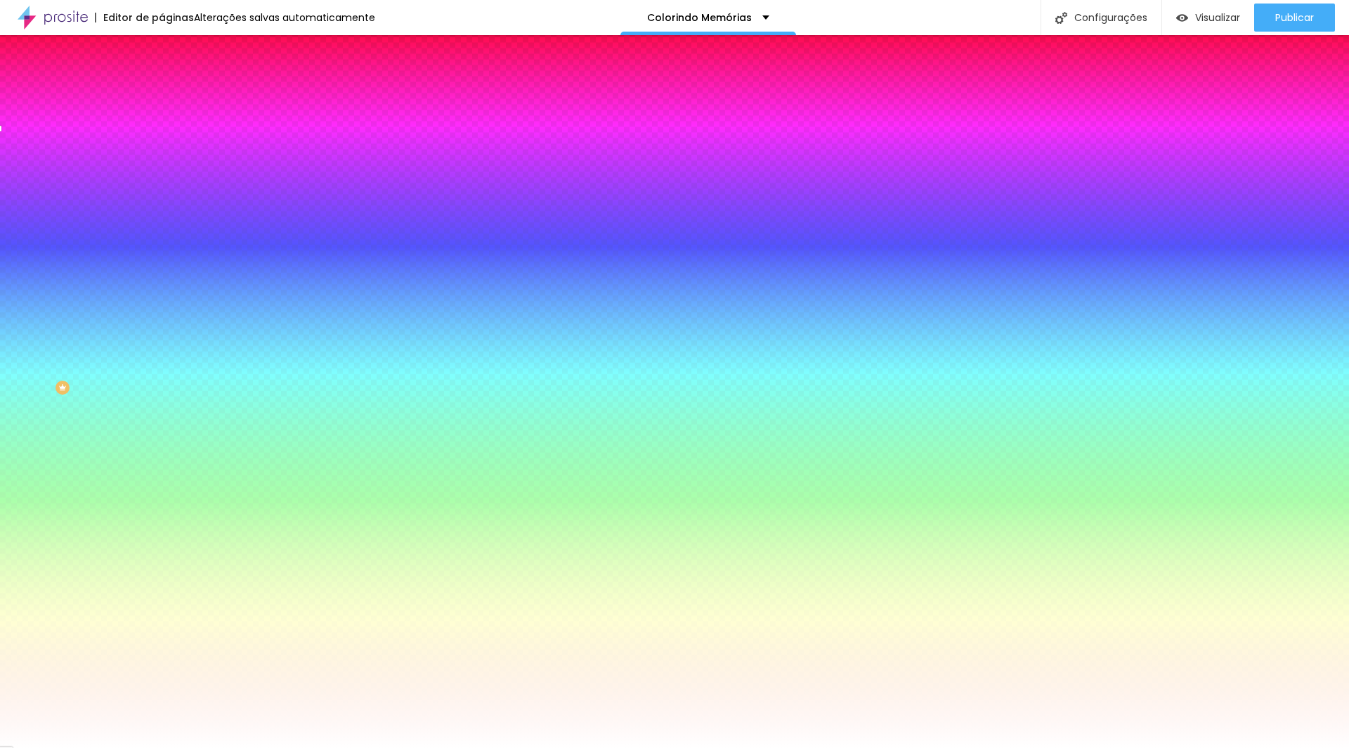
type input "#FFFFFF"
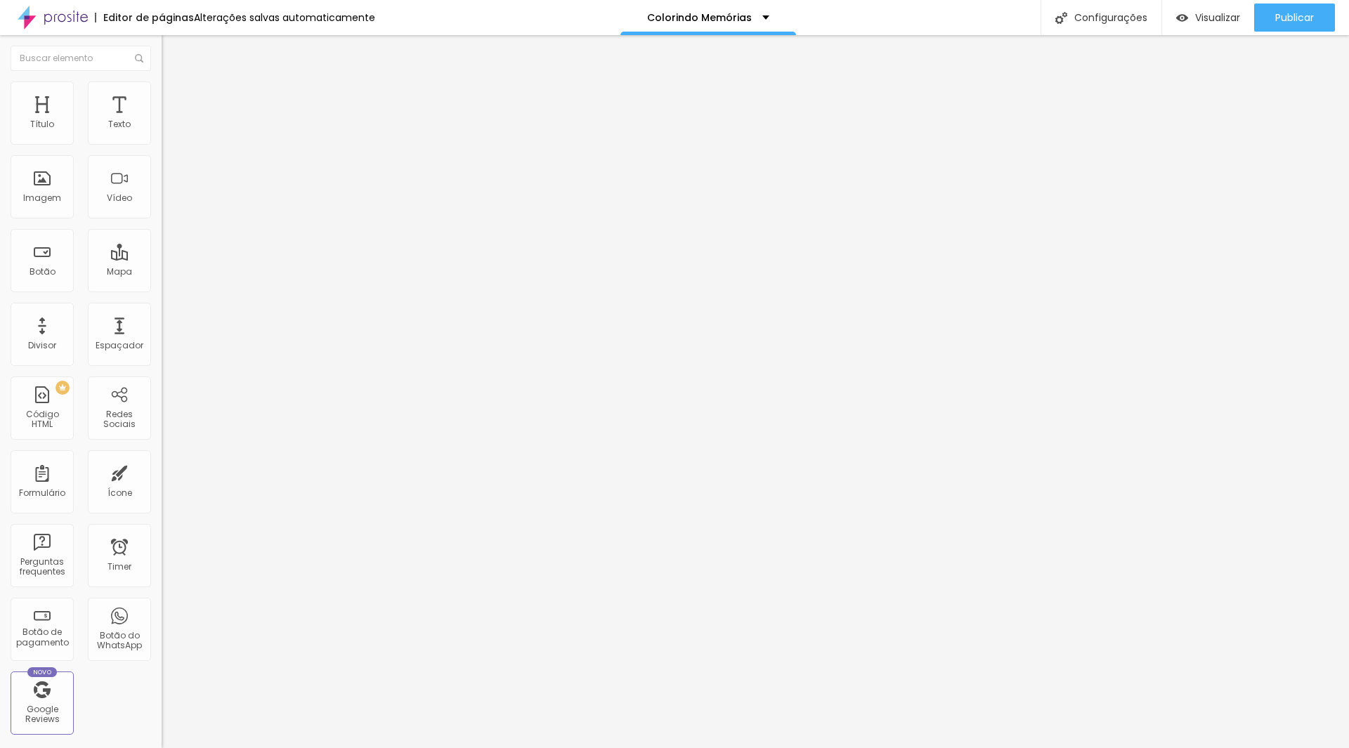
click at [162, 128] on span "Encaixotado" at bounding box center [189, 122] width 55 height 12
click at [174, 95] on span "Estilo" at bounding box center [185, 91] width 22 height 12
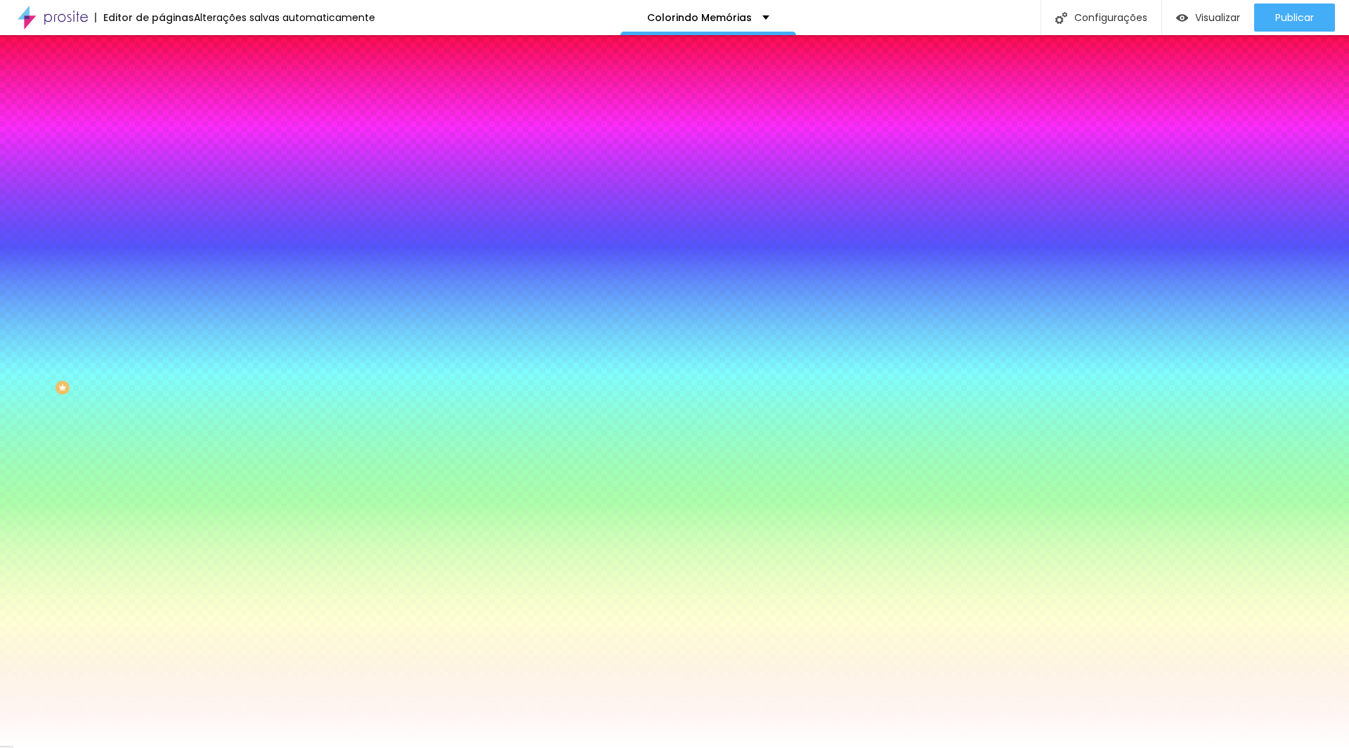
click at [162, 129] on span "Adicionar imagem" at bounding box center [207, 123] width 91 height 12
click at [162, 205] on input "#FFFFFF" at bounding box center [246, 198] width 169 height 14
paste input "EDEBE"
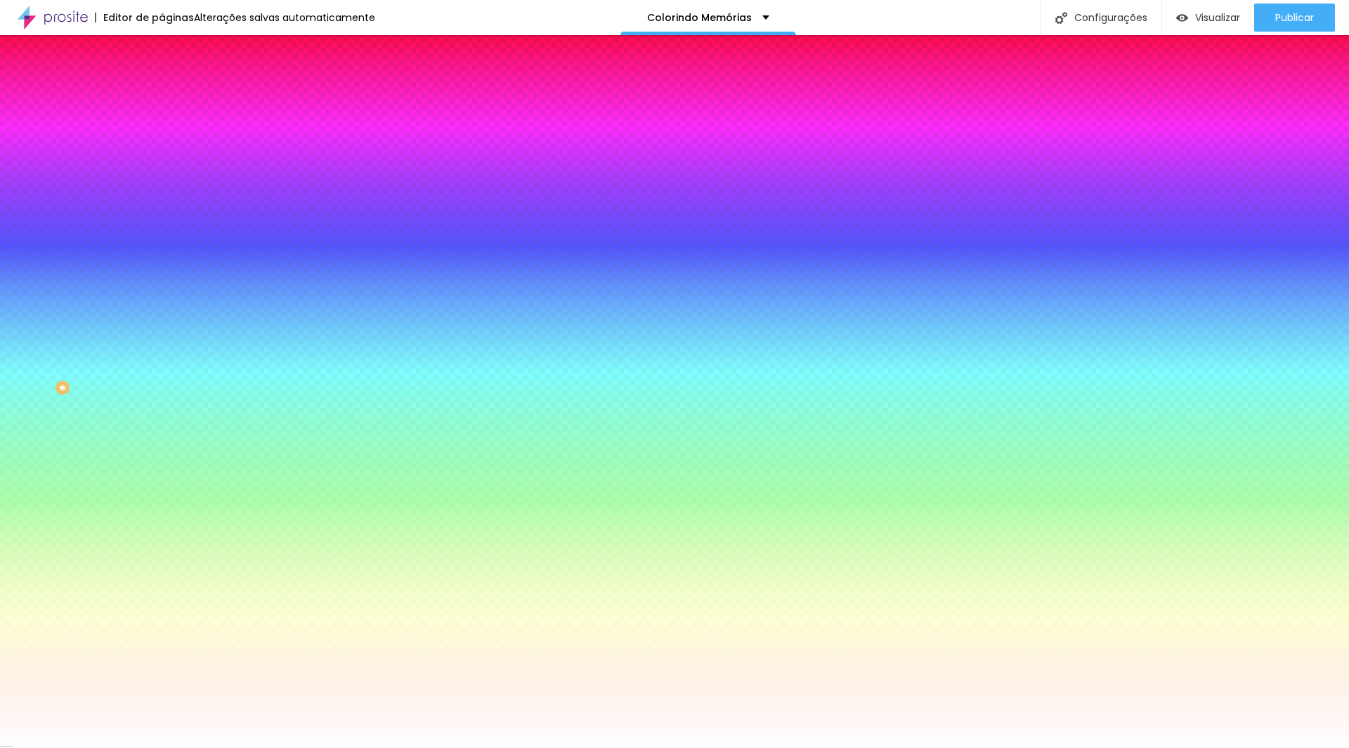
type input "#EDEBE"
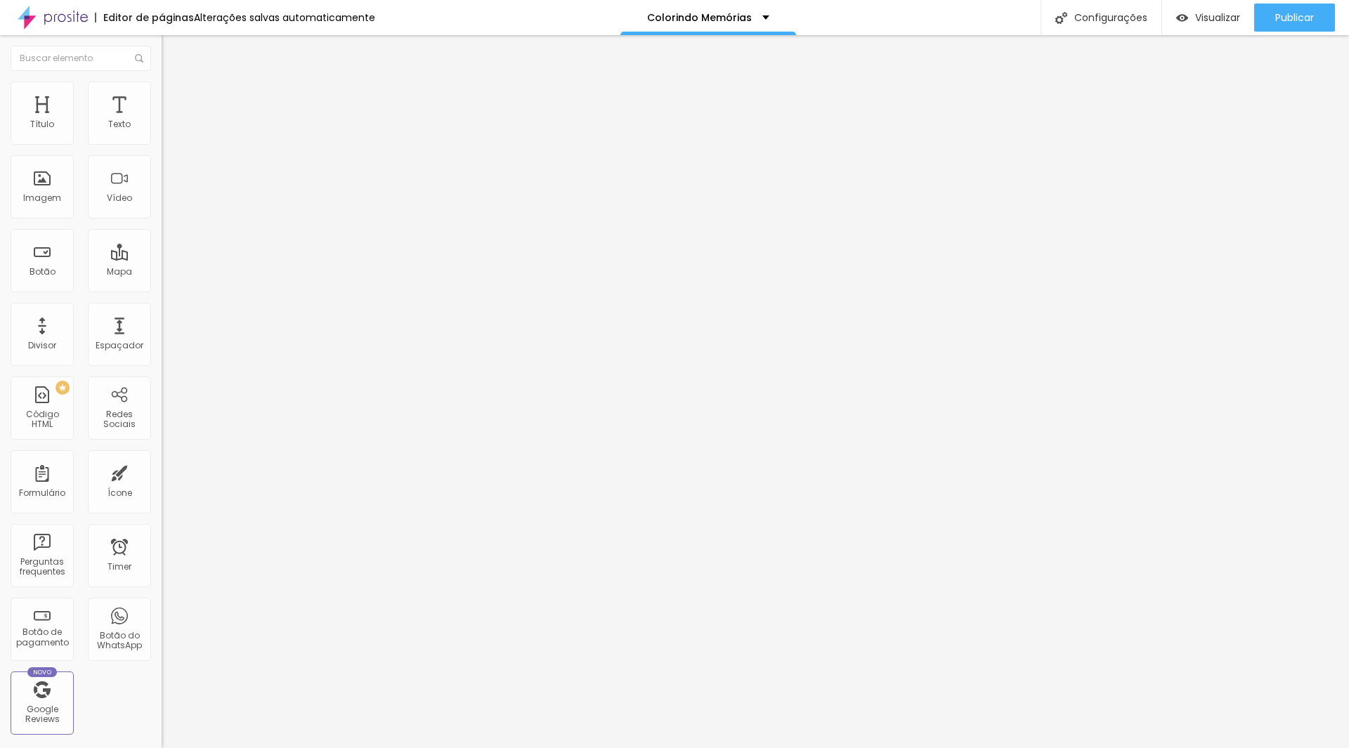
click at [162, 91] on li "Estilo" at bounding box center [243, 88] width 162 height 14
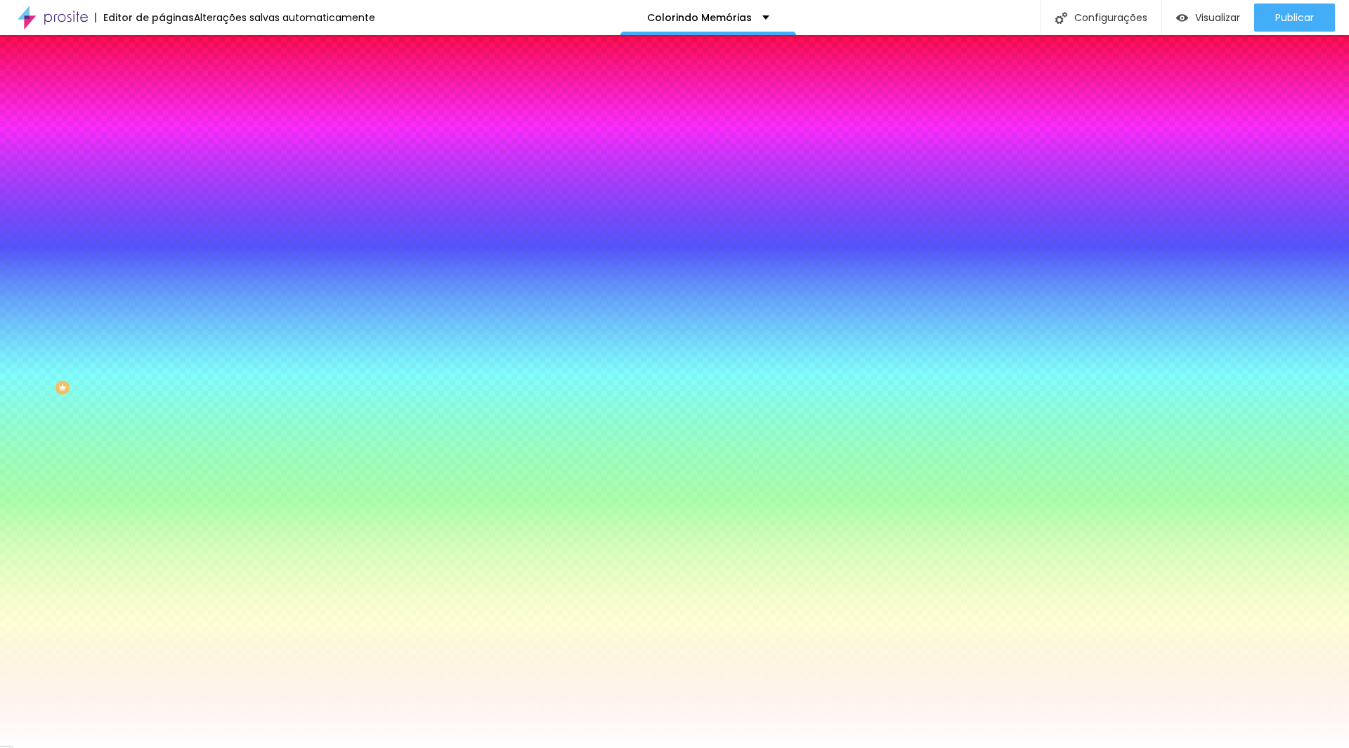
click at [162, 205] on input "#FFFFFF" at bounding box center [246, 198] width 169 height 14
paste input "EDEBED"
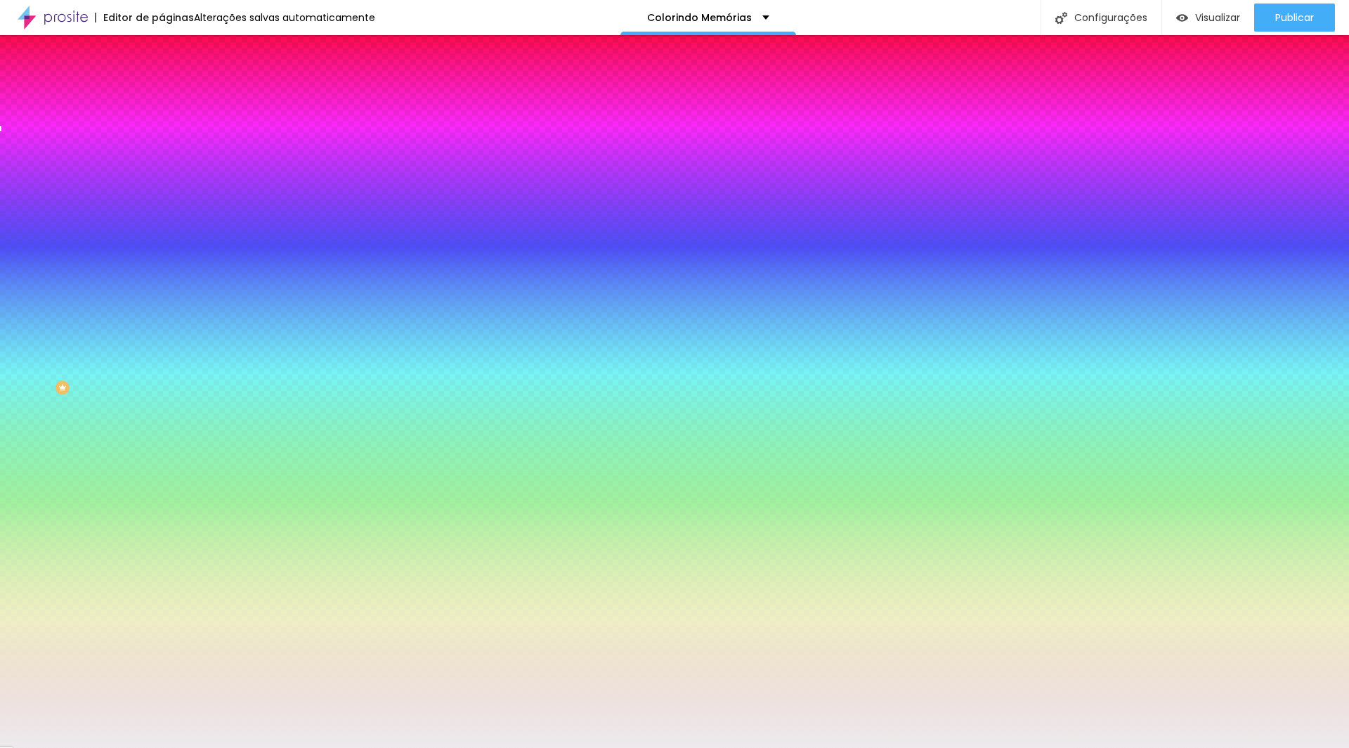
type input "#EDEBED"
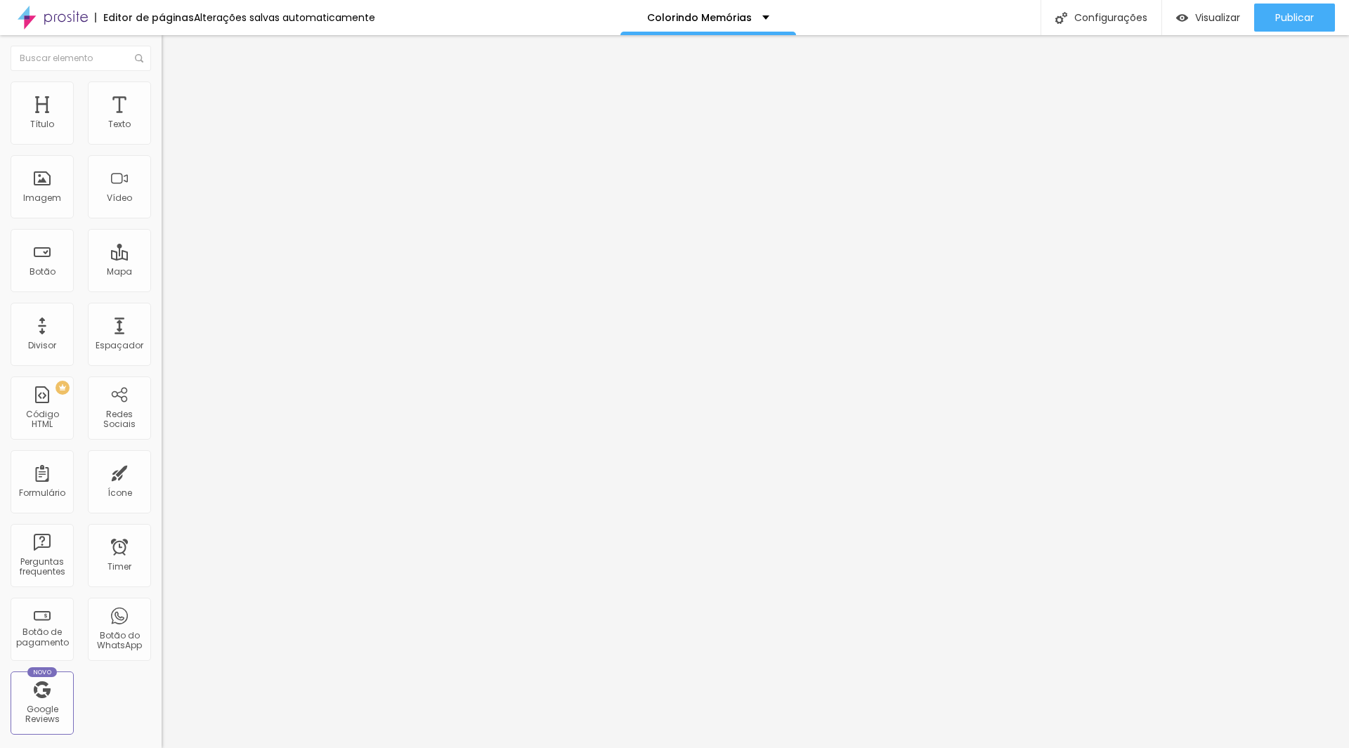
click at [162, 121] on span "Adicionar imagem" at bounding box center [207, 115] width 91 height 12
